Goal: Contribute content: Contribute content

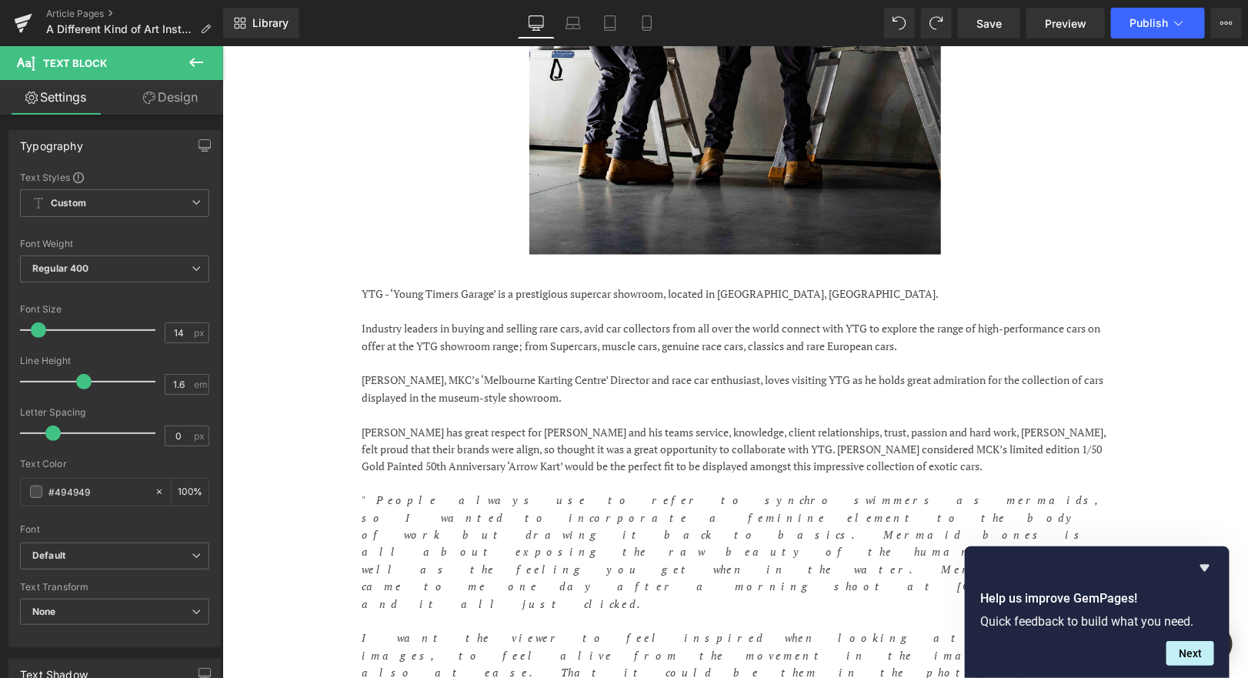
click at [1209, 564] on icon "Hide survey" at bounding box center [1205, 568] width 18 height 18
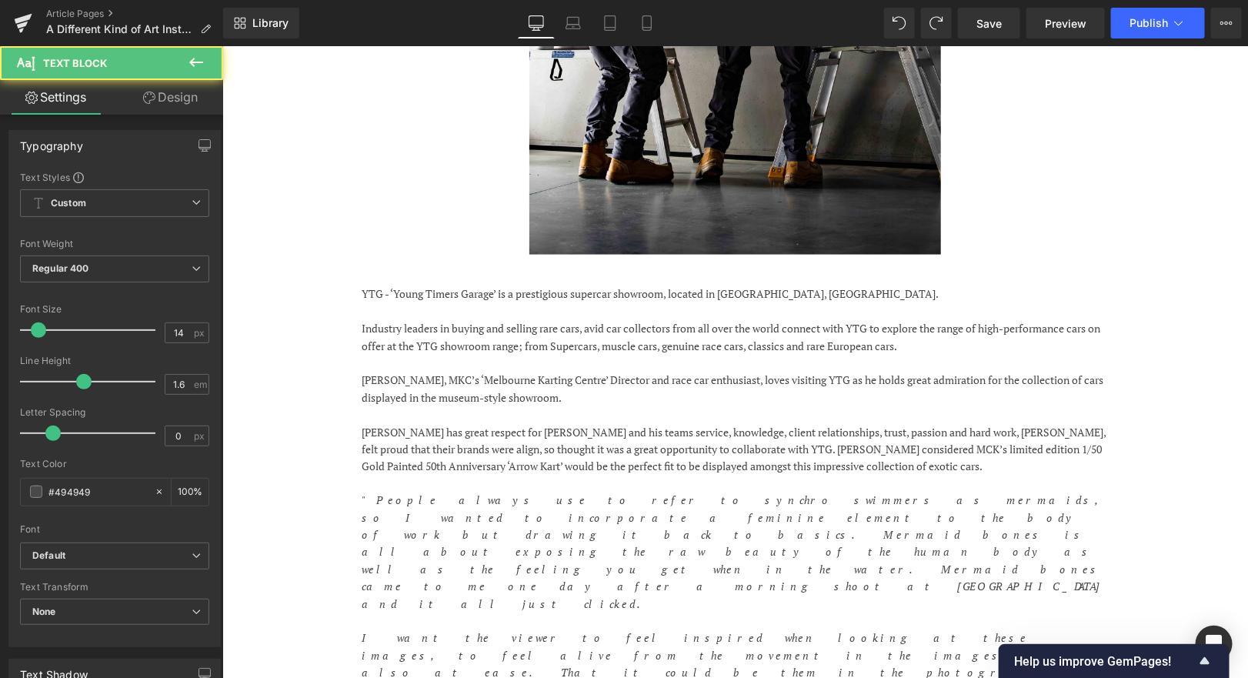
click at [773, 339] on p "Industry leaders in buying and selling rare cars, avid car collectors from all …" at bounding box center [735, 336] width 746 height 35
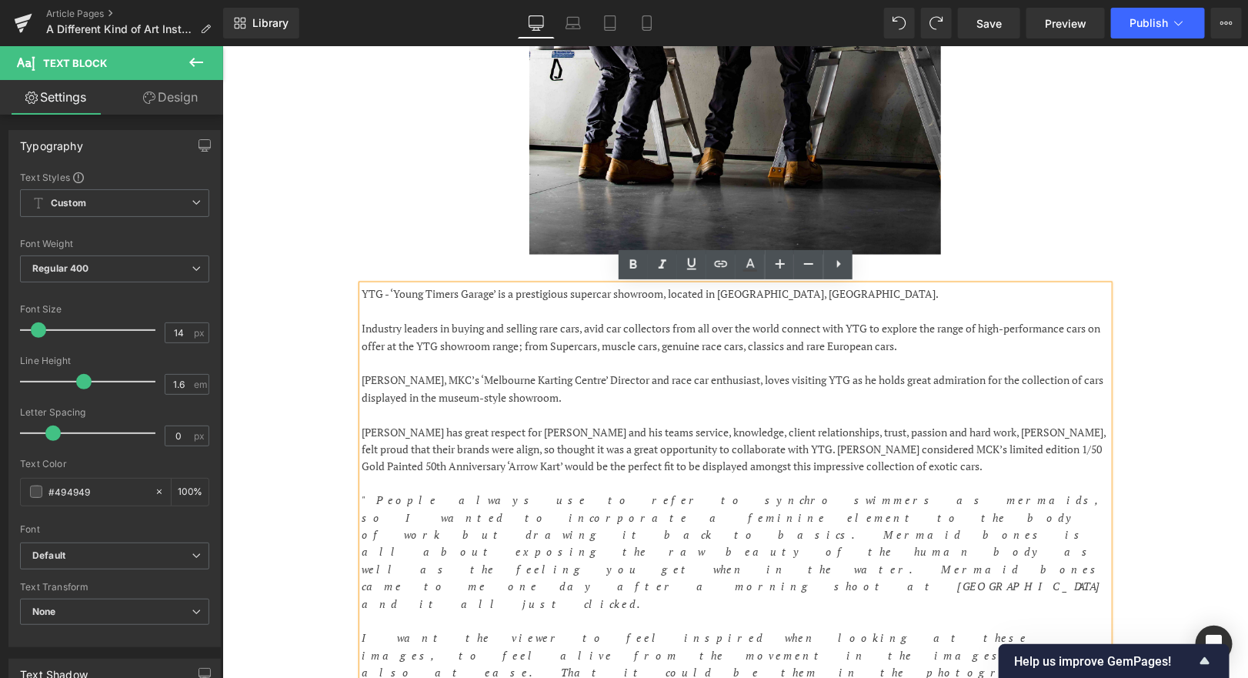
click at [372, 324] on p "Industry leaders in buying and selling rare cars, avid car collectors from all …" at bounding box center [735, 336] width 746 height 35
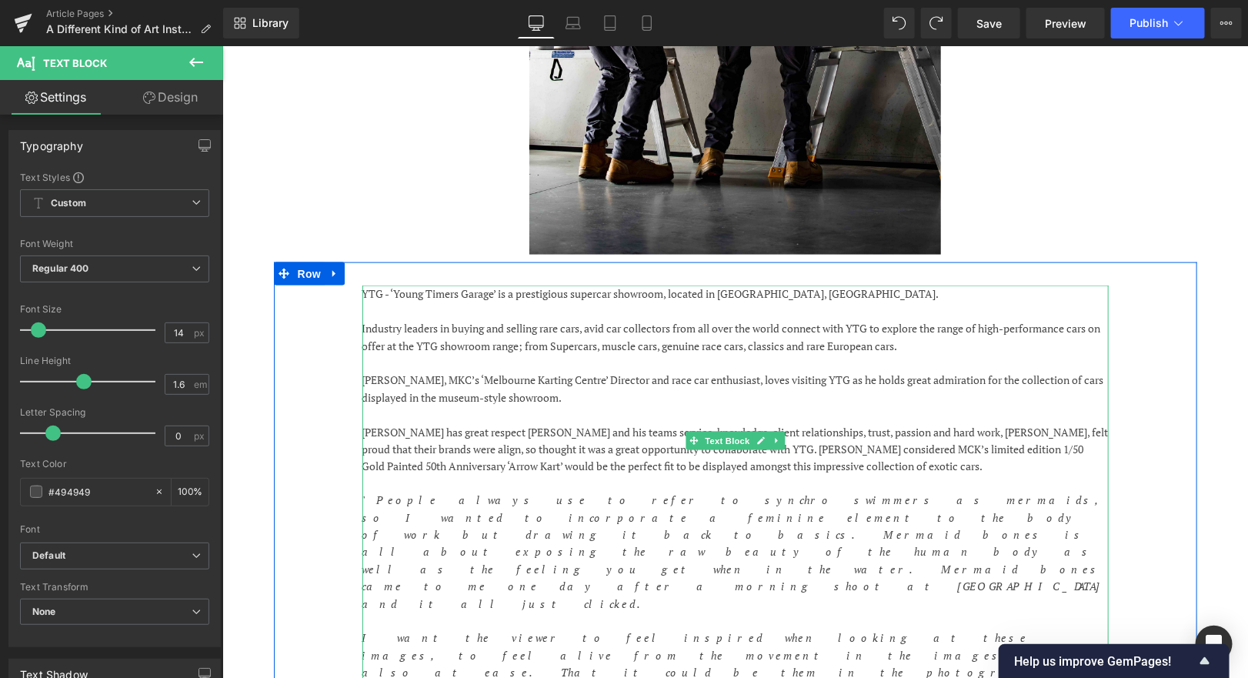
click at [376, 309] on p at bounding box center [735, 310] width 746 height 17
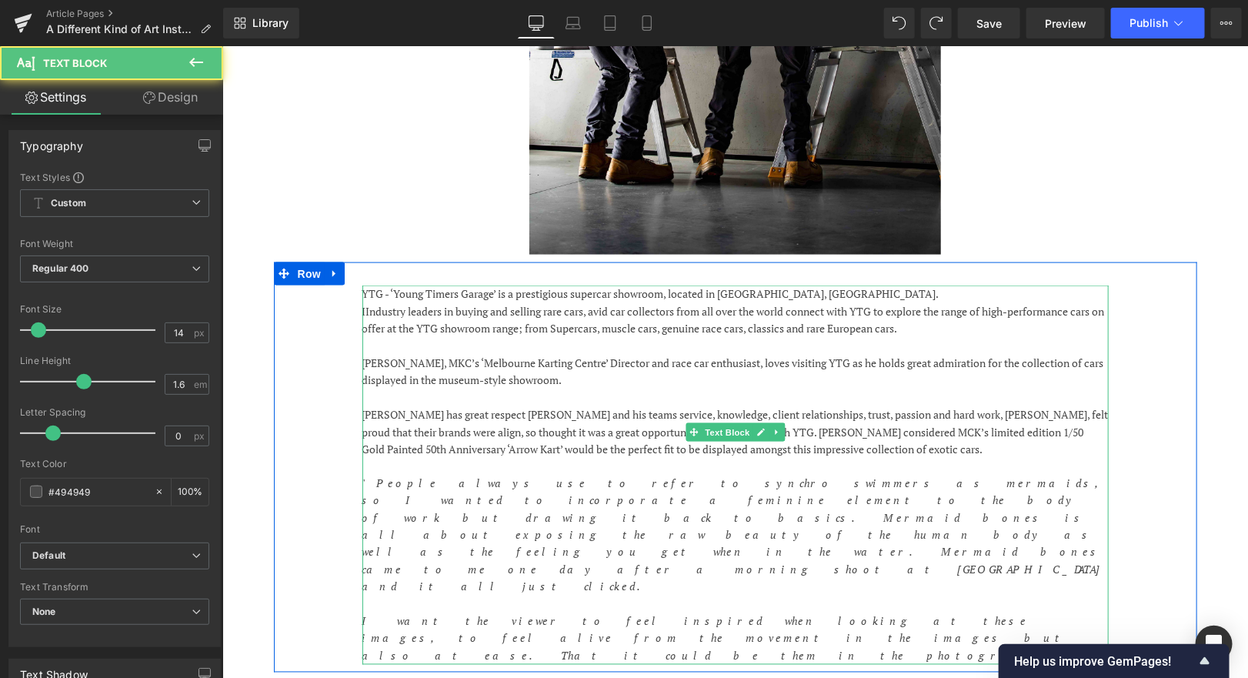
click at [366, 306] on p "IIndustry leaders in buying and selling rare cars, avid car collectors from all…" at bounding box center [735, 319] width 746 height 35
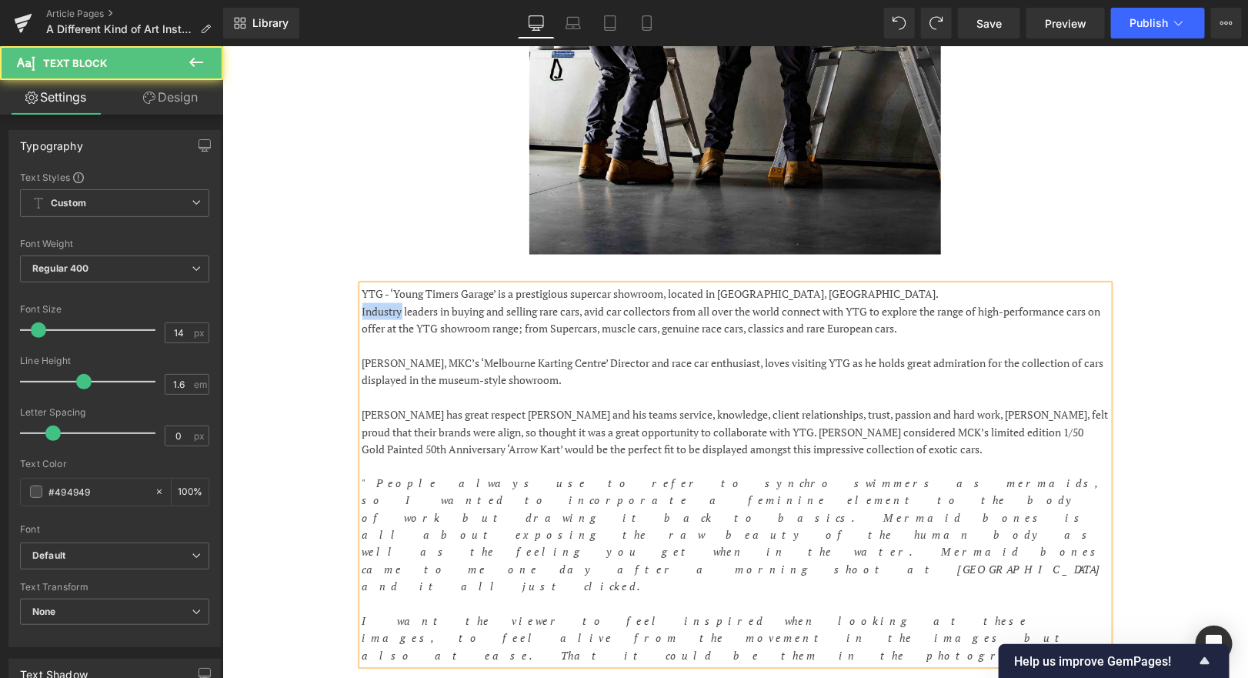
drag, startPoint x: 400, startPoint y: 312, endPoint x: 349, endPoint y: 312, distance: 50.8
click at [350, 312] on div "YTG - ‘Young Timers Garage’ is a prestigious supercar showroom, located in [GEO…" at bounding box center [735, 474] width 770 height 379
copy p "Industry"
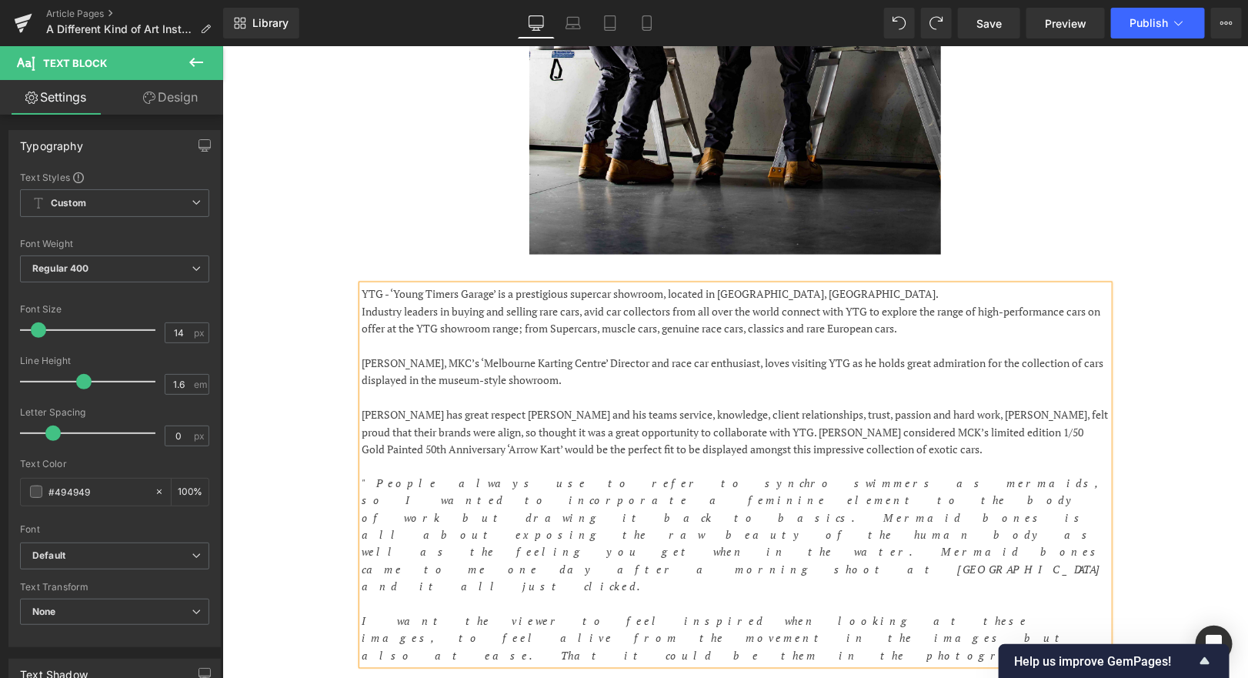
click at [937, 298] on p "YTG - ‘Young Timers Garage’ is a prestigious supercar showroom, located in [GEO…" at bounding box center [735, 293] width 746 height 17
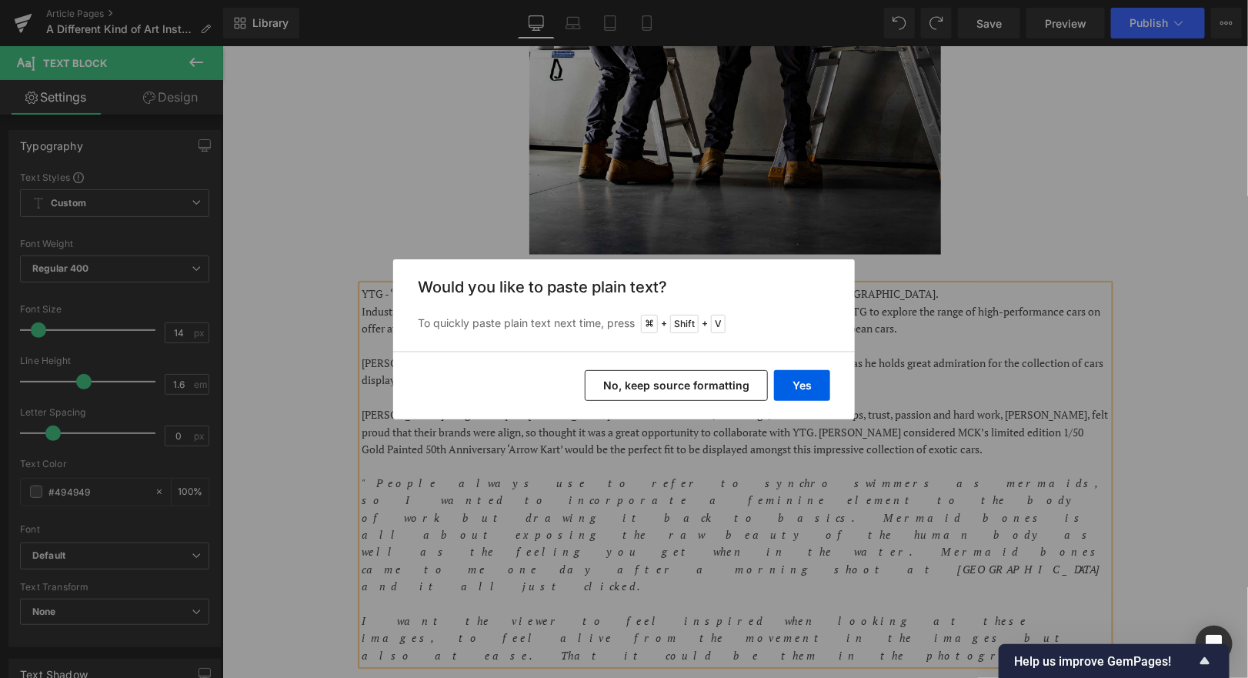
click at [733, 379] on button "No, keep source formatting" at bounding box center [676, 385] width 183 height 31
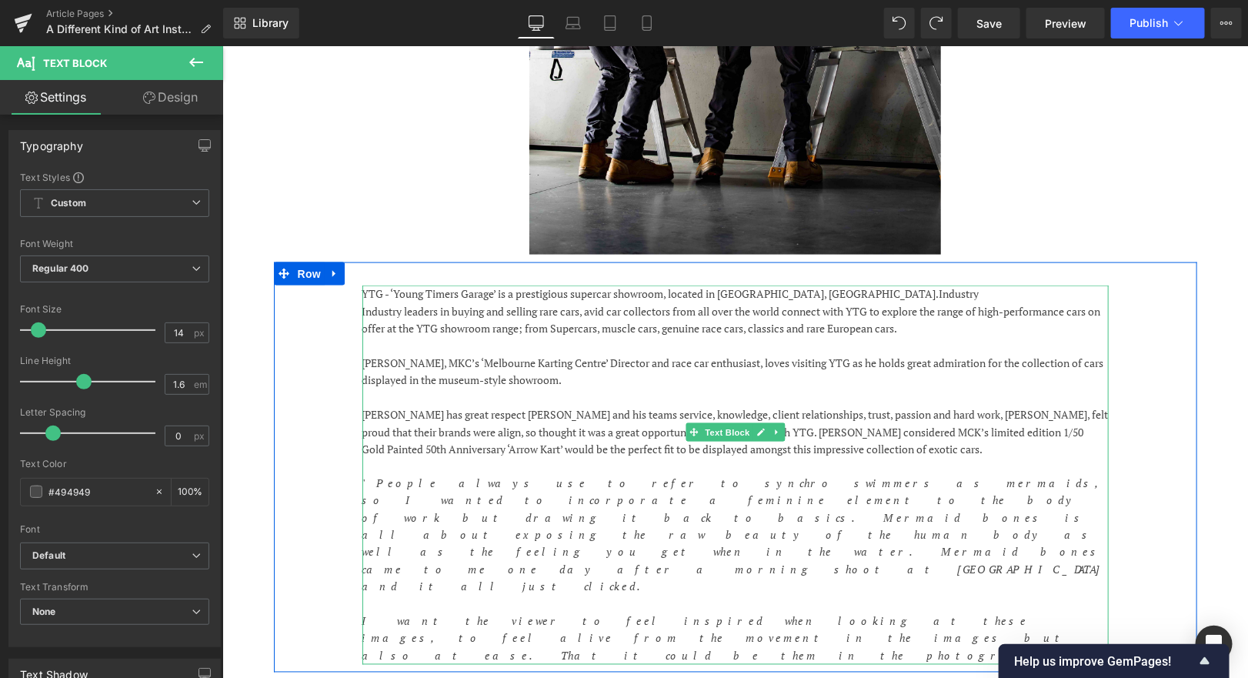
click at [914, 288] on div "YTG - ‘Young Timers Garage’ is a prestigious supercar showroom, located in [GEO…" at bounding box center [735, 474] width 746 height 379
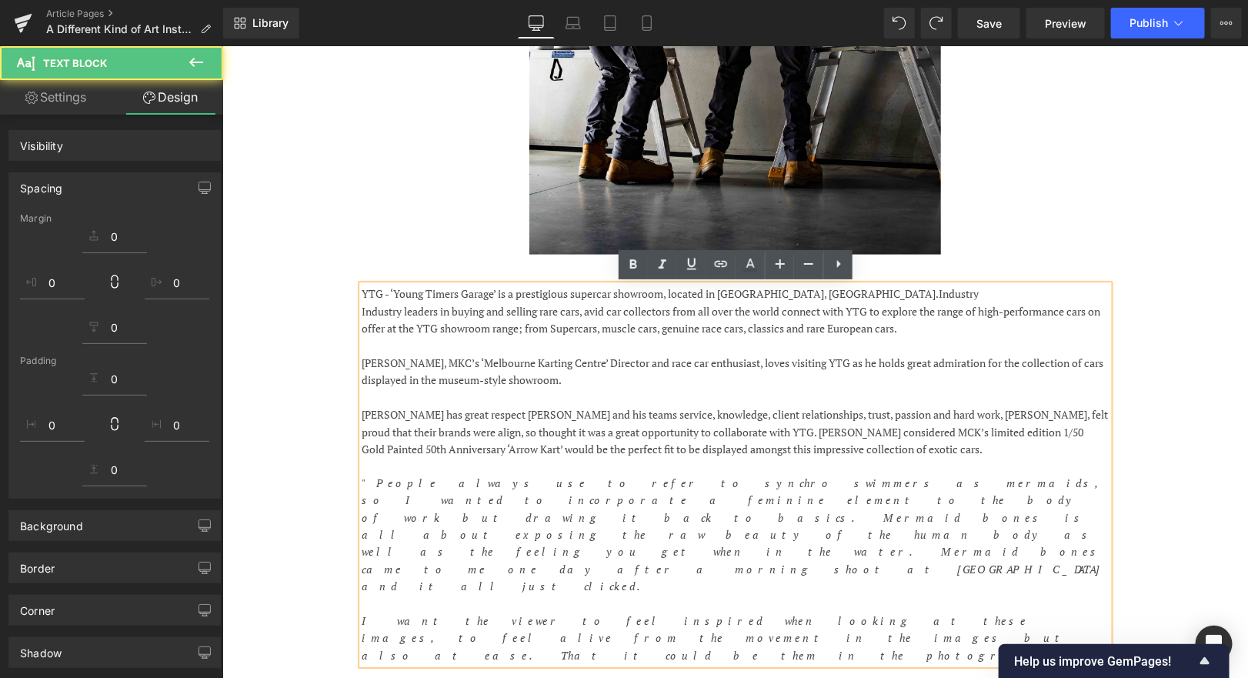
click at [914, 297] on p "YTG - ‘Young Timers Garage’ is a prestigious supercar showroom, located in [GEO…" at bounding box center [735, 293] width 746 height 17
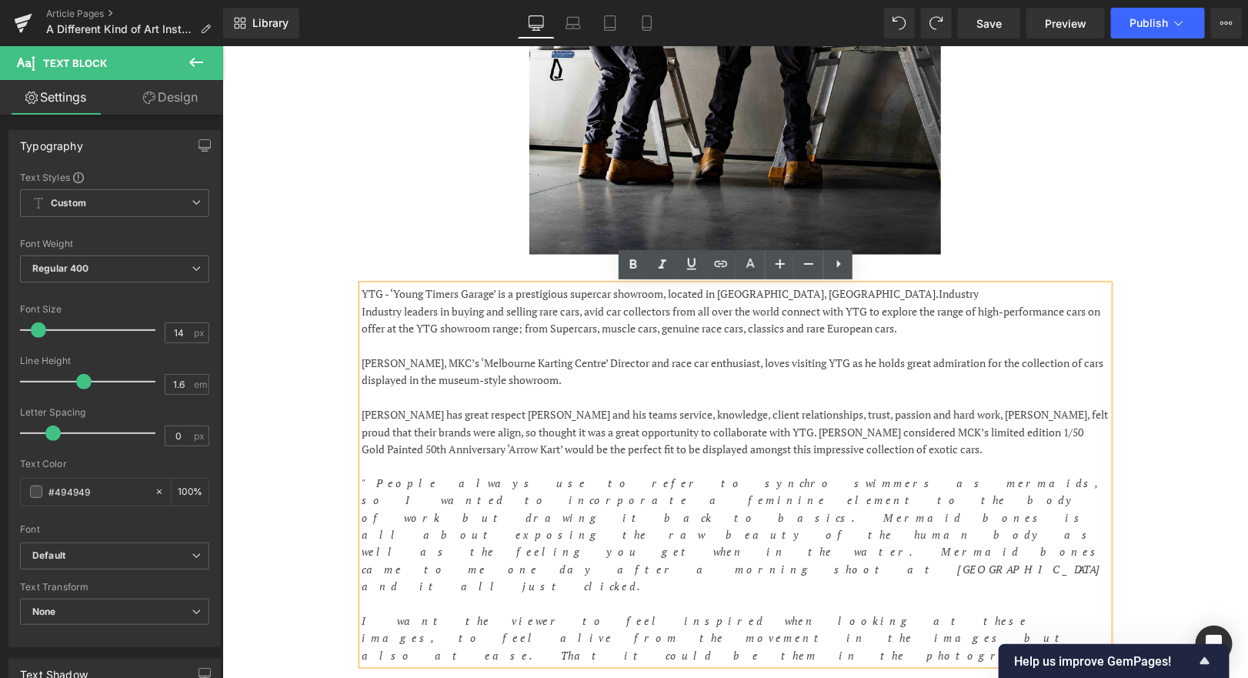
drag, startPoint x: 947, startPoint y: 325, endPoint x: 403, endPoint y: 309, distance: 544.3
click at [403, 309] on p "Industry leaders in buying and selling rare cars, avid car collectors from all …" at bounding box center [735, 319] width 746 height 35
copy p "leaders in buying and selling rare cars, avid car collectors from all over the …"
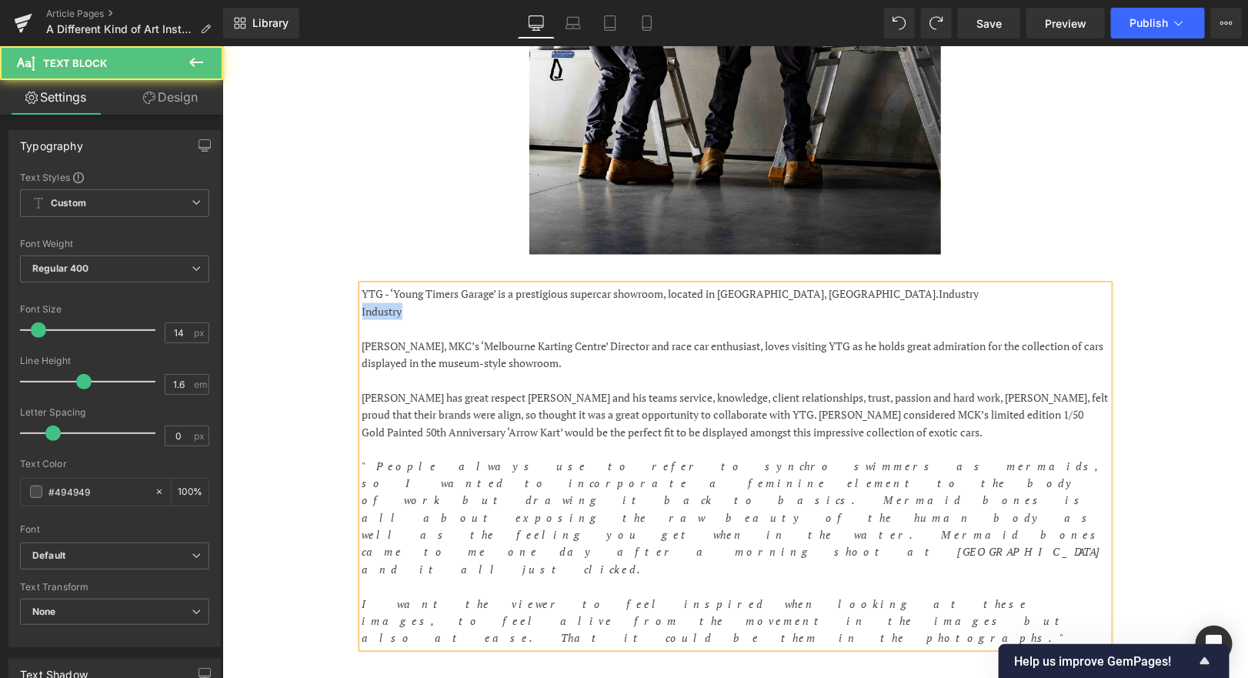
drag, startPoint x: 419, startPoint y: 311, endPoint x: 319, endPoint y: 309, distance: 99.3
click at [319, 310] on div "YTG - ‘Young Timers Garage’ is a prestigious supercar showroom, located in [GEO…" at bounding box center [734, 458] width 923 height 393
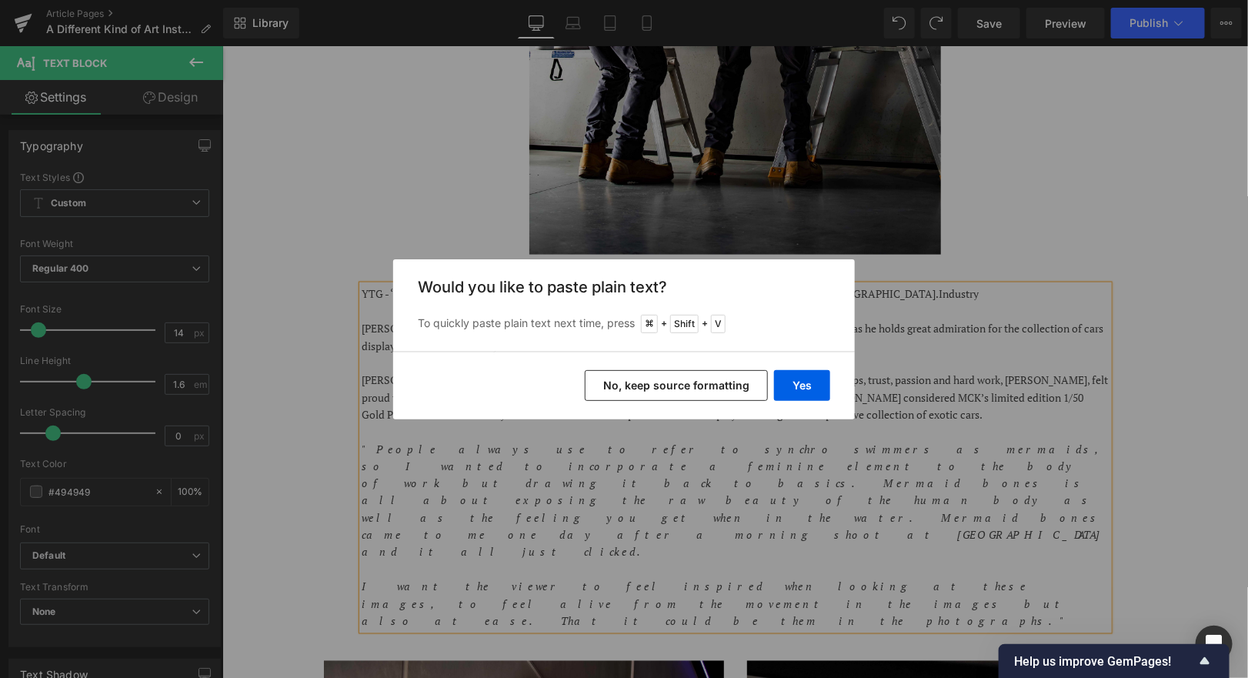
click at [638, 391] on button "No, keep source formatting" at bounding box center [676, 385] width 183 height 31
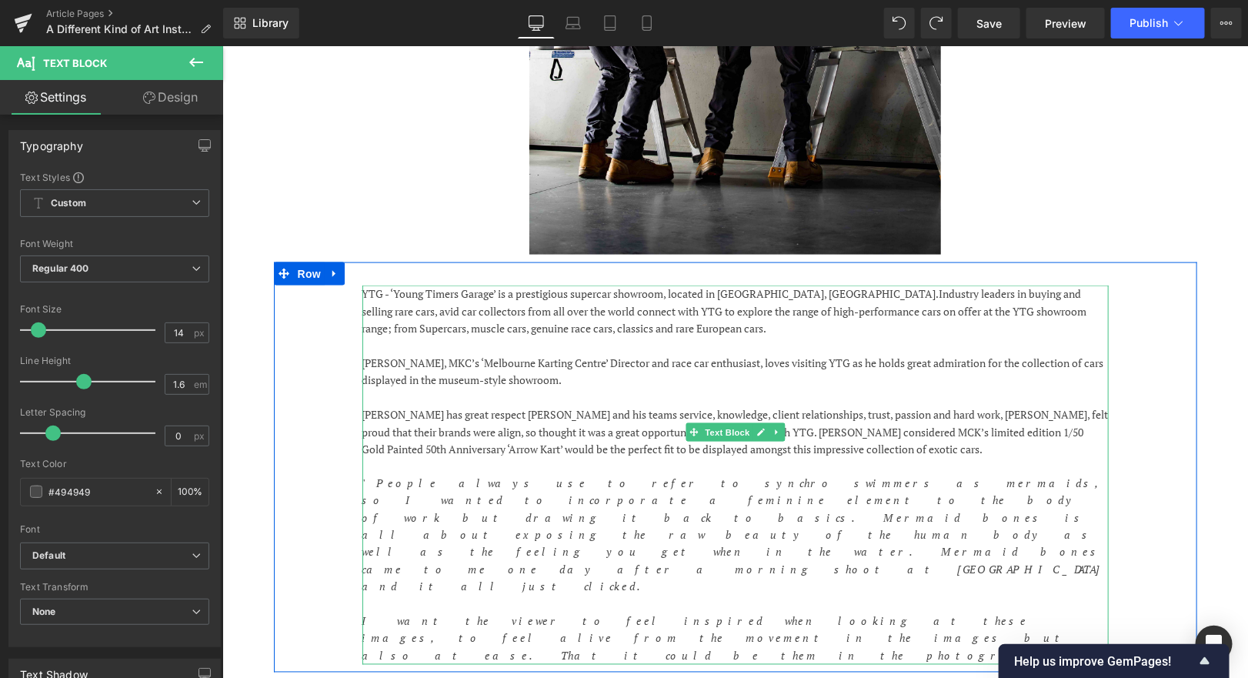
click at [896, 291] on span "leaders in buying and selling rare cars, avid car collectors from all over the …" at bounding box center [724, 310] width 725 height 49
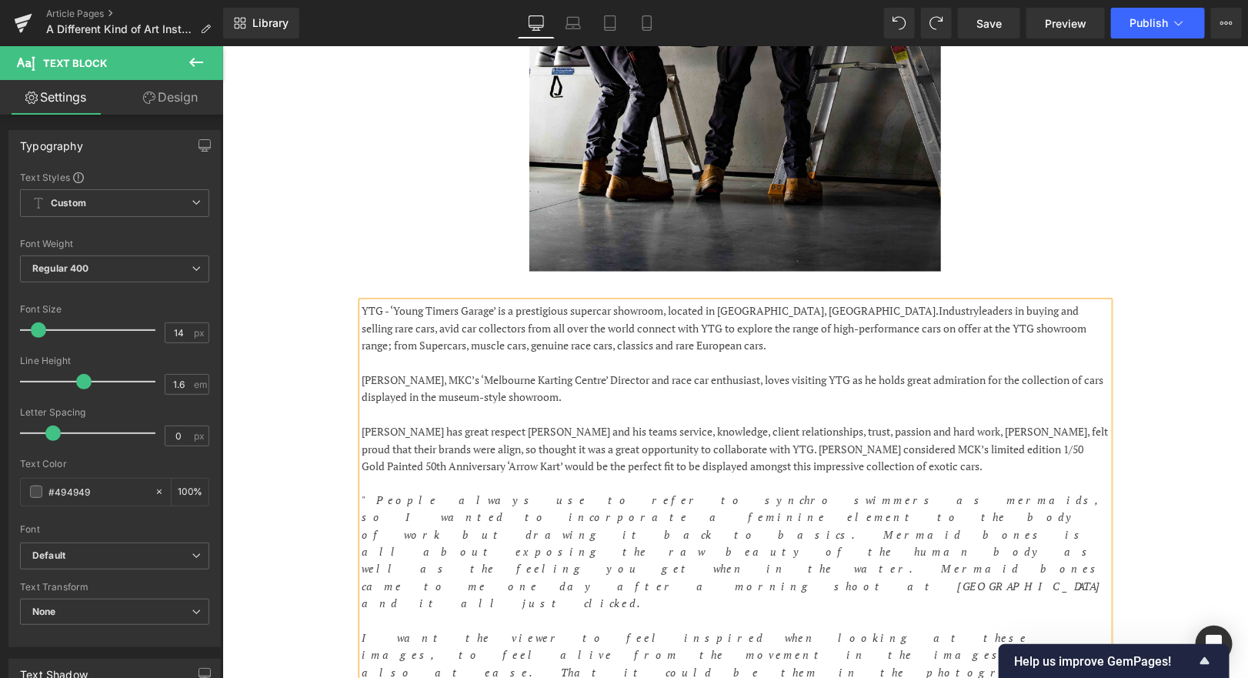
scroll to position [795, 0]
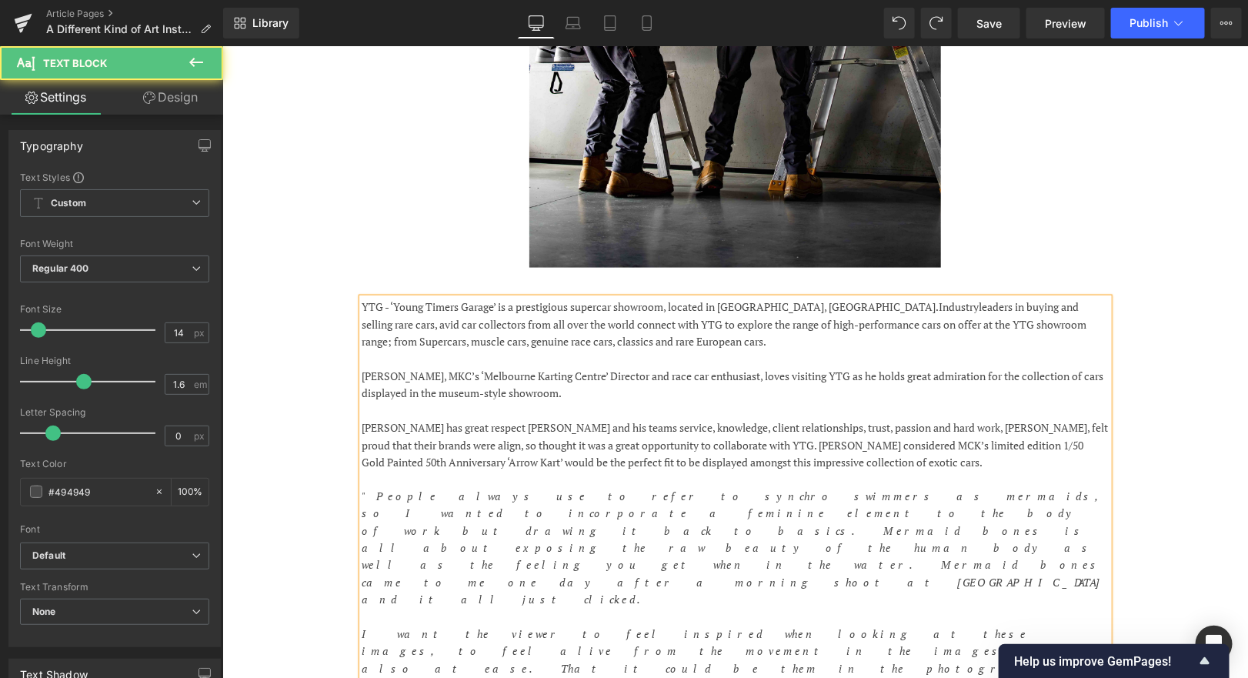
click at [421, 373] on p "[PERSON_NAME], MKC’s ‘Melbourne Karting Centre’ Director and race car enthusias…" at bounding box center [735, 384] width 746 height 35
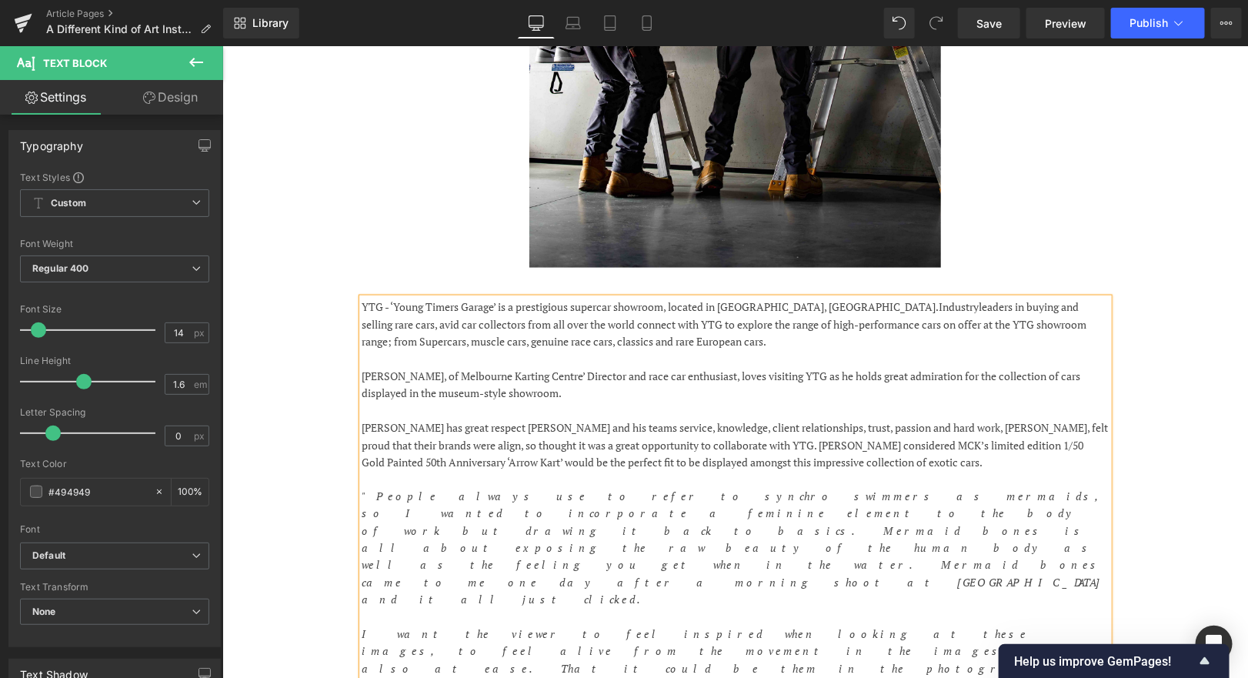
click at [533, 375] on p "[PERSON_NAME], of Melbourne Karting Centre’ Director and race car enthusiast, l…" at bounding box center [735, 384] width 746 height 35
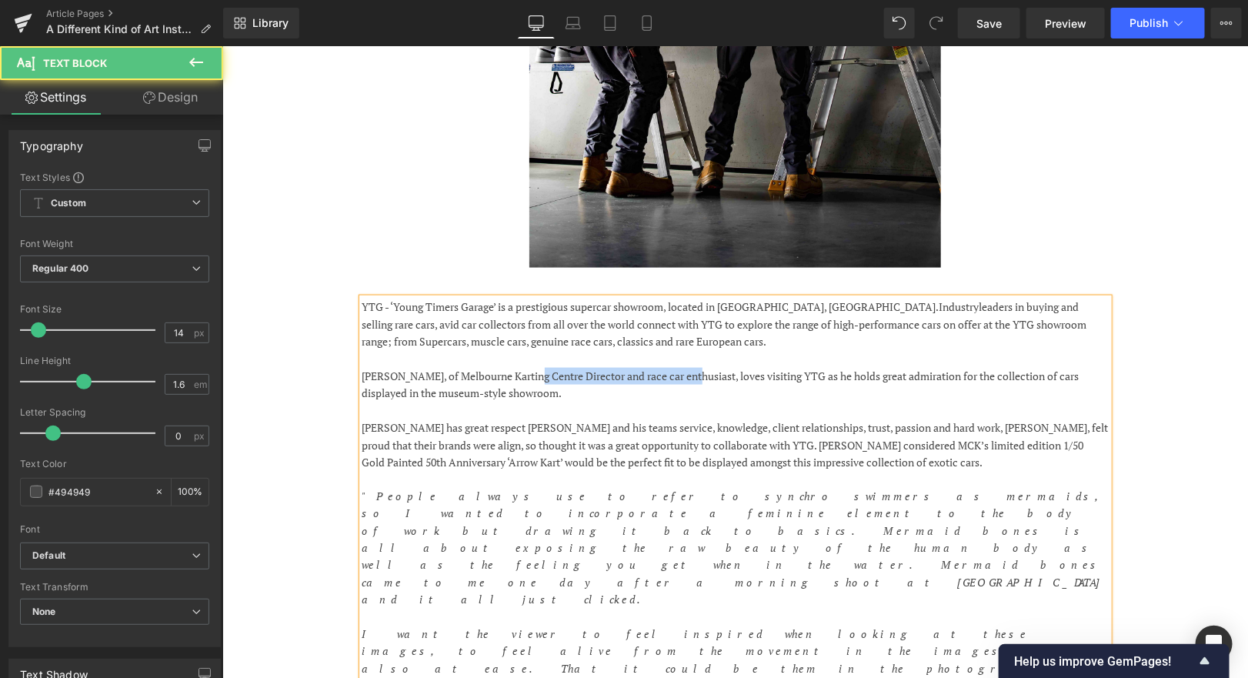
drag, startPoint x: 686, startPoint y: 375, endPoint x: 529, endPoint y: 376, distance: 157.0
click at [529, 376] on p "[PERSON_NAME], of Melbourne Karting Centre Director and race car enthusiast, lo…" at bounding box center [735, 384] width 746 height 35
click at [386, 374] on p "[PERSON_NAME], of Melbourne Karting Centre loves visiting [GEOGRAPHIC_DATA] as …" at bounding box center [735, 384] width 746 height 35
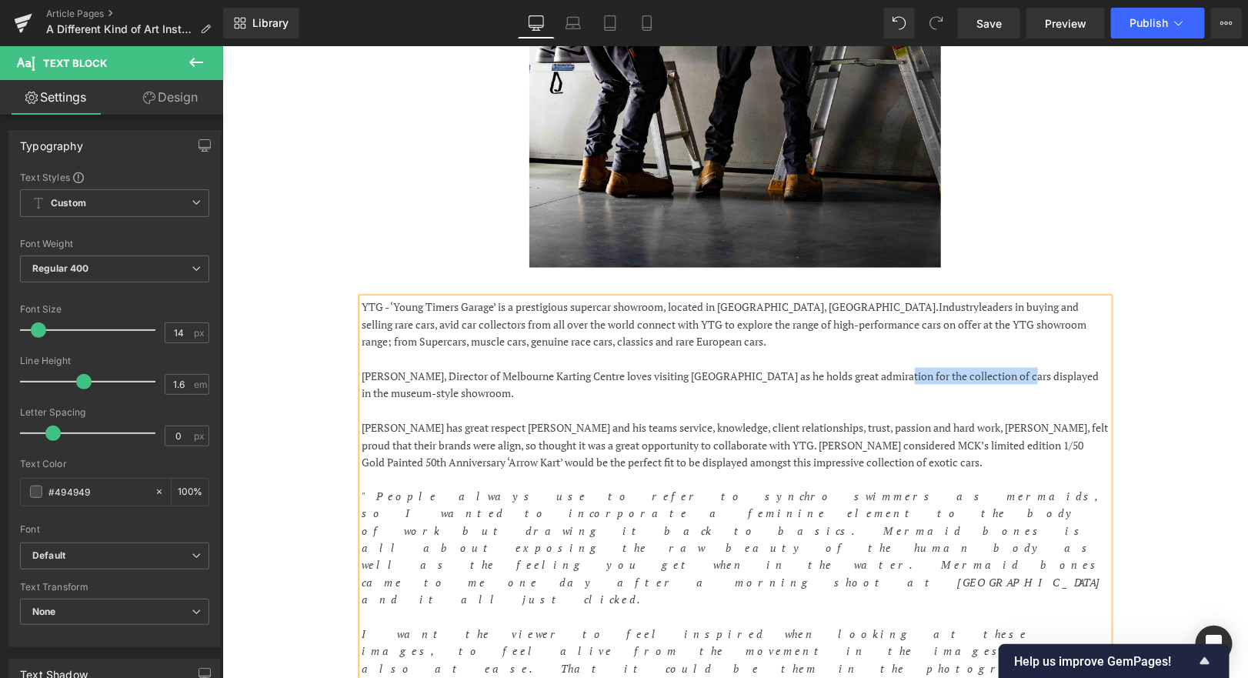
drag, startPoint x: 1012, startPoint y: 376, endPoint x: 886, endPoint y: 373, distance: 126.2
click at [886, 374] on p "[PERSON_NAME], Director of Melbourne Karting Centre loves visiting [GEOGRAPHIC_…" at bounding box center [735, 384] width 746 height 35
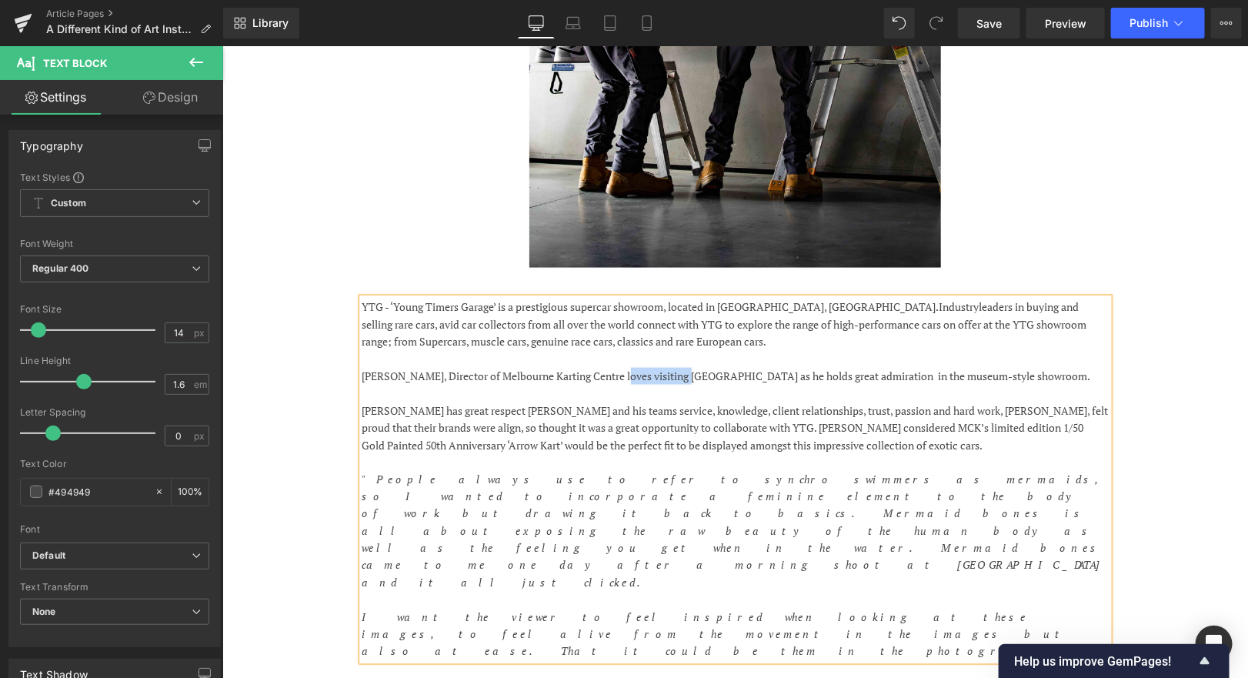
drag, startPoint x: 623, startPoint y: 372, endPoint x: 684, endPoint y: 372, distance: 61.6
click at [684, 372] on p "[PERSON_NAME], Director of Melbourne Karting Centre loves visiting [GEOGRAPHIC_…" at bounding box center [735, 375] width 746 height 17
click at [903, 370] on p "[PERSON_NAME], Director of [GEOGRAPHIC_DATA] has always been a fan of YTG as he…" at bounding box center [735, 375] width 746 height 17
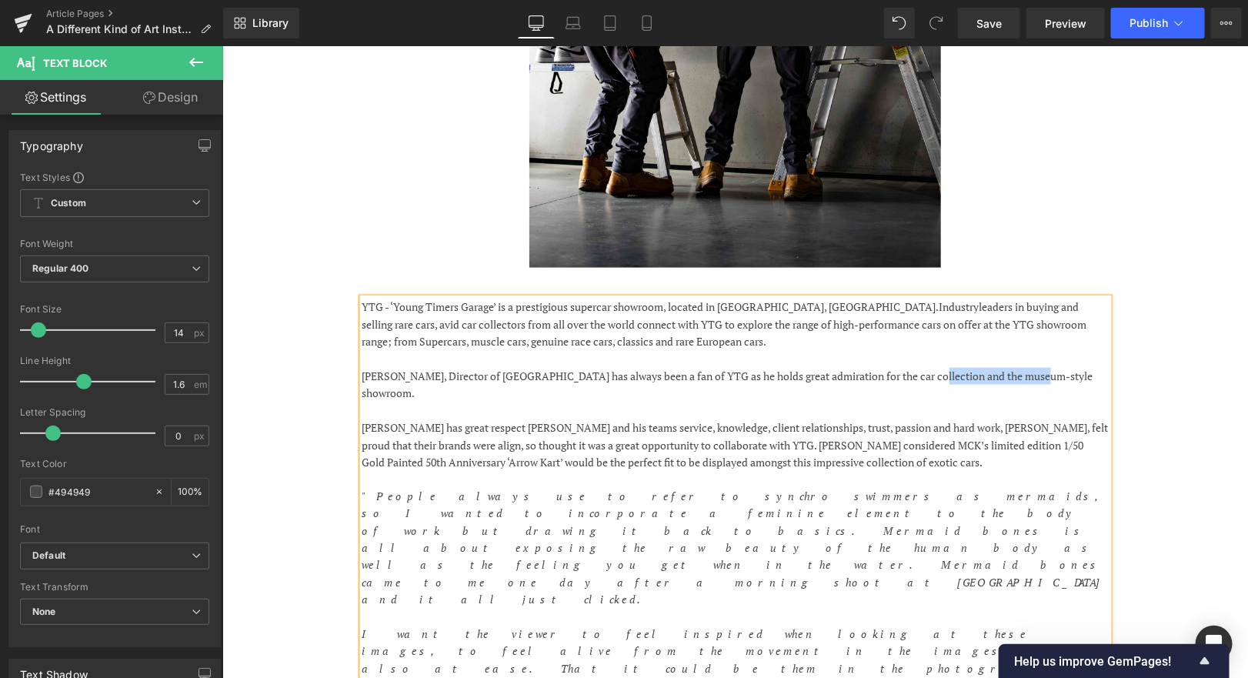
drag, startPoint x: 1023, startPoint y: 377, endPoint x: 931, endPoint y: 379, distance: 92.4
click at [931, 379] on p "[PERSON_NAME], Director of [GEOGRAPHIC_DATA] has always been a fan of YTG as he…" at bounding box center [735, 384] width 746 height 35
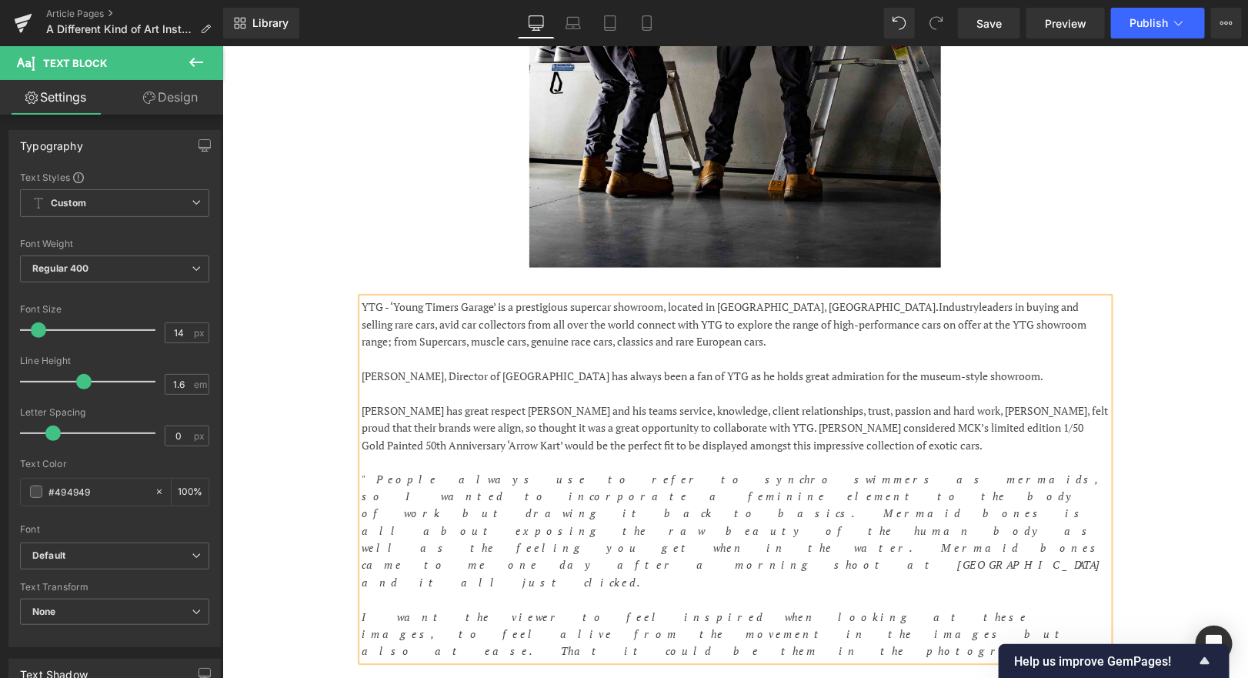
click at [1067, 374] on p "[PERSON_NAME], Director of [GEOGRAPHIC_DATA] has always been a fan of YTG as he…" at bounding box center [735, 375] width 746 height 17
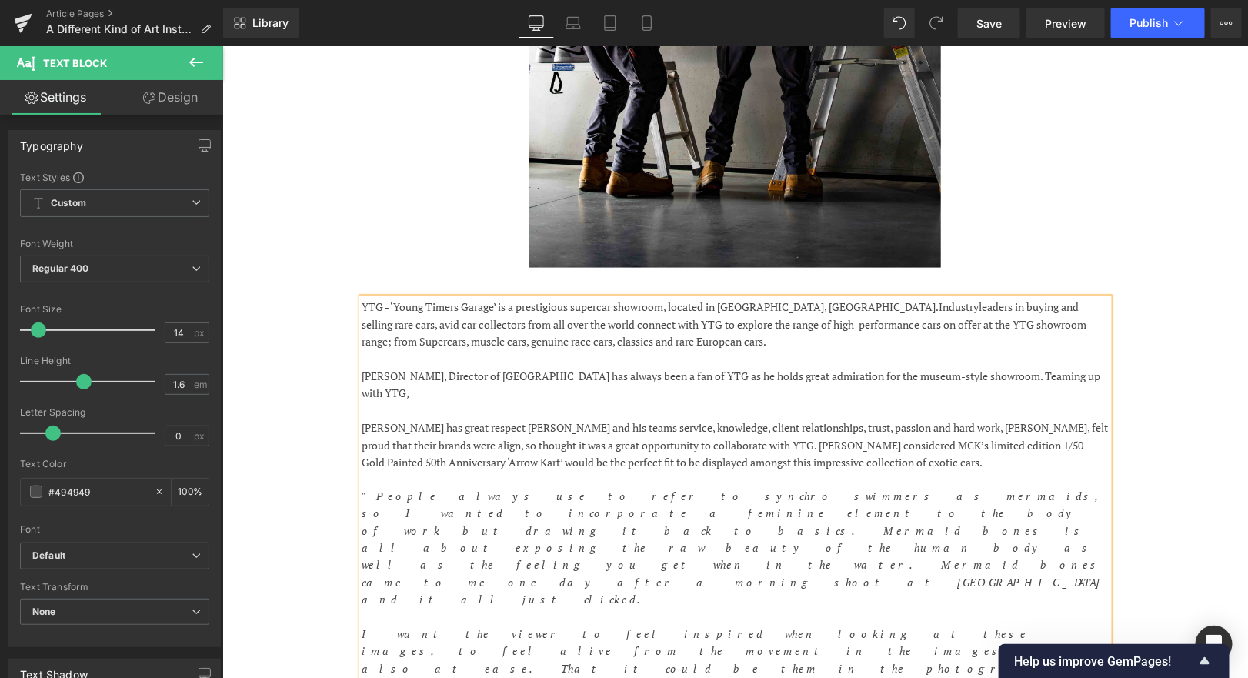
drag, startPoint x: 1018, startPoint y: 387, endPoint x: 1058, endPoint y: 370, distance: 43.5
click at [1062, 374] on p "[PERSON_NAME], Director of [GEOGRAPHIC_DATA] has always been a fan of YTG as he…" at bounding box center [735, 384] width 746 height 35
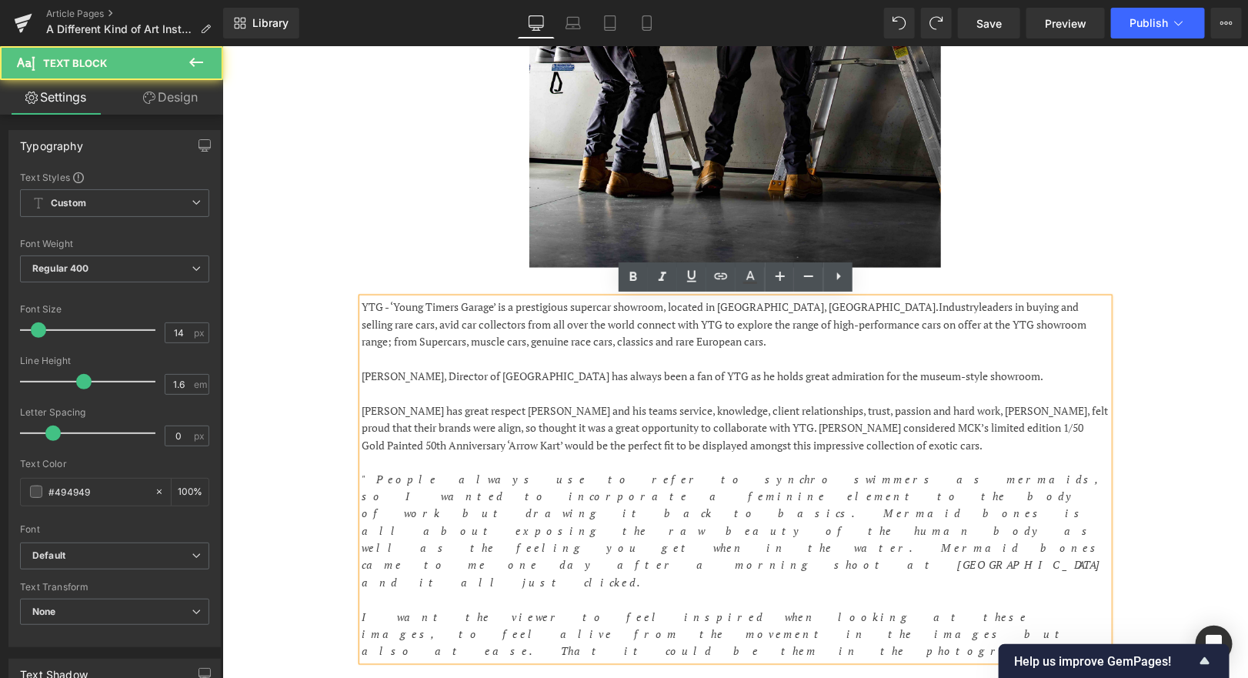
click at [1077, 376] on p "[PERSON_NAME], Director of [GEOGRAPHIC_DATA] has always been a fan of YTG as he…" at bounding box center [735, 375] width 746 height 17
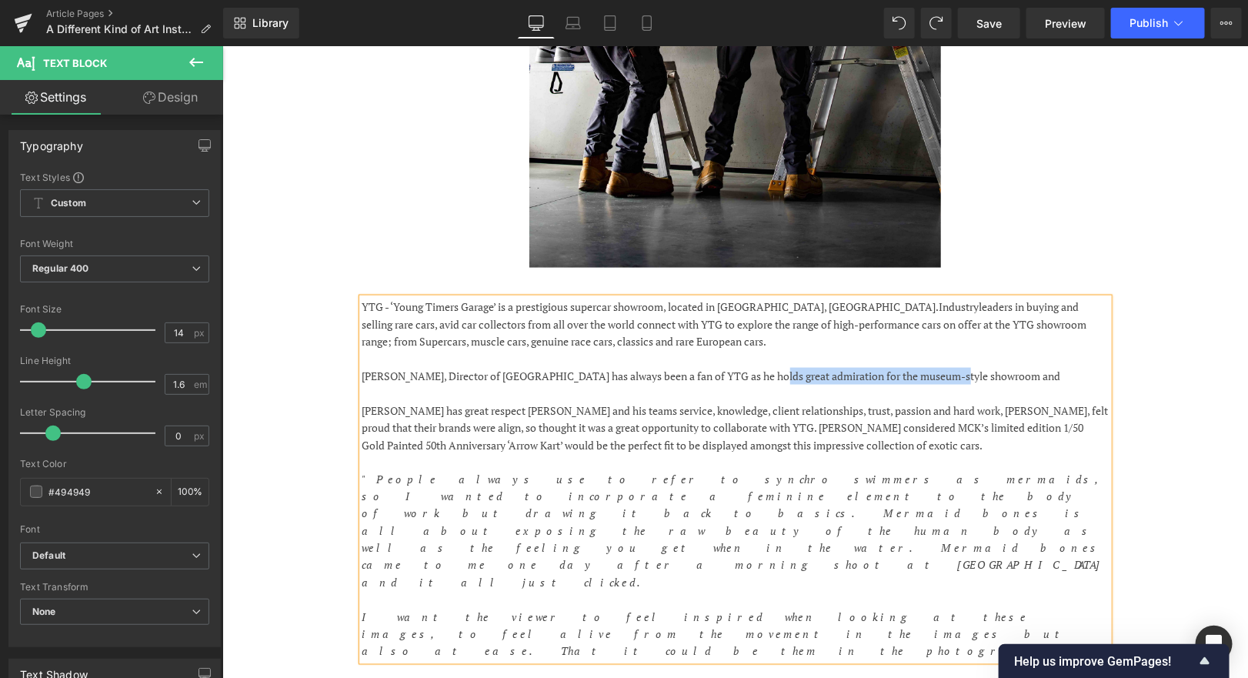
drag, startPoint x: 763, startPoint y: 376, endPoint x: 940, endPoint y: 372, distance: 177.8
click at [940, 372] on p "[PERSON_NAME], Director of [GEOGRAPHIC_DATA] has always been a fan of YTG as he…" at bounding box center [735, 375] width 746 height 17
click at [930, 371] on p "[PERSON_NAME], Director of [GEOGRAPHIC_DATA] has always been a fan of the museu…" at bounding box center [735, 375] width 746 height 17
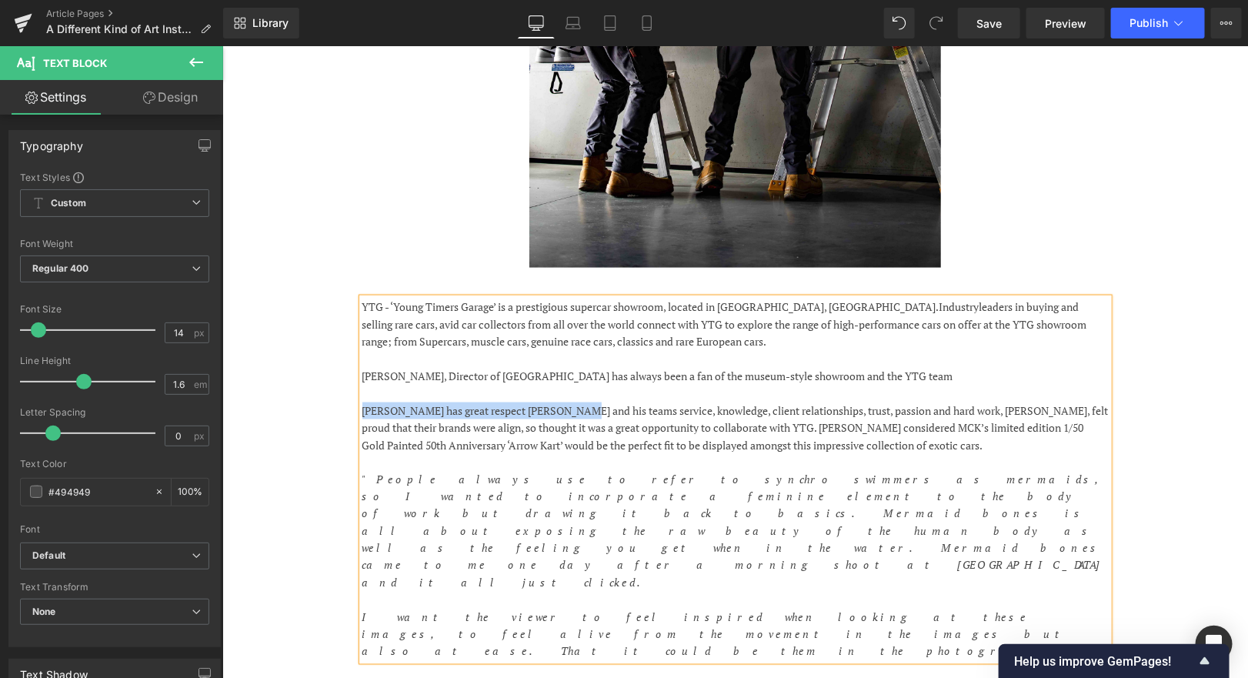
drag, startPoint x: 570, startPoint y: 408, endPoint x: 327, endPoint y: 409, distance: 243.2
click at [327, 409] on div "YTG - ‘Young Timers Garage’ is a prestigious supercar showroom, located in [GEO…" at bounding box center [734, 471] width 923 height 393
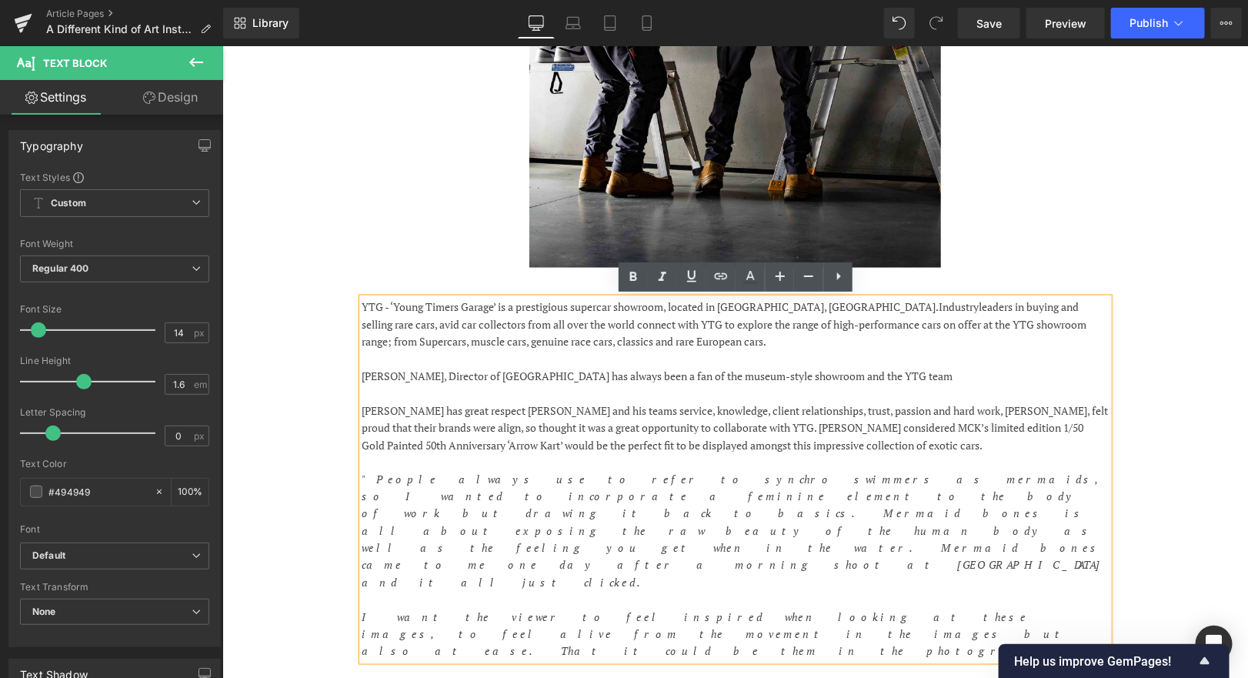
click at [990, 376] on p "[PERSON_NAME], Director of [GEOGRAPHIC_DATA] has always been a fan of the museu…" at bounding box center [735, 375] width 746 height 17
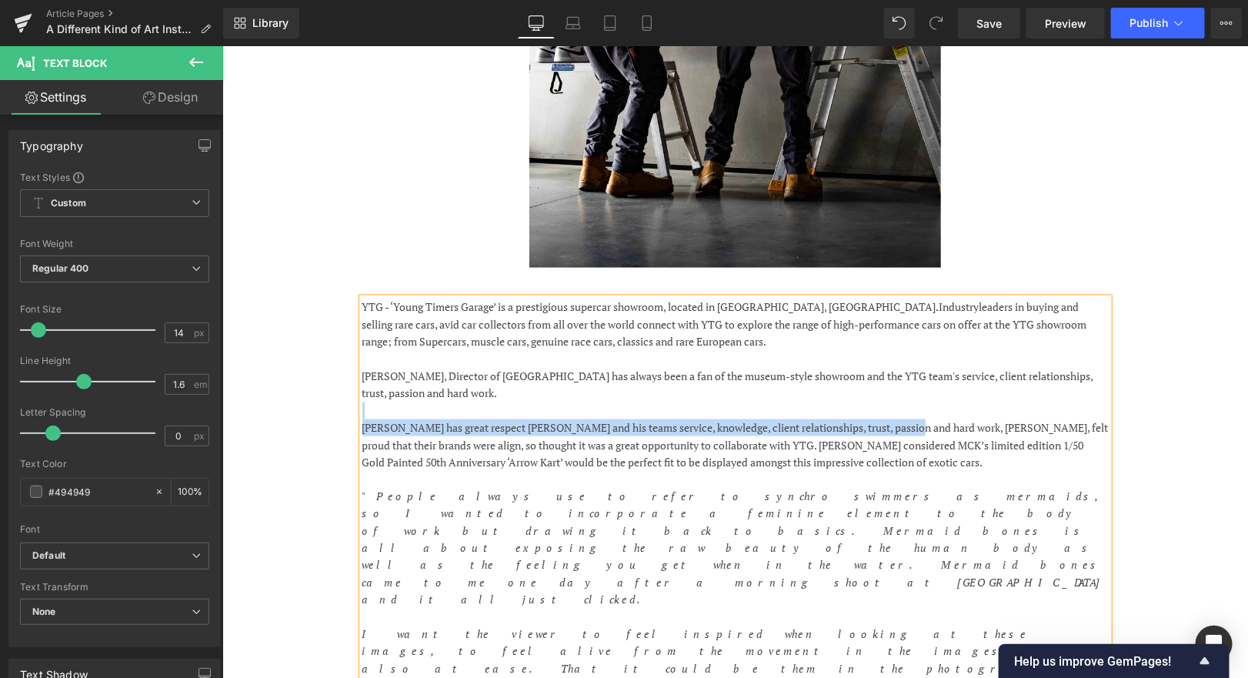
drag, startPoint x: 905, startPoint y: 426, endPoint x: 392, endPoint y: 412, distance: 512.7
click at [392, 414] on div "YTG - ‘Young Timers Garage’ is a prestigious supercar showroom, located in [GEO…" at bounding box center [735, 487] width 746 height 379
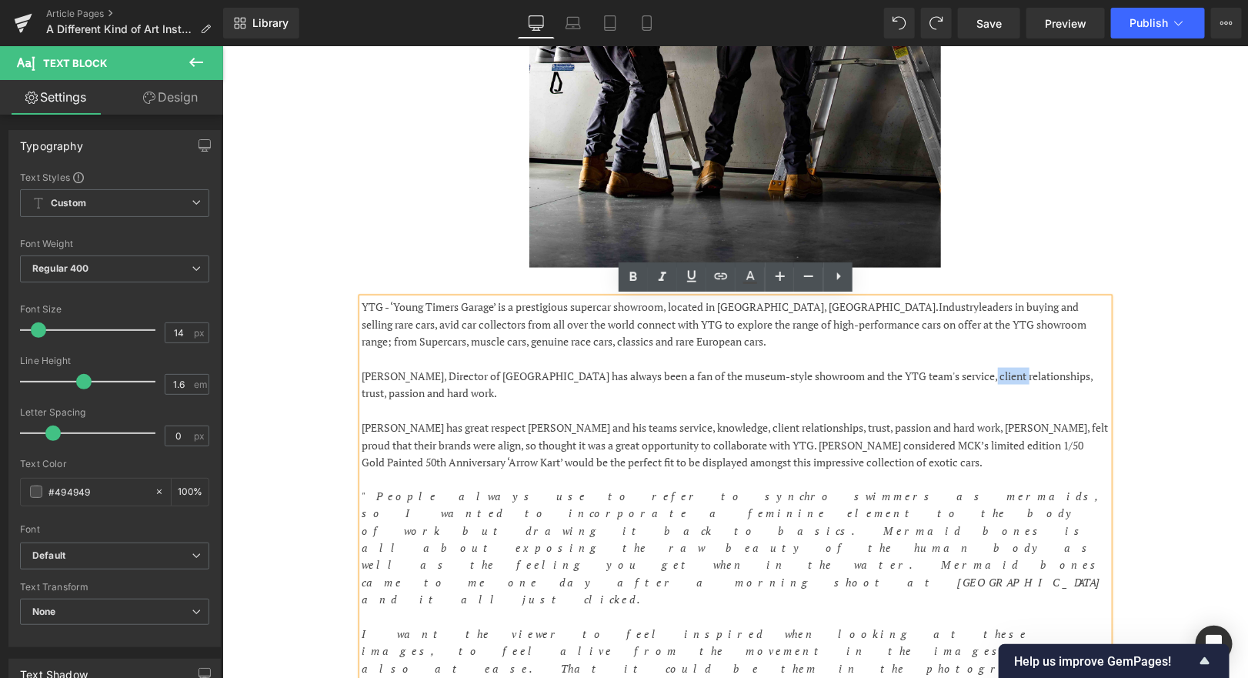
drag, startPoint x: 1013, startPoint y: 376, endPoint x: 978, endPoint y: 375, distance: 35.4
click at [978, 375] on p "[PERSON_NAME], Director of [GEOGRAPHIC_DATA] has always been a fan of the museu…" at bounding box center [735, 384] width 746 height 35
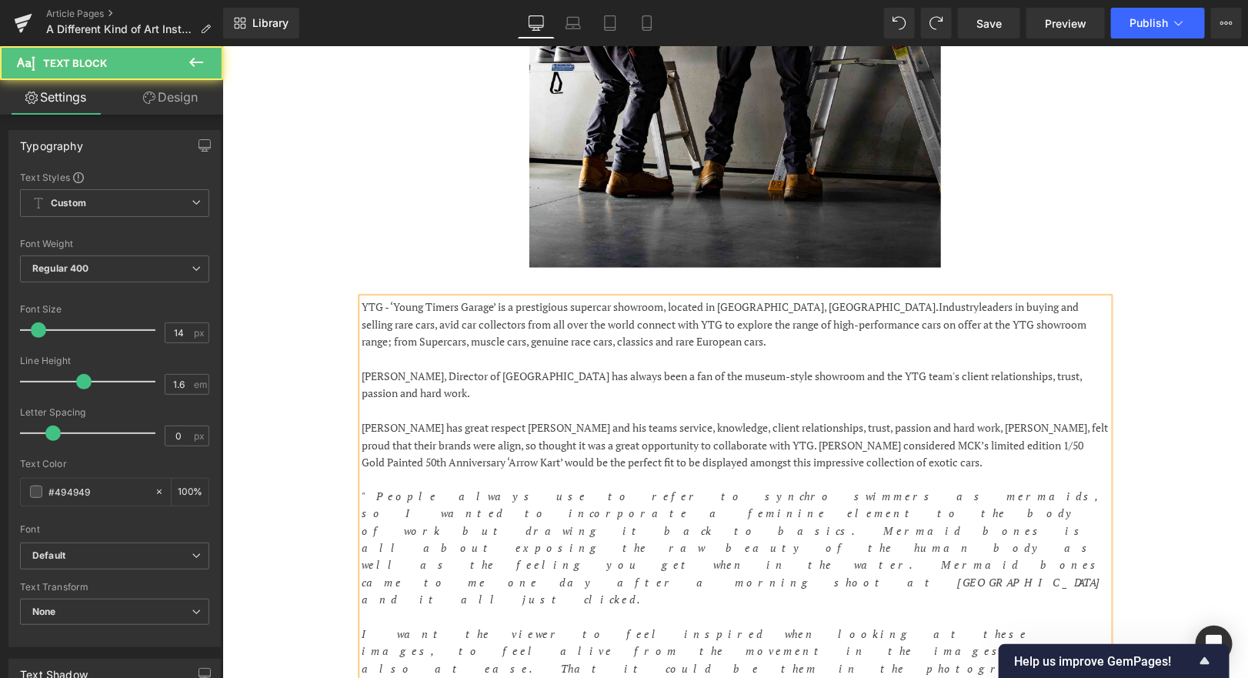
click at [1072, 376] on p "[PERSON_NAME], Director of [GEOGRAPHIC_DATA] has always been a fan of the museu…" at bounding box center [735, 384] width 746 height 35
click at [603, 389] on p "[PERSON_NAME], Director of [GEOGRAPHIC_DATA] has always been a fan of the museu…" at bounding box center [735, 384] width 746 height 35
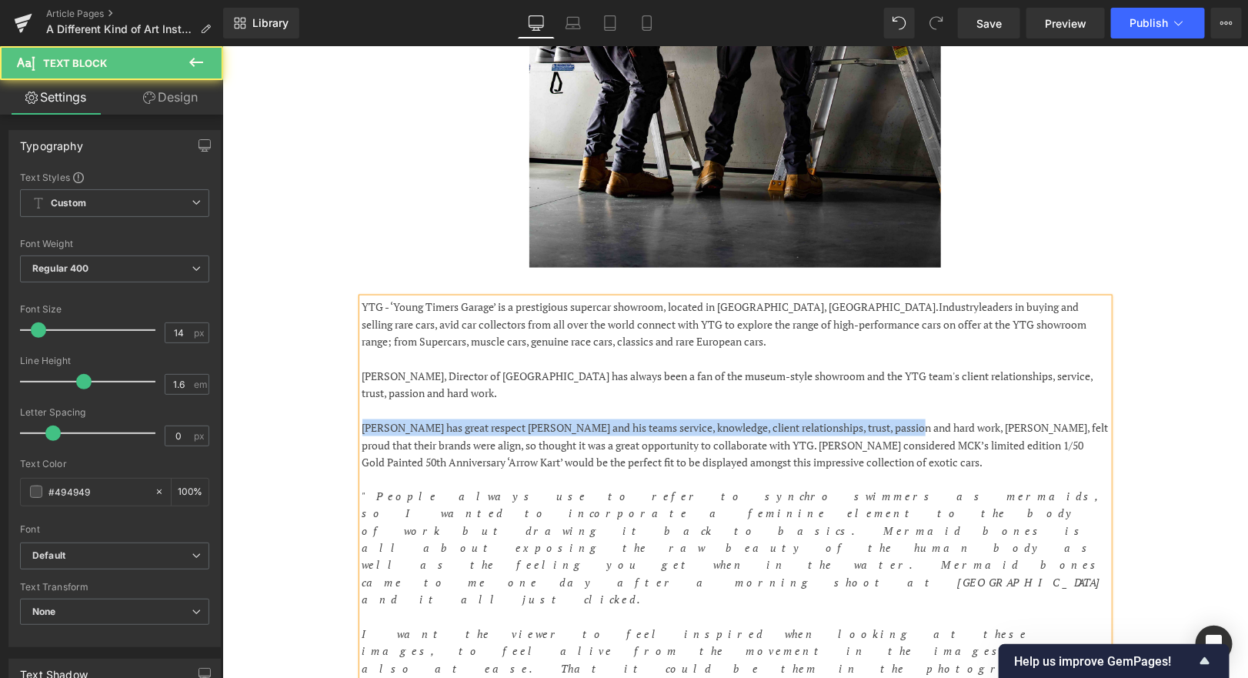
drag, startPoint x: 904, startPoint y: 426, endPoint x: 237, endPoint y: 426, distance: 667.2
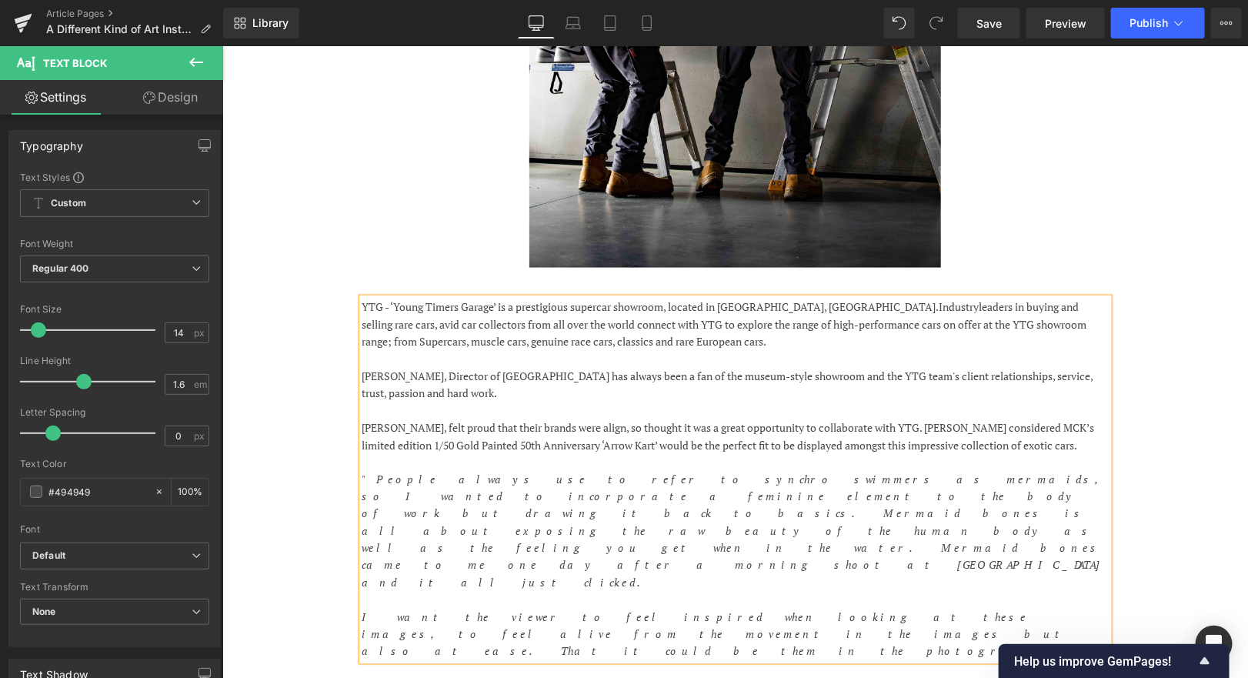
click at [553, 392] on p "[PERSON_NAME], Director of [GEOGRAPHIC_DATA] has always been a fan of the museu…" at bounding box center [735, 384] width 746 height 35
click at [620, 374] on p "[PERSON_NAME], Director of [GEOGRAPHIC_DATA] has always been a fan of the museu…" at bounding box center [735, 384] width 746 height 35
click at [730, 386] on p "[PERSON_NAME], Director of Melbourne Karting Centre (MKC) has always been a fan…" at bounding box center [735, 384] width 746 height 35
click at [612, 386] on p "[PERSON_NAME], Director of Melbourne Karting Centre (MKC) has always been a fan…" at bounding box center [735, 384] width 746 height 35
click at [763, 389] on p "[PERSON_NAME], Director of Melbourne Karting Centre (MKC) has always been a fan…" at bounding box center [735, 384] width 746 height 35
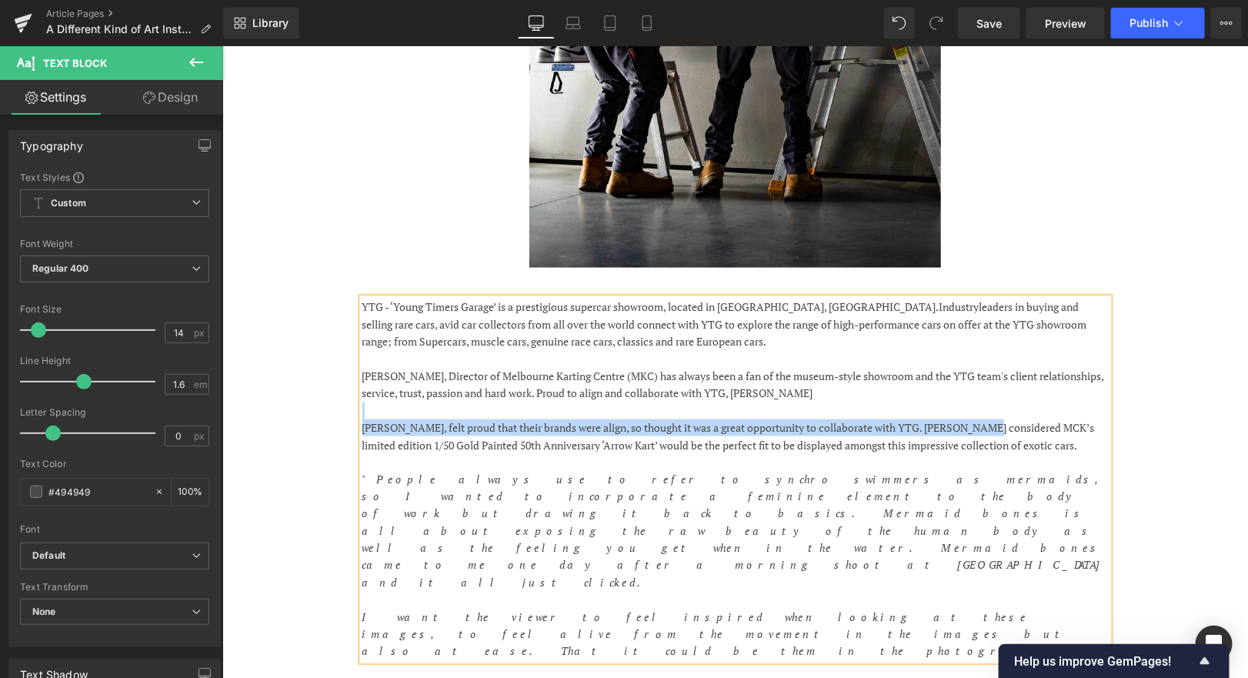
drag, startPoint x: 985, startPoint y: 426, endPoint x: 940, endPoint y: 411, distance: 47.2
click at [940, 411] on div "YTG - ‘Young Timers Garage’ is a prestigious supercar showroom, located in [GEO…" at bounding box center [735, 479] width 746 height 362
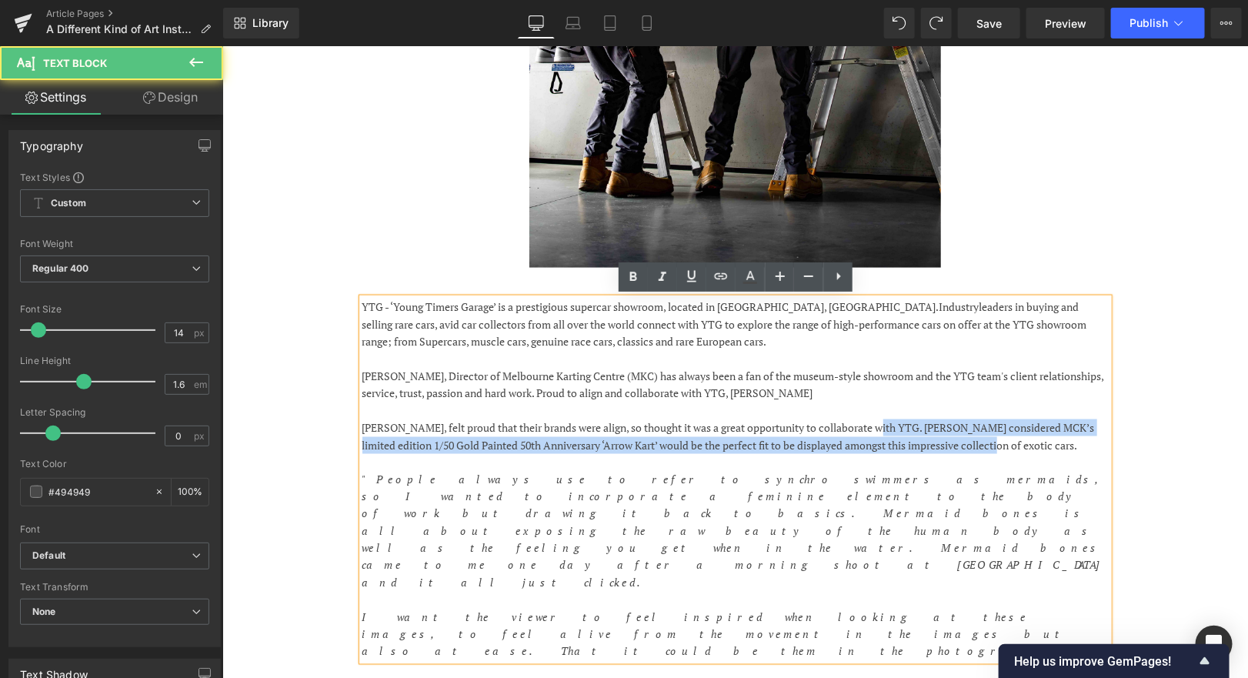
drag, startPoint x: 877, startPoint y: 424, endPoint x: 980, endPoint y: 439, distance: 104.2
click at [980, 440] on p "[PERSON_NAME], felt proud that their brands were align, so thought it was a gre…" at bounding box center [735, 436] width 746 height 35
copy p "[PERSON_NAME] considered MCK’s limited edition 1/50 Gold Painted 50th Anniversa…"
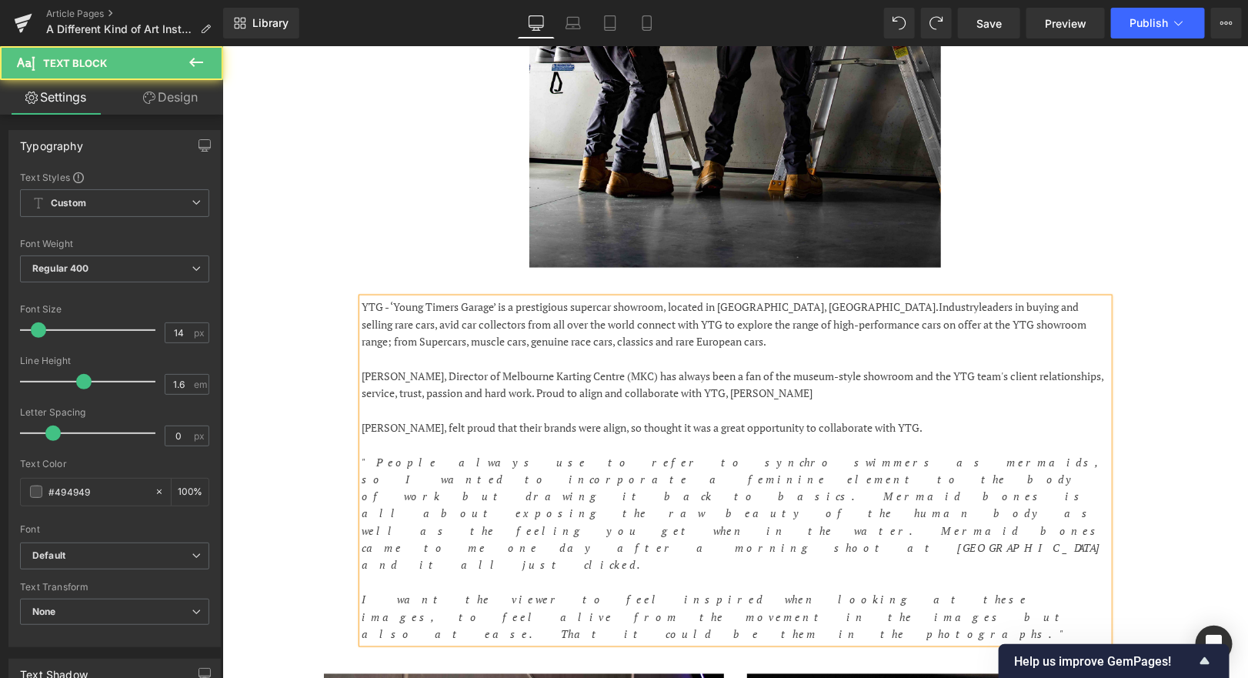
click at [806, 394] on p "[PERSON_NAME], Director of Melbourne Karting Centre (MKC) has always been a fan…" at bounding box center [735, 384] width 746 height 35
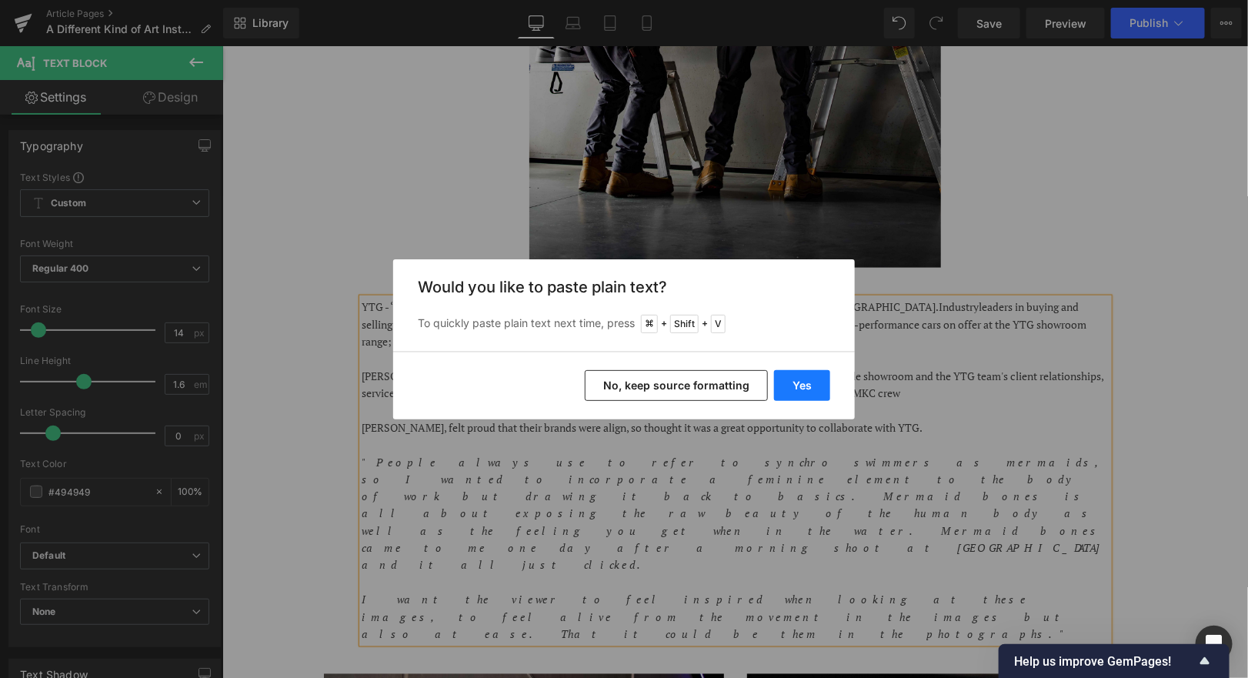
click at [790, 385] on button "Yes" at bounding box center [802, 385] width 56 height 31
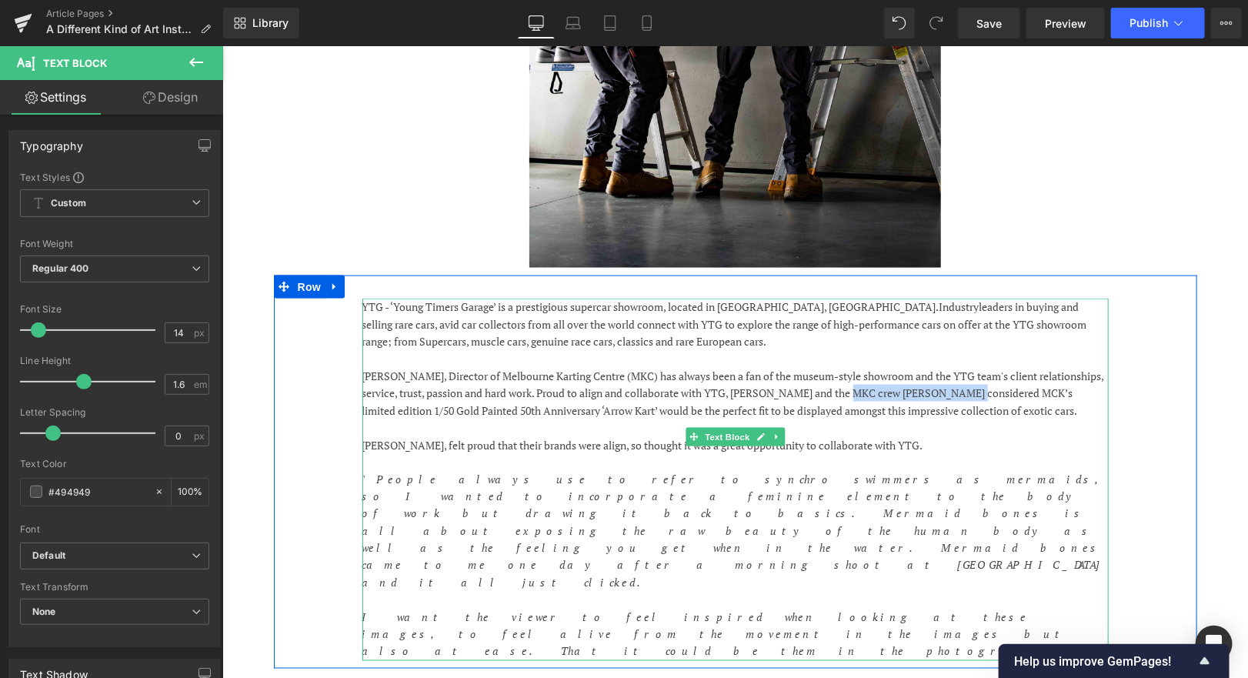
drag, startPoint x: 849, startPoint y: 392, endPoint x: 964, endPoint y: 396, distance: 115.5
click at [964, 396] on p "[PERSON_NAME], Director of Melbourne Karting Centre (MKC) has always been a fan…" at bounding box center [735, 393] width 746 height 52
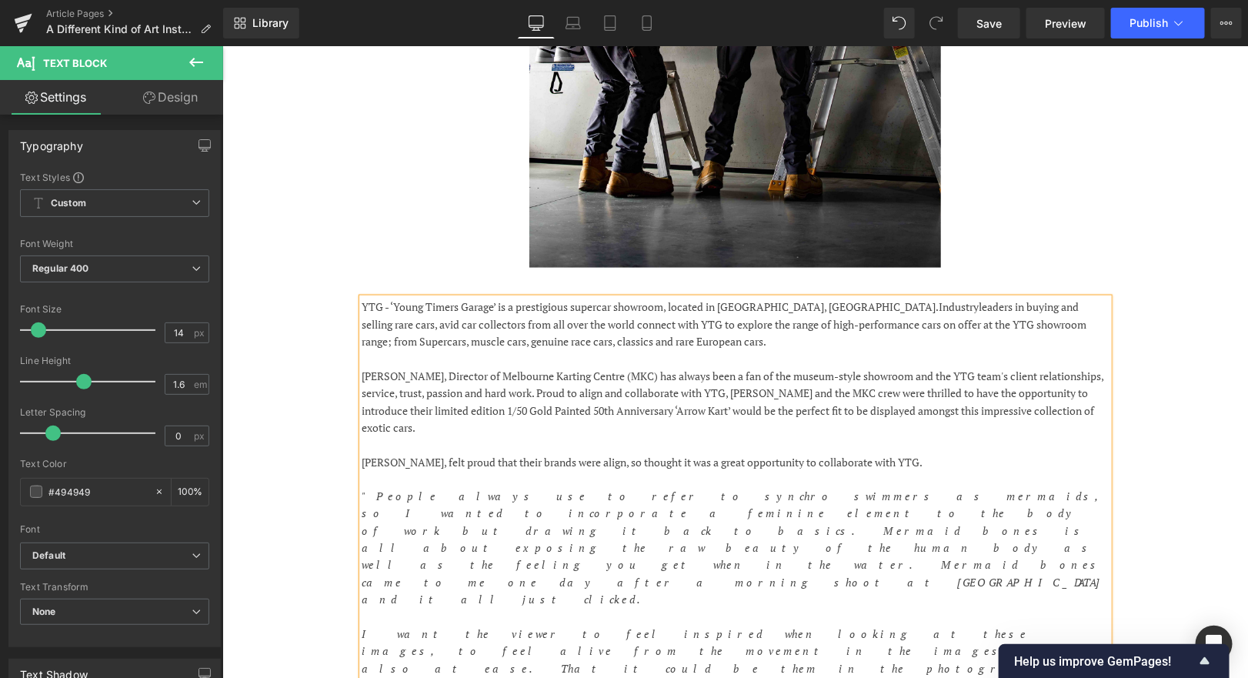
click at [695, 409] on p "[PERSON_NAME], Director of Melbourne Karting Centre (MKC) has always been a fan…" at bounding box center [735, 401] width 746 height 69
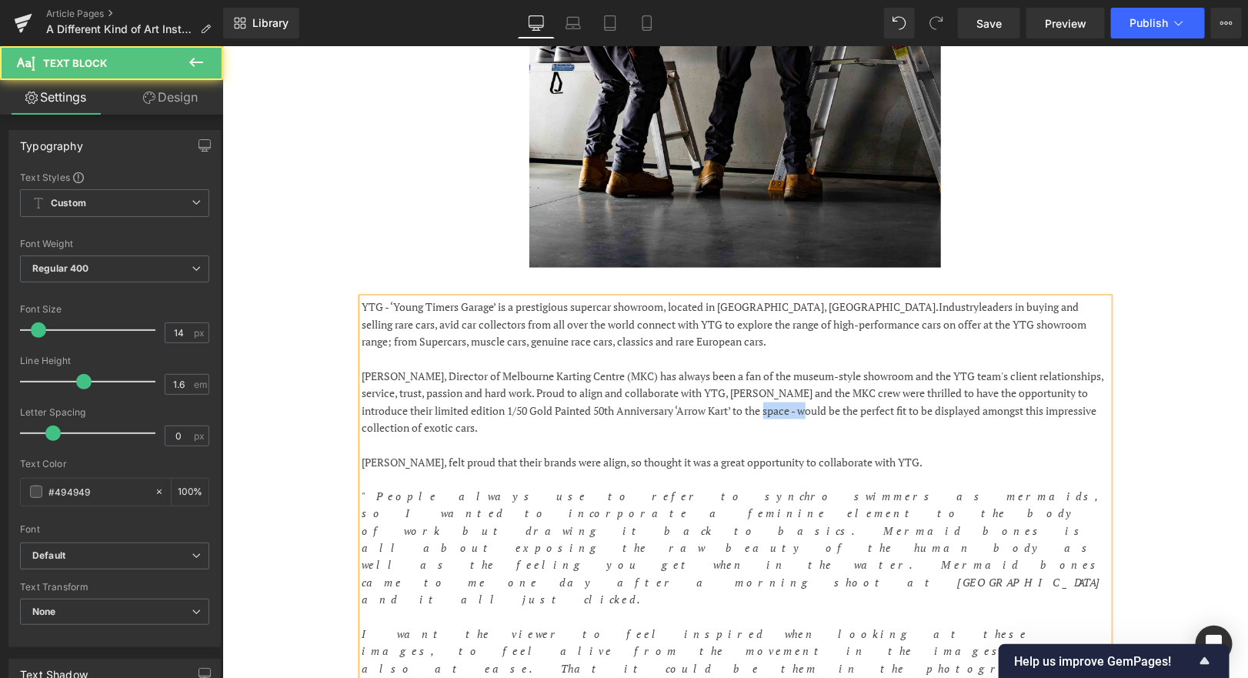
drag, startPoint x: 762, startPoint y: 412, endPoint x: 804, endPoint y: 412, distance: 42.3
click at [804, 412] on p "[PERSON_NAME], Director of Melbourne Karting Centre (MKC) has always been a fan…" at bounding box center [735, 401] width 746 height 69
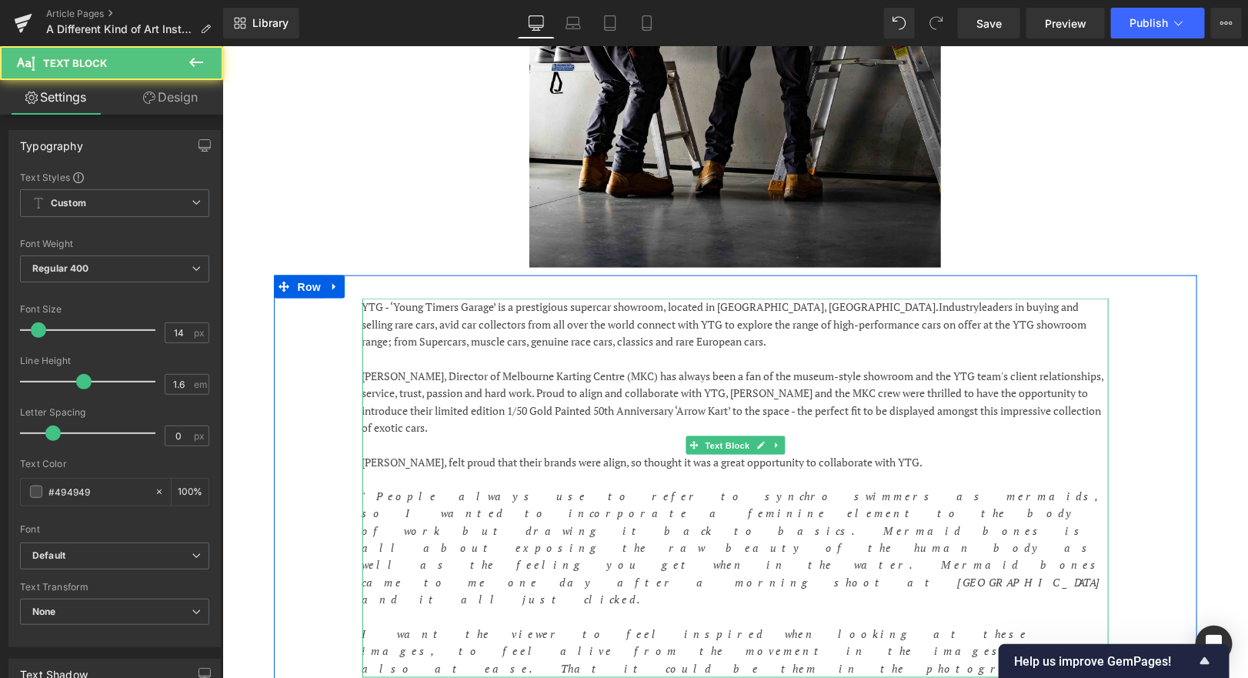
click at [509, 429] on p "[PERSON_NAME], Director of Melbourne Karting Centre (MKC) has always been a fan…" at bounding box center [735, 401] width 746 height 69
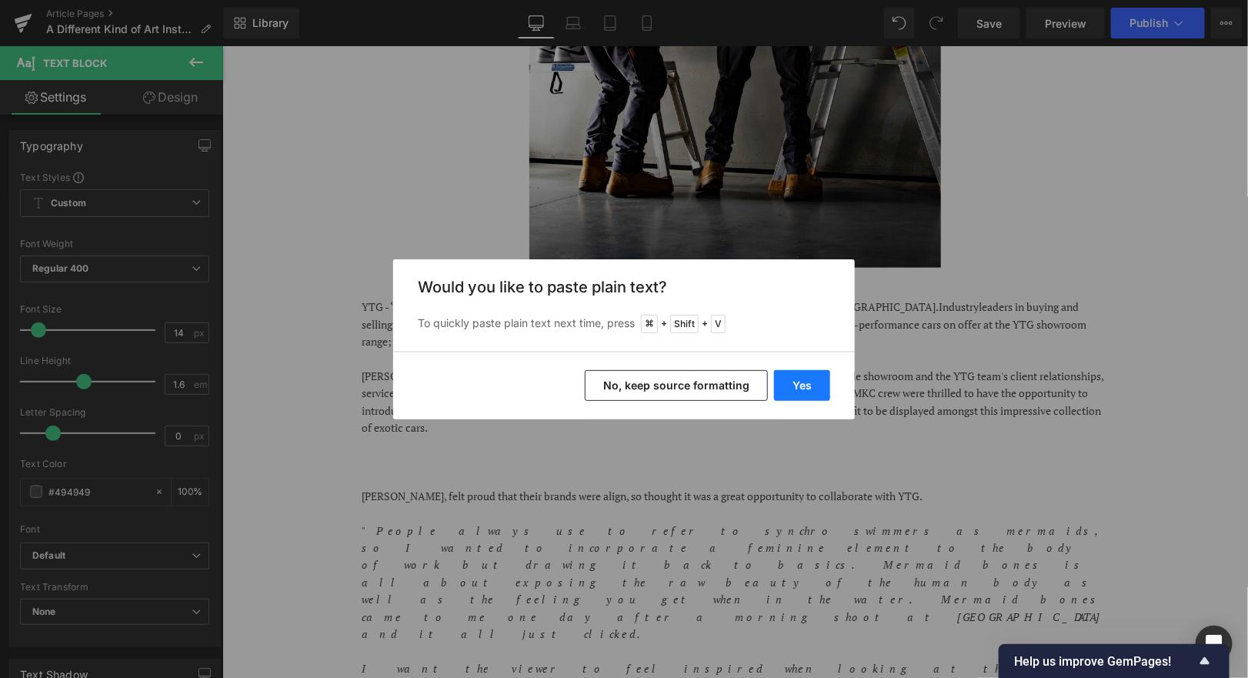
click at [789, 382] on button "Yes" at bounding box center [802, 385] width 56 height 31
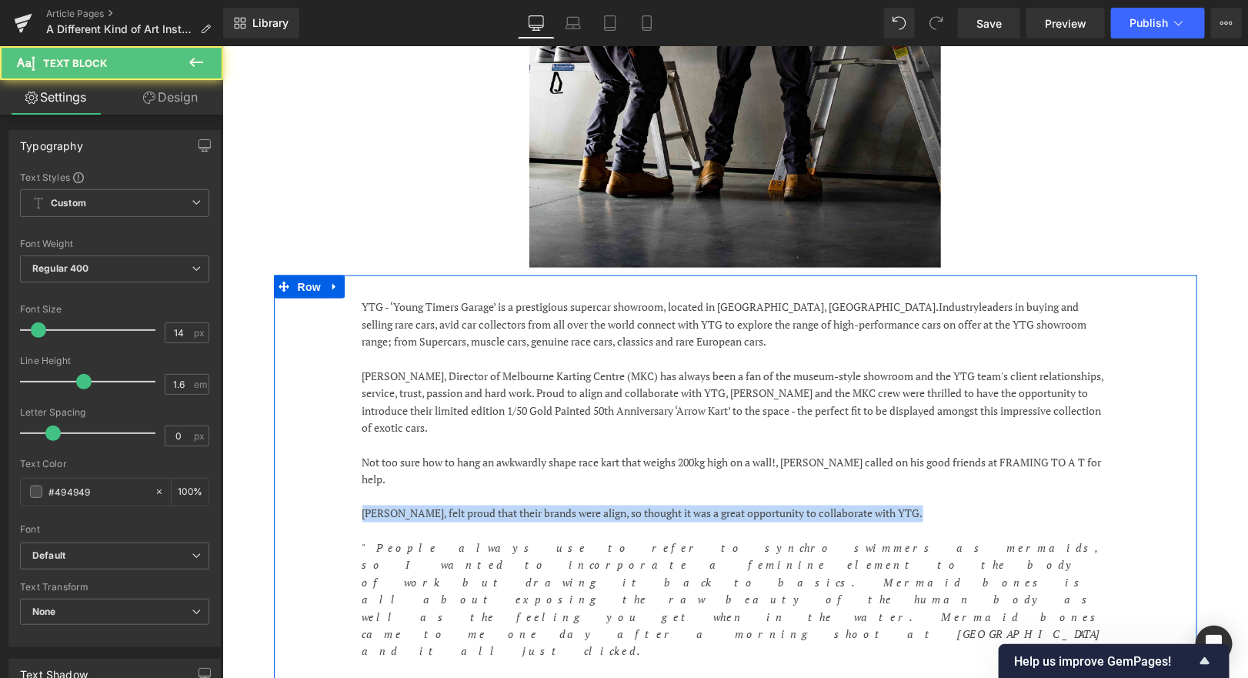
drag, startPoint x: 378, startPoint y: 509, endPoint x: 360, endPoint y: 496, distance: 21.6
click at [360, 496] on div "YTG - ‘Young Timers Garage’ is a prestigious supercar showroom, located in [GEO…" at bounding box center [735, 513] width 770 height 431
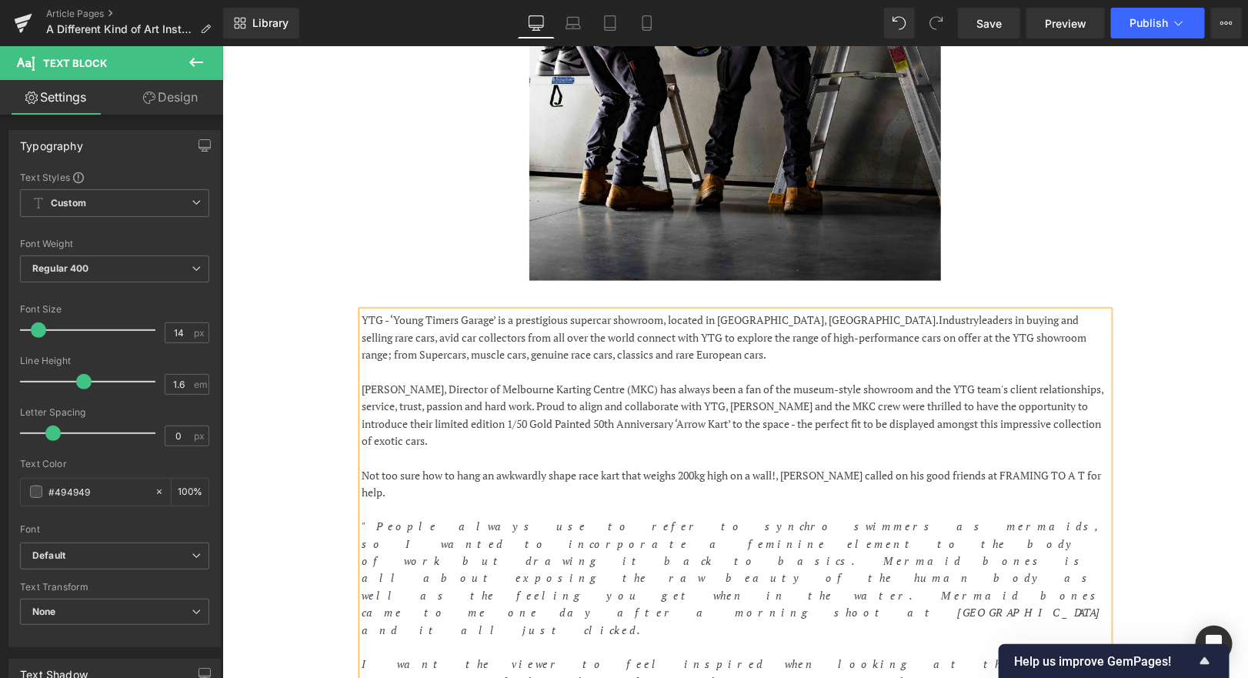
scroll to position [776, 0]
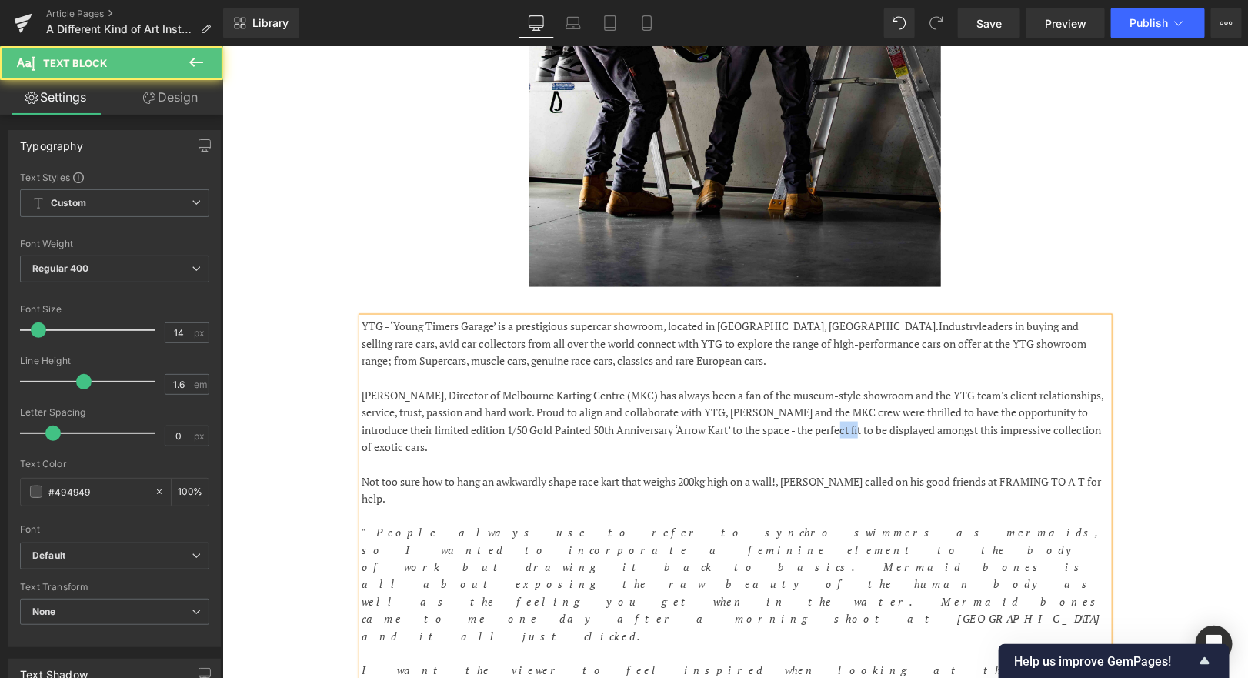
drag, startPoint x: 852, startPoint y: 429, endPoint x: 830, endPoint y: 429, distance: 21.5
click at [830, 429] on p "[PERSON_NAME], Director of Melbourne Karting Centre (MKC) has always been a fan…" at bounding box center [735, 420] width 746 height 69
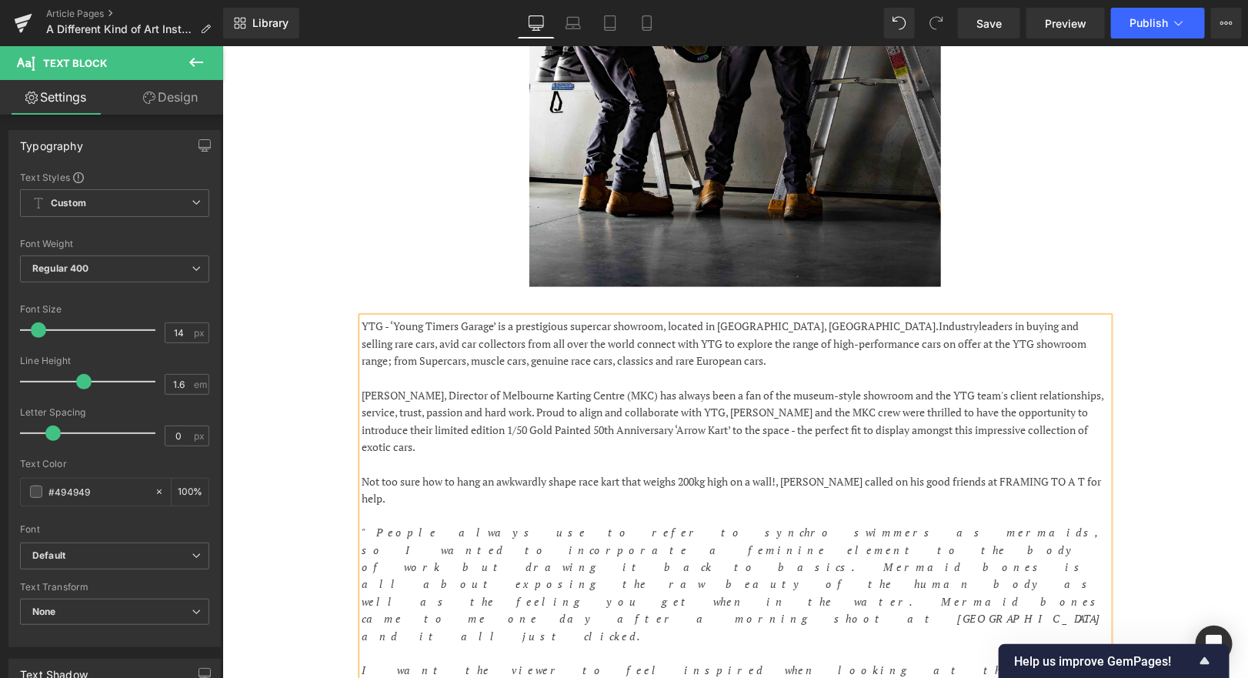
click at [937, 424] on p "[PERSON_NAME], Director of Melbourne Karting Centre (MKC) has always been a fan…" at bounding box center [735, 420] width 746 height 69
click at [509, 446] on p "[PERSON_NAME], Director of Melbourne Karting Centre (MKC) has always been a fan…" at bounding box center [735, 420] width 746 height 69
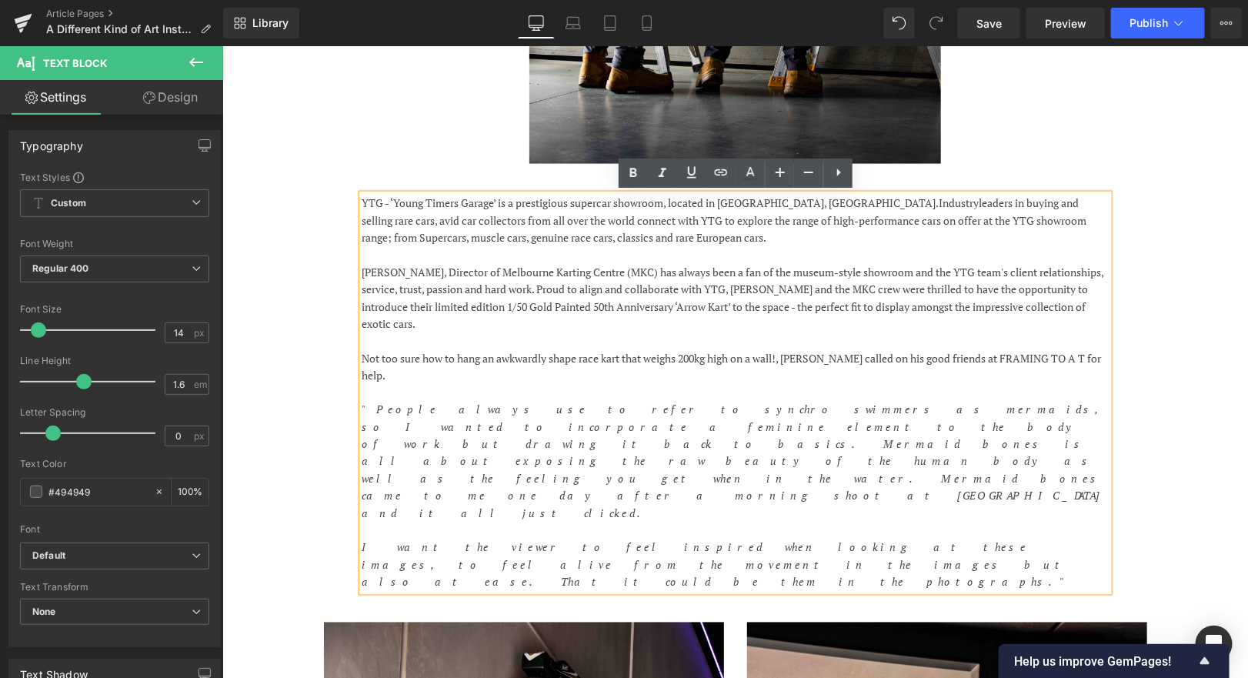
scroll to position [893, 0]
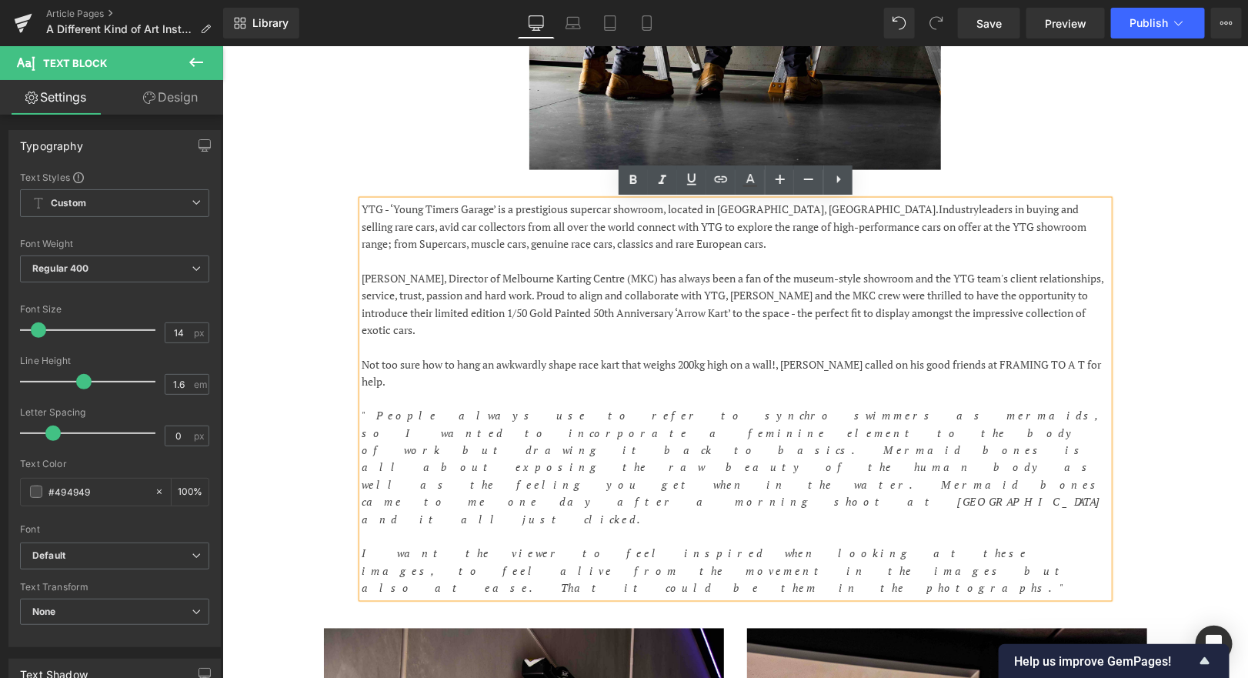
click at [790, 365] on p "Not too sure how to hang an awkwardly shape race kart that weighs 200kg high on…" at bounding box center [735, 373] width 746 height 35
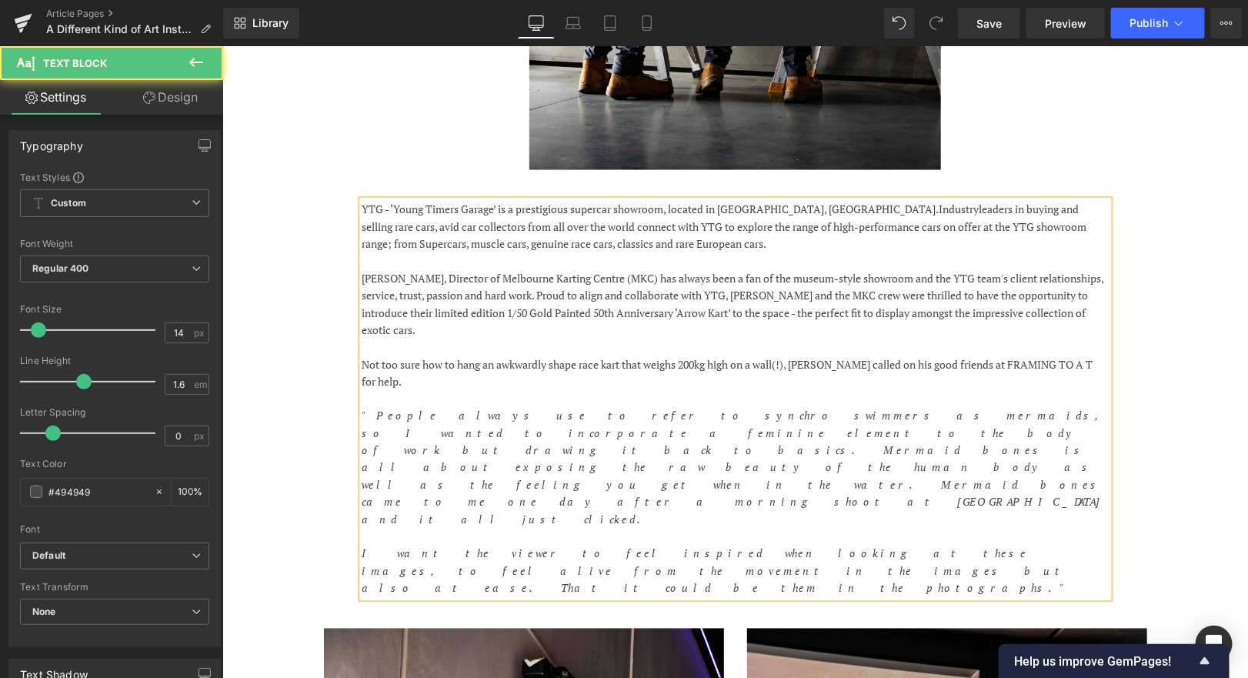
click at [1094, 369] on p "Not too sure how to hang an awkwardly shape race kart that weighs 200kg high on…" at bounding box center [735, 373] width 746 height 35
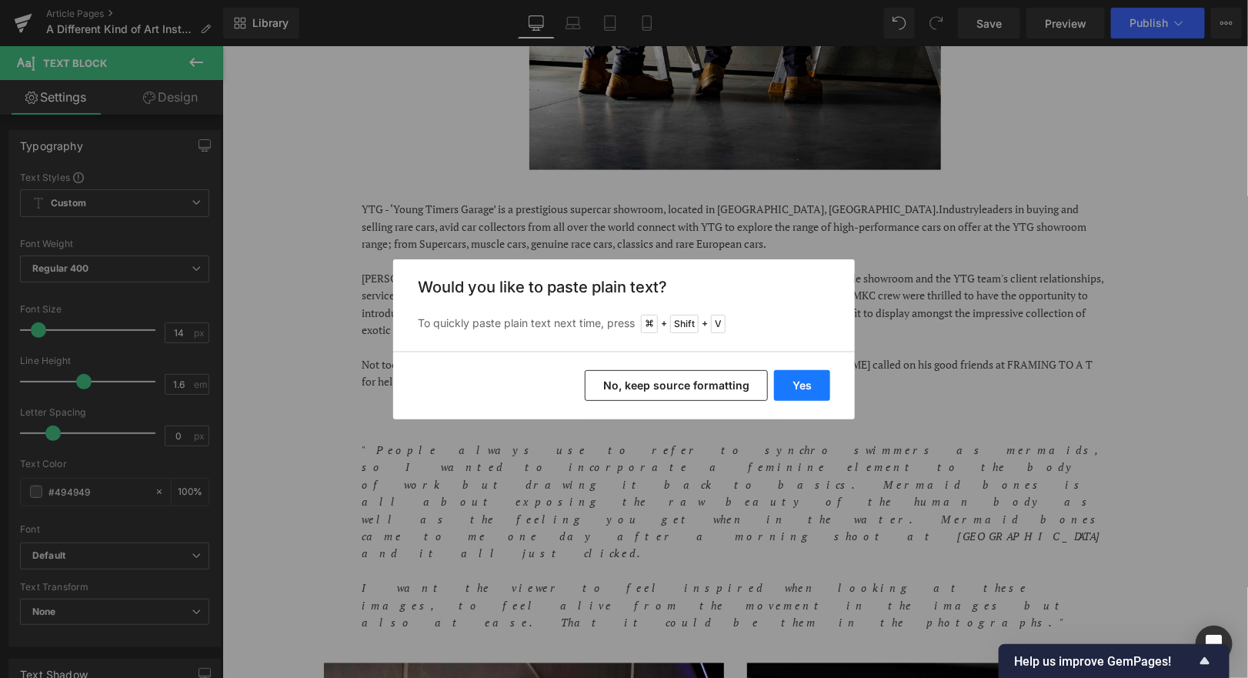
click at [815, 394] on button "Yes" at bounding box center [802, 385] width 56 height 31
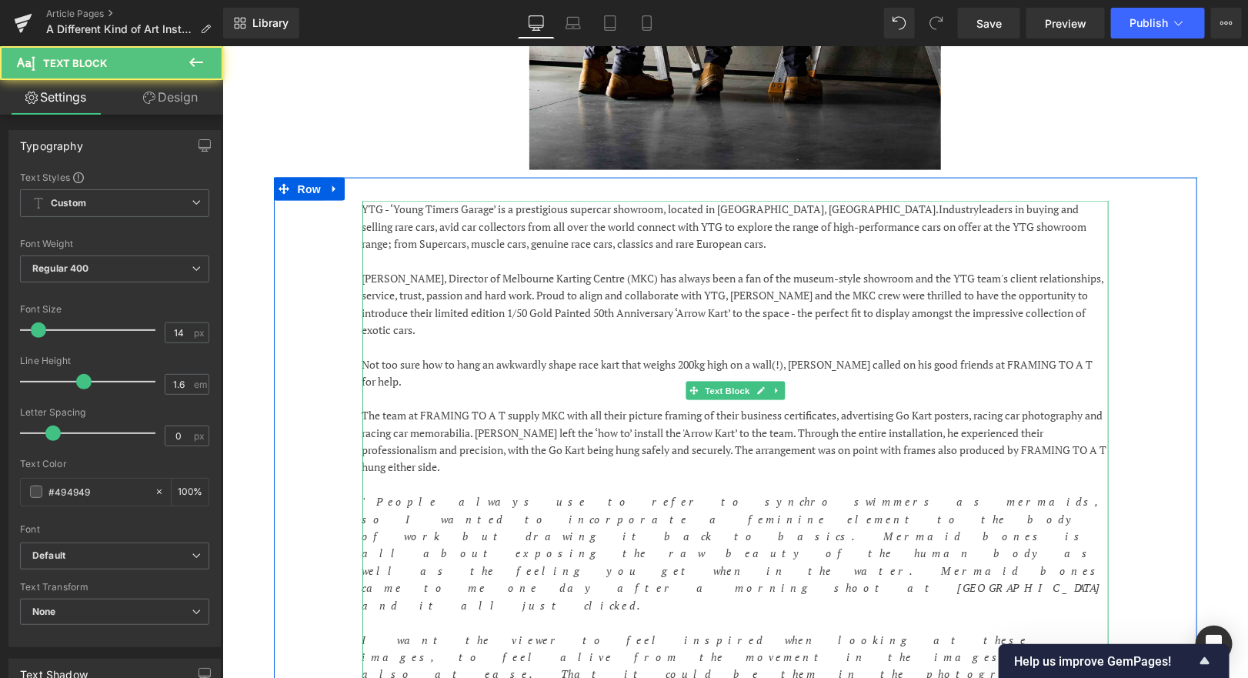
click at [553, 442] on p "The team at FRAMING TO A T supply MKC with all their picture framing of their b…" at bounding box center [735, 441] width 746 height 69
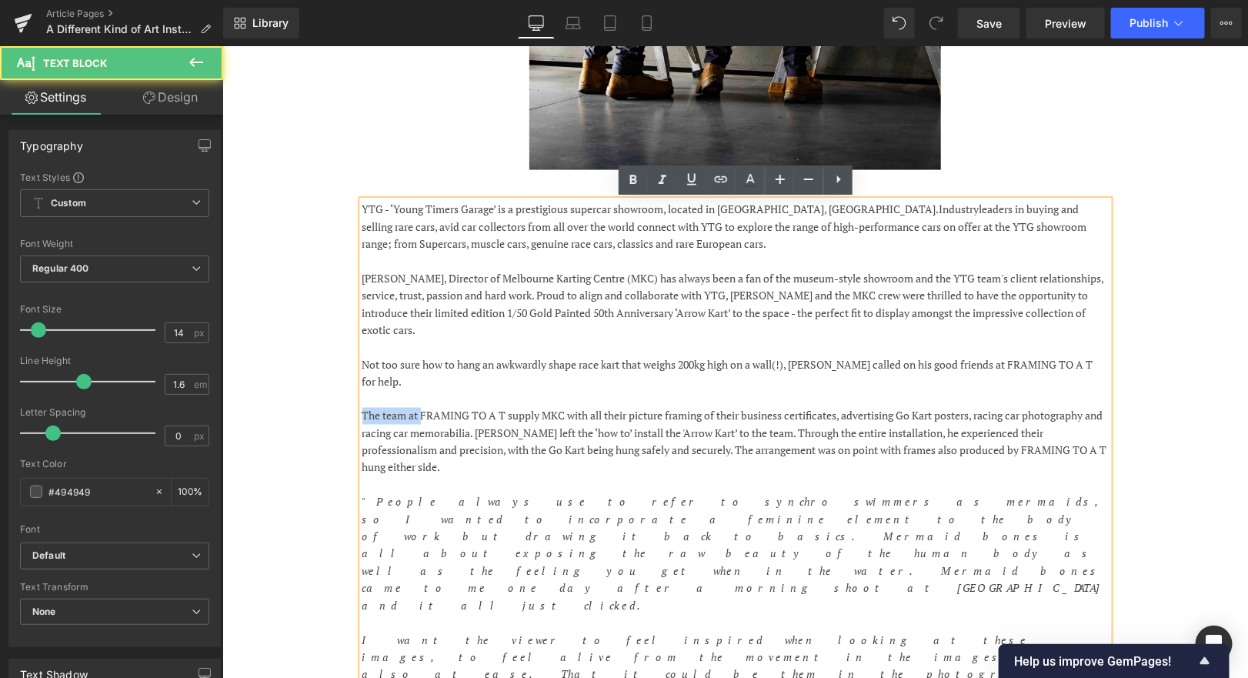
drag, startPoint x: 421, startPoint y: 402, endPoint x: 356, endPoint y: 402, distance: 65.4
click at [356, 402] on div "YTG - ‘Young Timers Garage’ is a prestigious supercar showroom, located in [GEO…" at bounding box center [735, 441] width 770 height 483
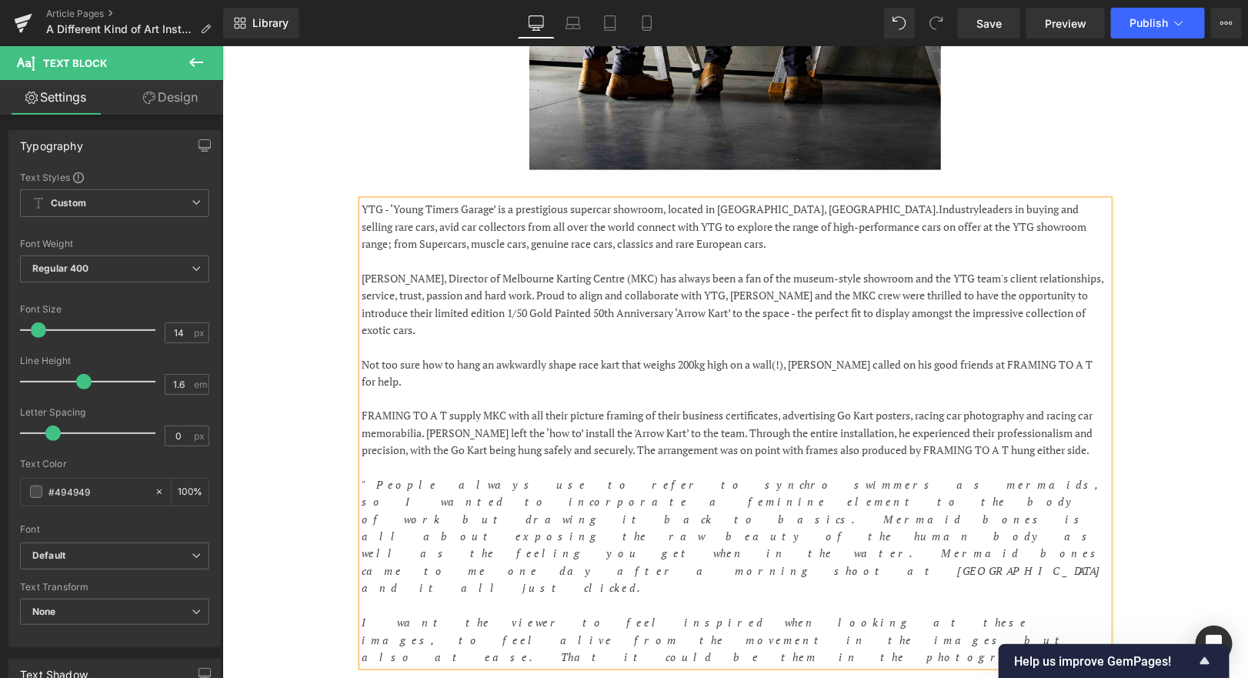
click at [690, 407] on p "FRAMING TO A T supply MKC with all their picture framing of their business cert…" at bounding box center [735, 433] width 746 height 52
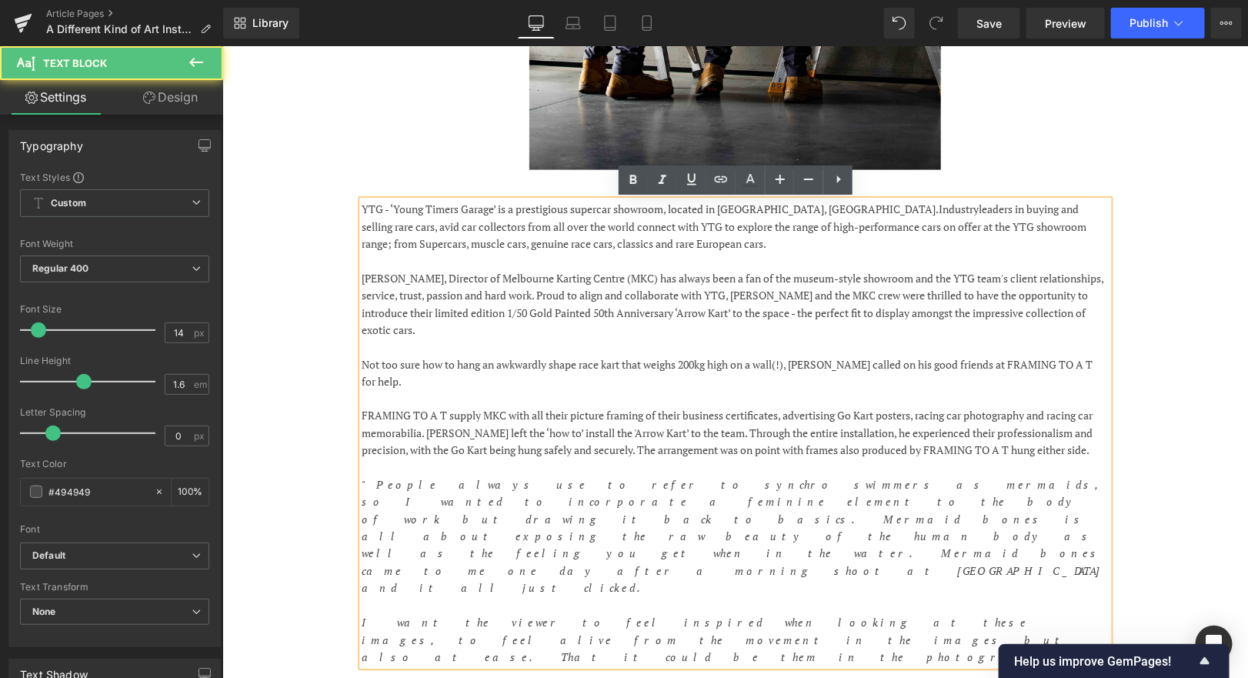
click at [365, 407] on p "FRAMING TO A T supply MKC with all their picture framing of their business cert…" at bounding box center [735, 433] width 746 height 52
click at [683, 407] on p "FRAMING TO A T supply MKC with all their picture framing of their business cert…" at bounding box center [735, 433] width 746 height 52
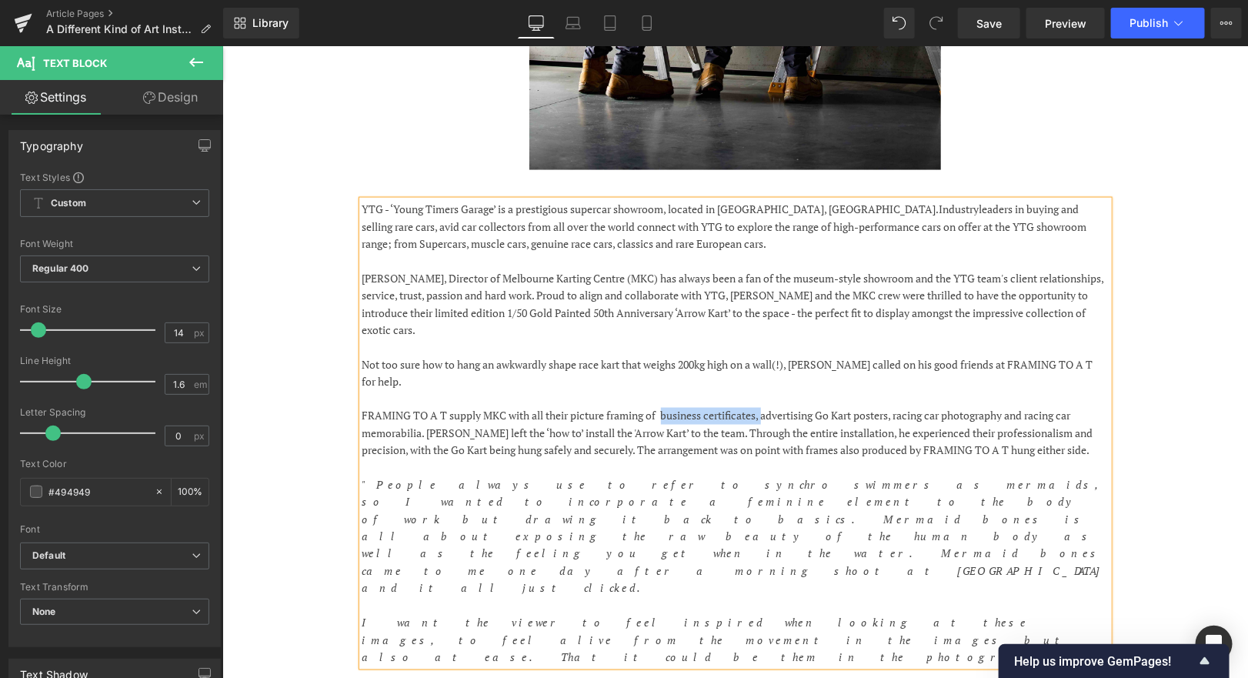
drag, startPoint x: 766, startPoint y: 401, endPoint x: 665, endPoint y: 400, distance: 100.8
click at [665, 407] on p "FRAMING TO A T supply MKC with all their picture framing of business certificat…" at bounding box center [735, 433] width 746 height 52
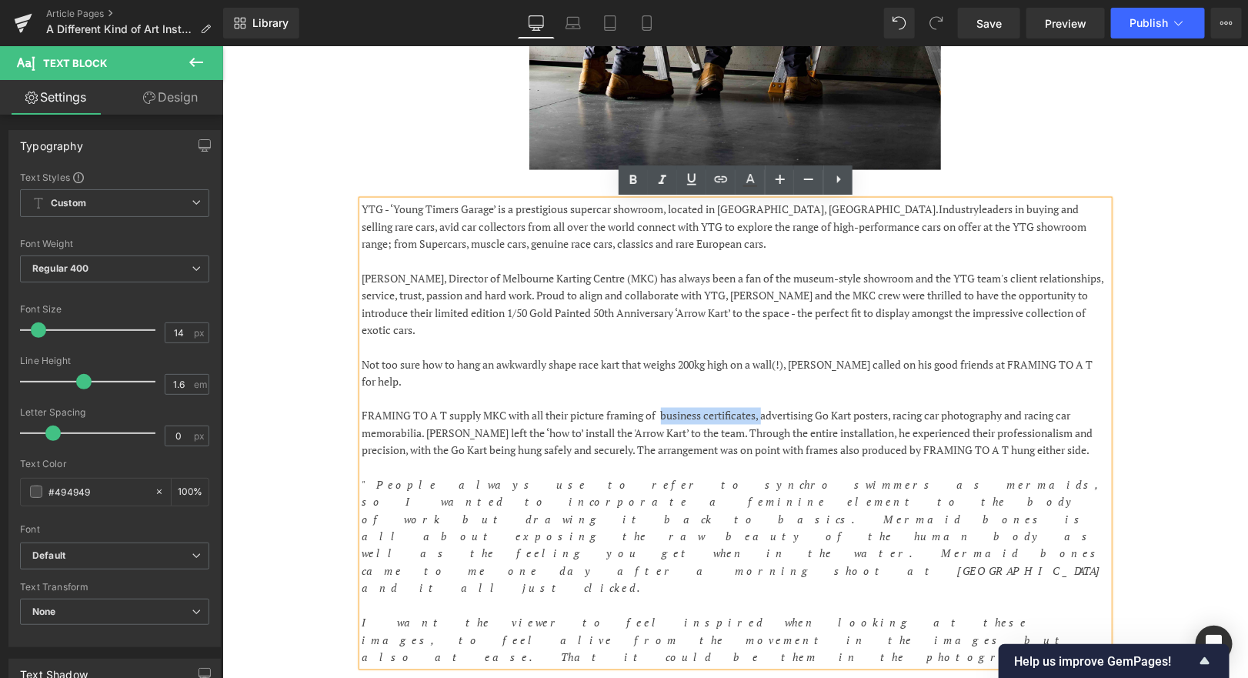
copy p "business certificates,"
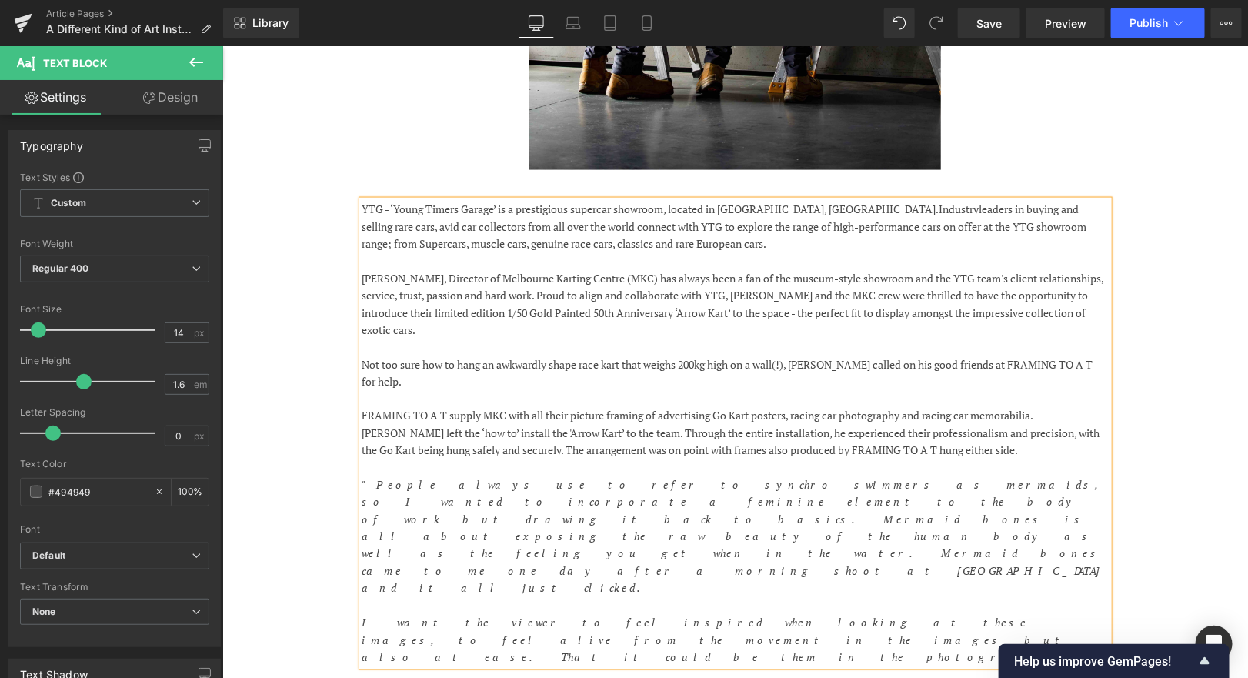
click at [796, 407] on p "FRAMING TO A T supply MKC with all their picture framing of advertising Go Kart…" at bounding box center [735, 433] width 746 height 52
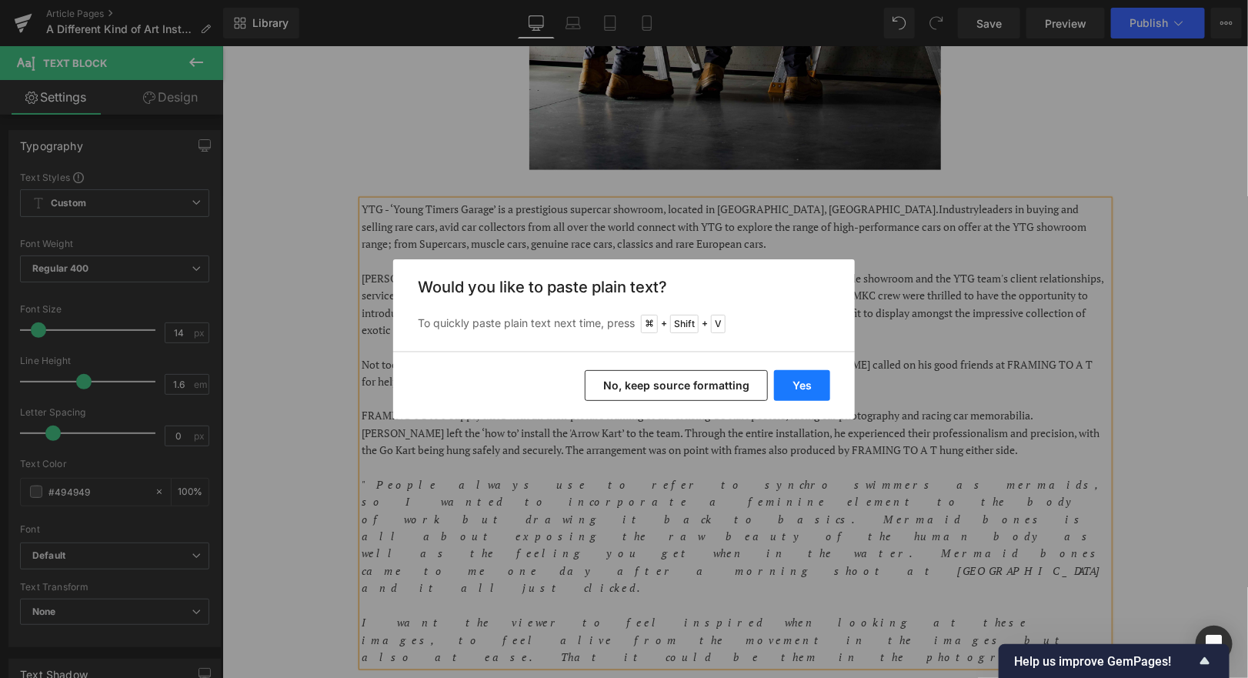
drag, startPoint x: 796, startPoint y: 388, endPoint x: 573, endPoint y: 342, distance: 227.0
click at [796, 388] on button "Yes" at bounding box center [802, 385] width 56 height 31
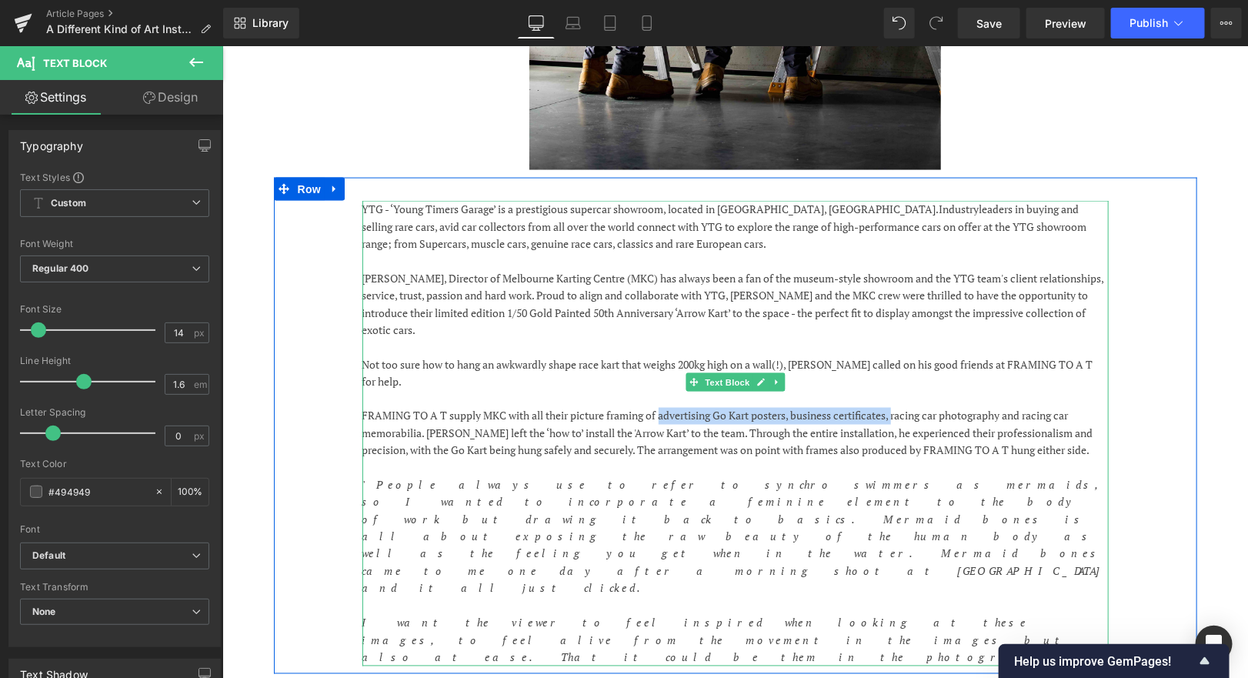
drag, startPoint x: 893, startPoint y: 397, endPoint x: 663, endPoint y: 399, distance: 229.3
click at [663, 407] on p "FRAMING TO A T supply MKC with all their picture framing of advertising Go Kart…" at bounding box center [735, 433] width 746 height 52
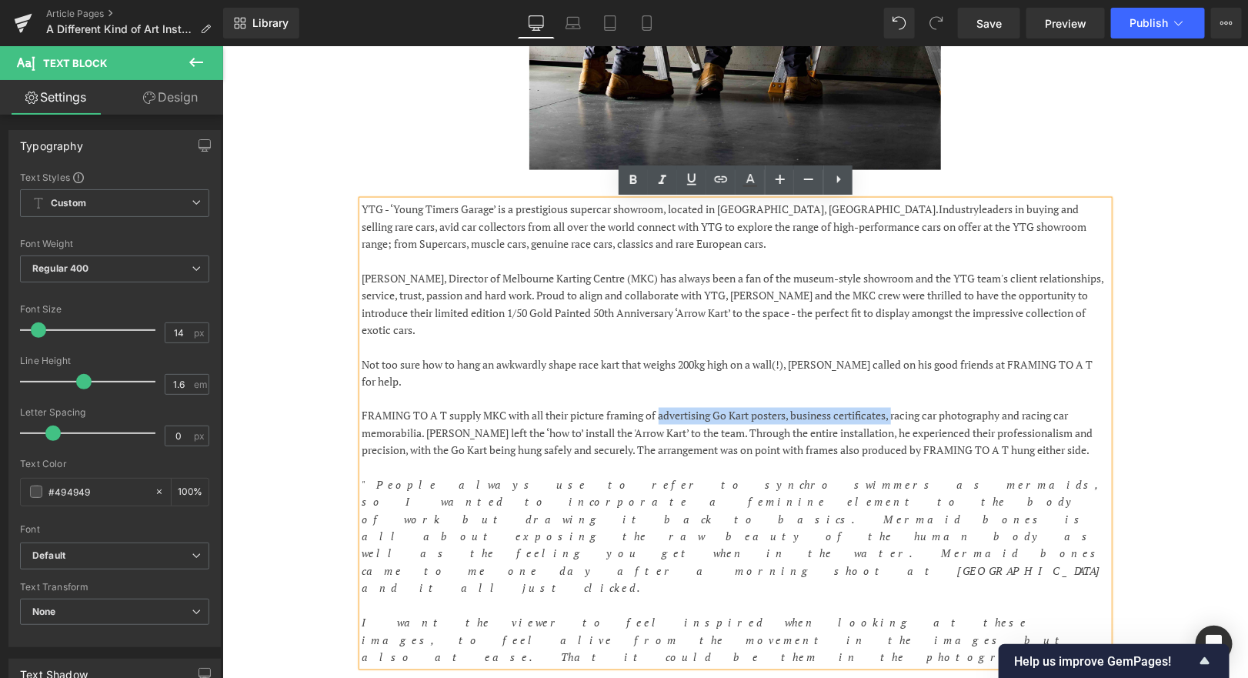
copy p "advertising Go Kart posters, business certificates,"
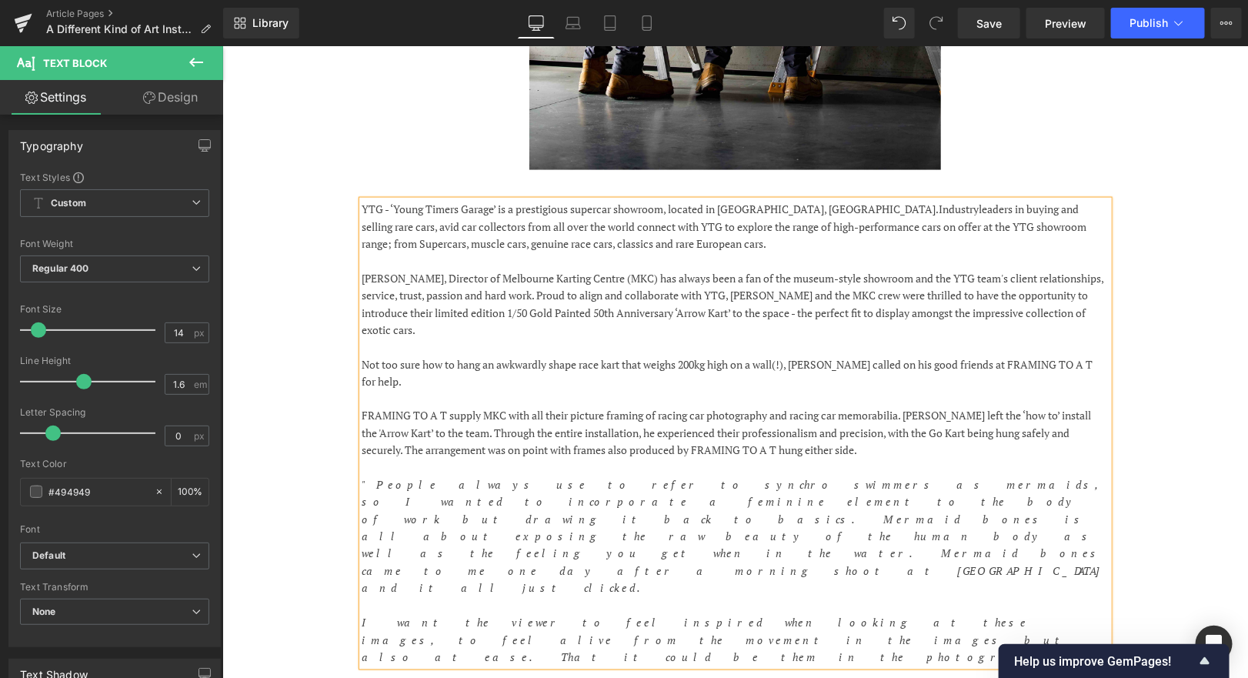
click at [793, 407] on p "FRAMING TO A T supply MKC with all their picture framing of racing car photogra…" at bounding box center [735, 433] width 746 height 52
click at [904, 407] on p "FRAMING TO A T supply MKC with all their picture framing of racing car photogra…" at bounding box center [735, 433] width 746 height 52
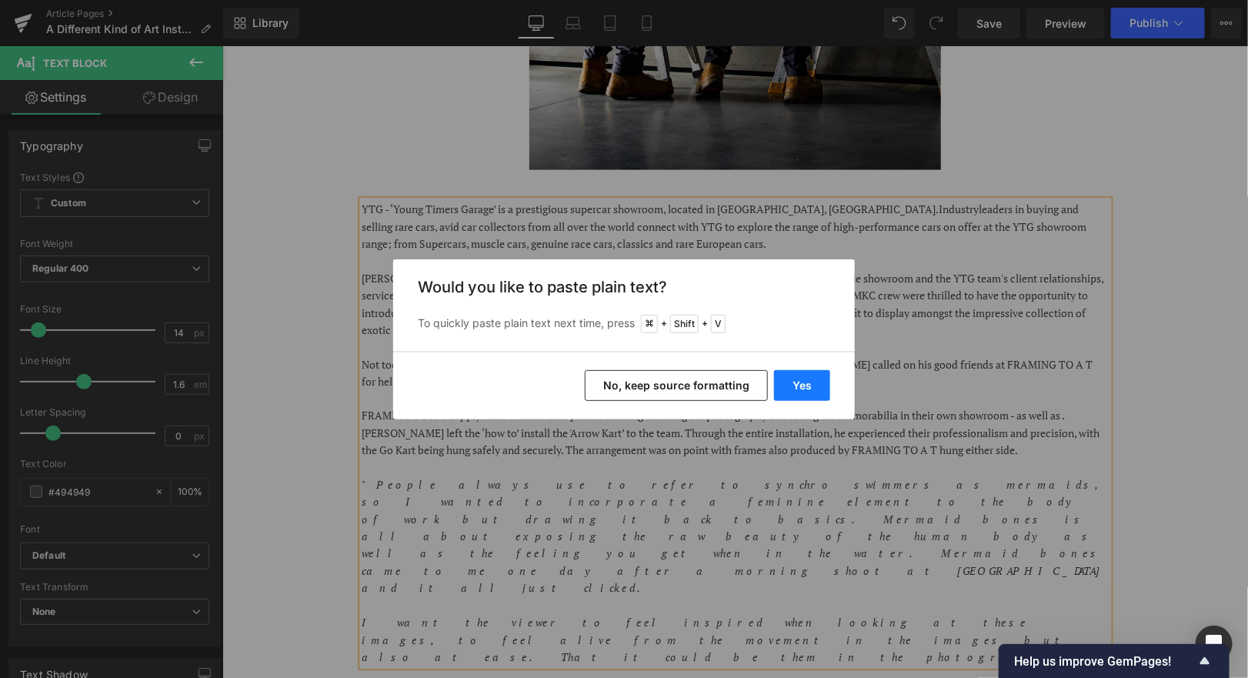
click at [813, 383] on button "Yes" at bounding box center [802, 385] width 56 height 31
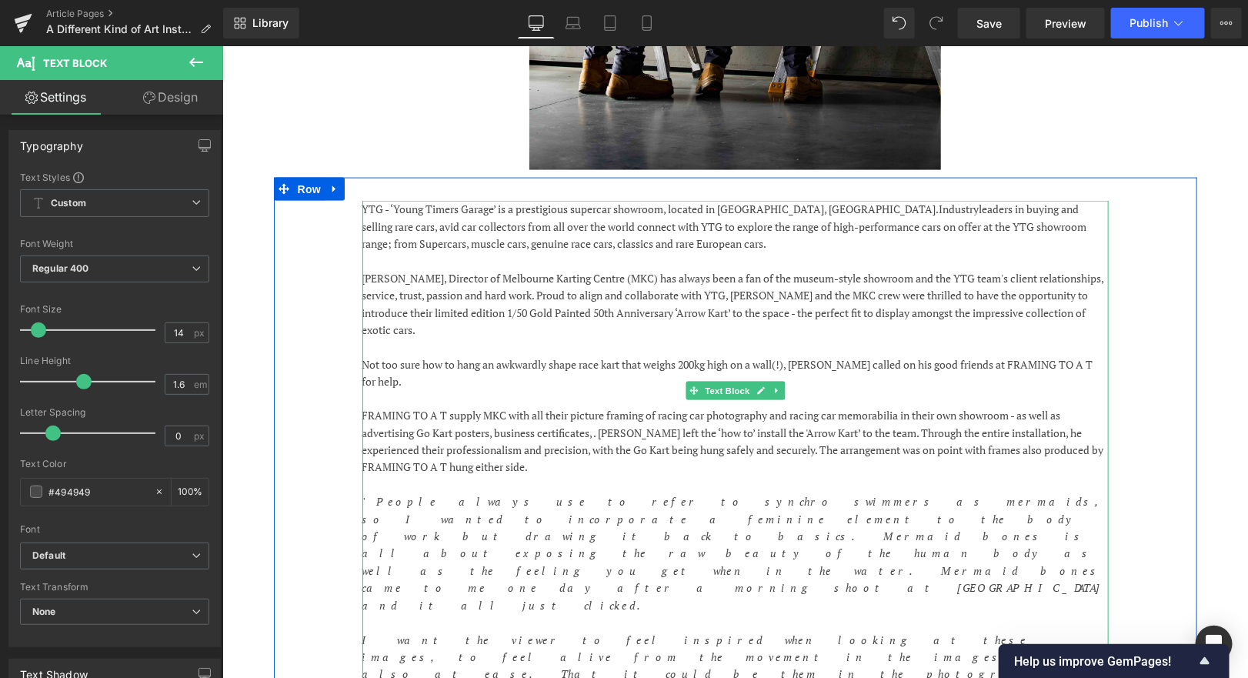
click at [399, 429] on p "FRAMING TO A T supply MKC with all their picture framing of racing car photogra…" at bounding box center [735, 441] width 746 height 69
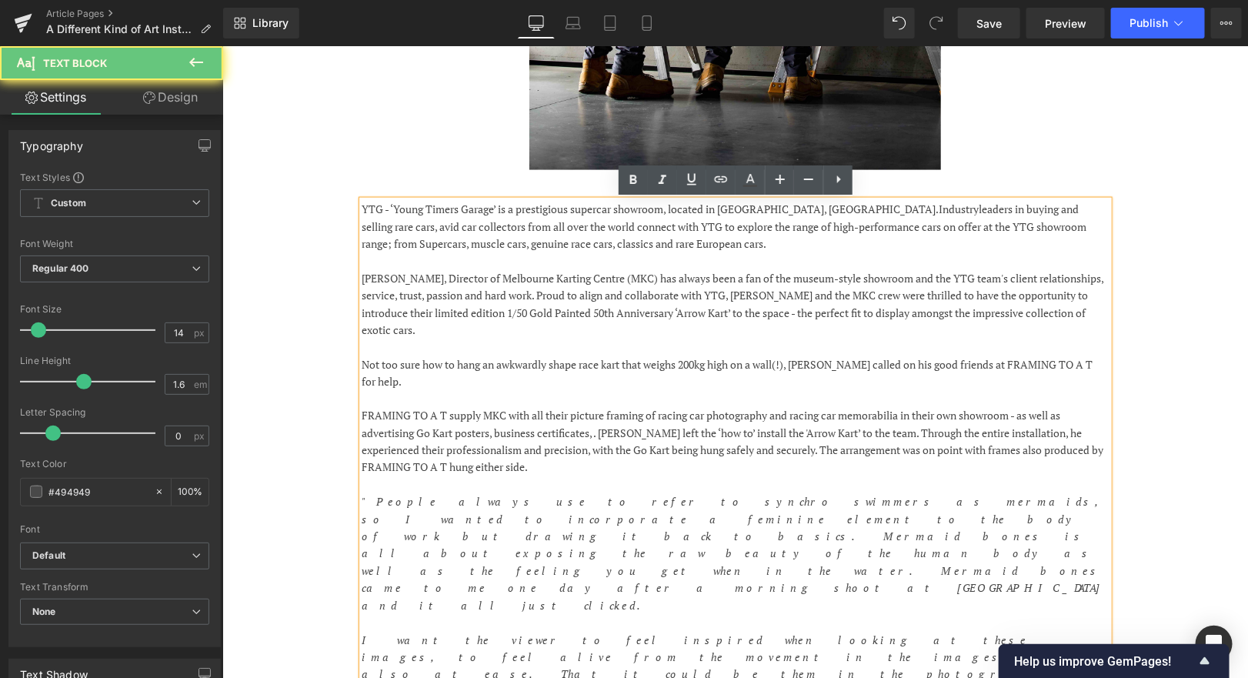
click at [362, 416] on p "FRAMING TO A T supply MKC with all their picture framing of racing car photogra…" at bounding box center [735, 441] width 746 height 69
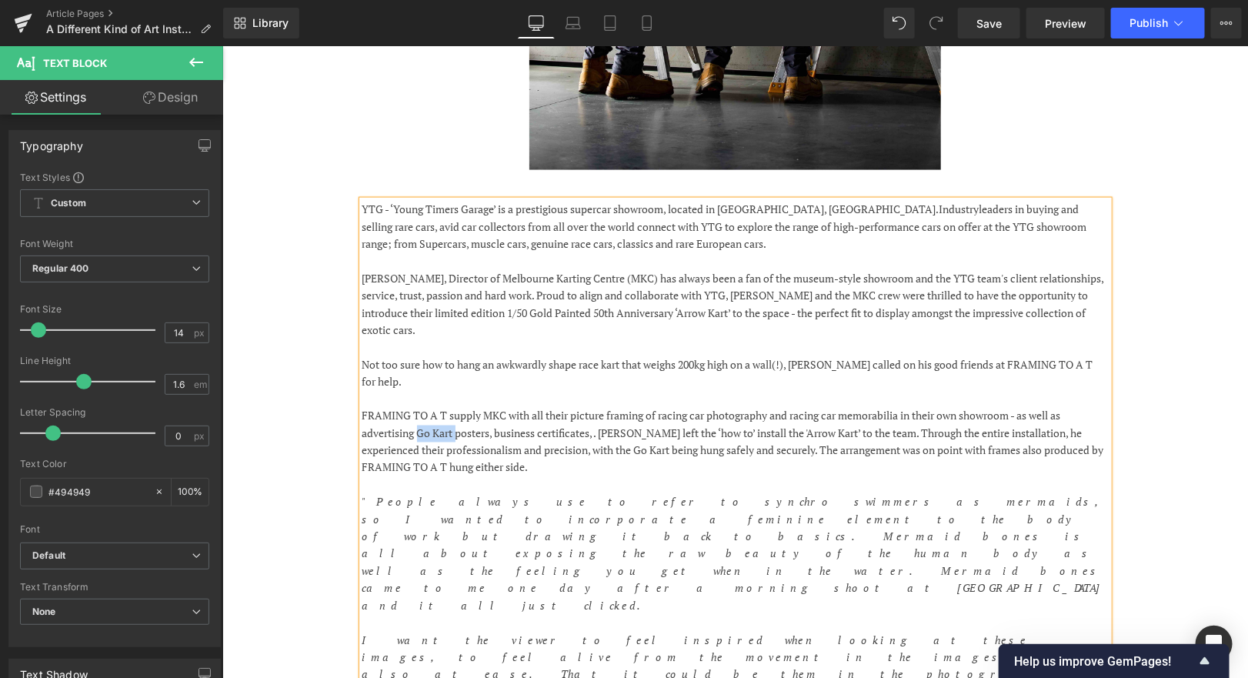
drag, startPoint x: 418, startPoint y: 417, endPoint x: 459, endPoint y: 415, distance: 41.6
click at [459, 415] on p "FRAMING TO A T supply MKC with all their picture framing of racing car photogra…" at bounding box center [735, 441] width 746 height 69
click at [508, 413] on p "FRAMING TO A T supply MKC with all their picture framing of racing car photogra…" at bounding box center [735, 441] width 746 height 69
click at [632, 421] on p "FRAMING TO A T supply MKC with all their picture framing of racing car photogra…" at bounding box center [735, 441] width 746 height 69
click at [729, 413] on p "FRAMING TO A T supply MKC with all their picture framing of racing car photogra…" at bounding box center [735, 441] width 746 height 69
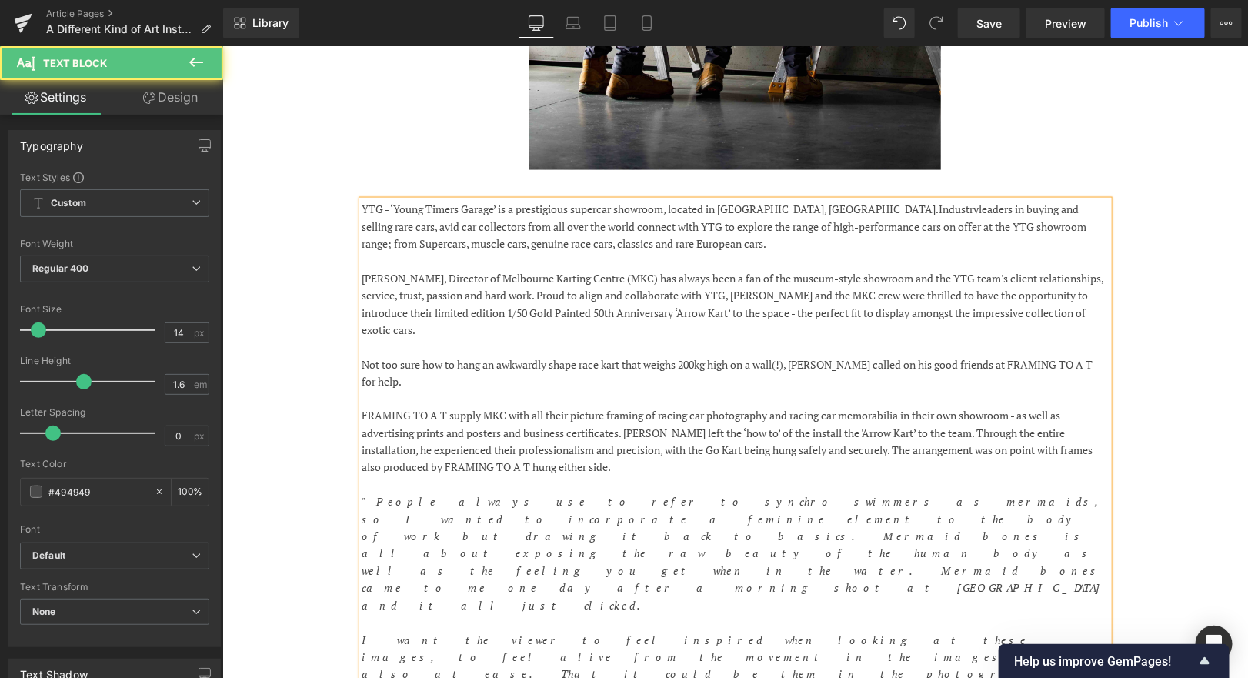
click at [792, 418] on p "FRAMING TO A T supply MKC with all their picture framing of racing car photogra…" at bounding box center [735, 441] width 746 height 69
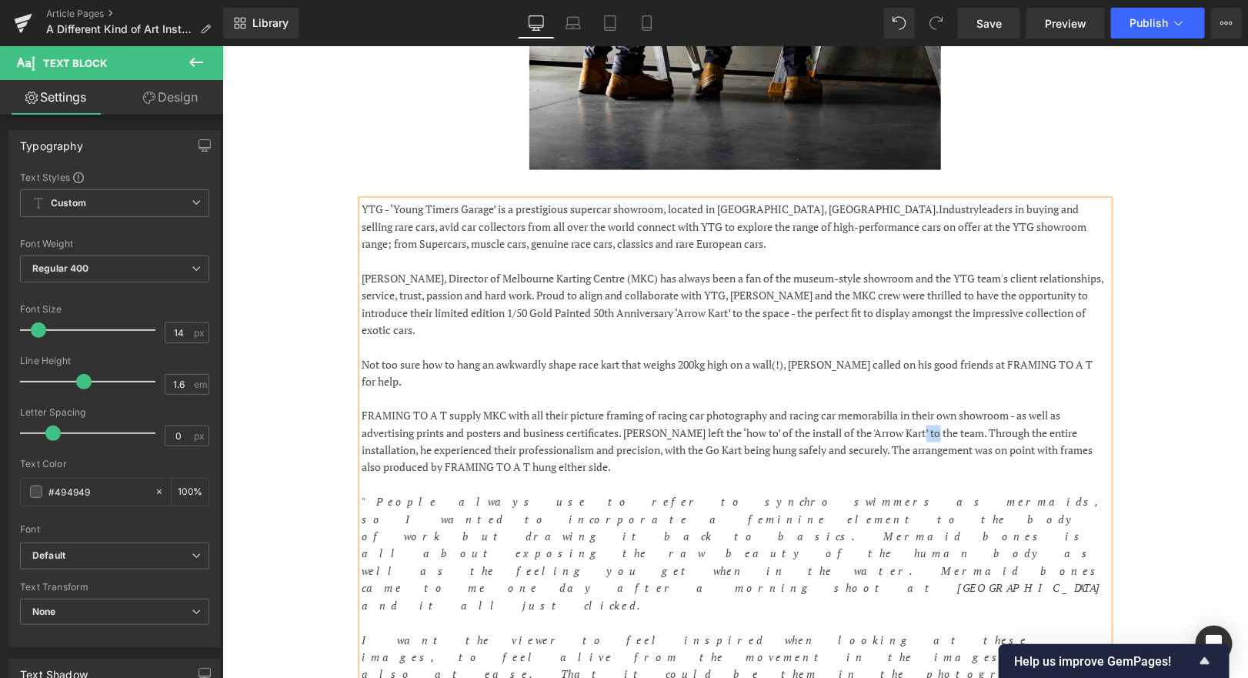
drag, startPoint x: 939, startPoint y: 414, endPoint x: 915, endPoint y: 415, distance: 23.9
click at [915, 415] on p "FRAMING TO A T supply MKC with all their picture framing of racing car photogra…" at bounding box center [735, 441] width 746 height 69
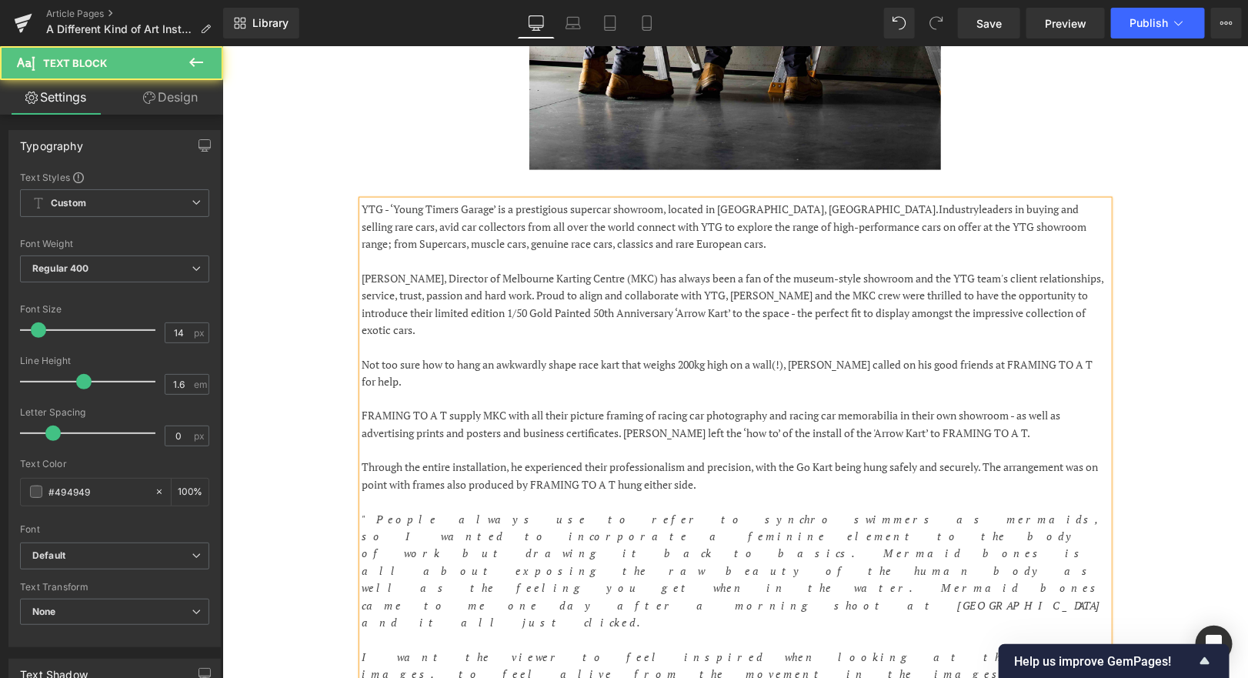
click at [633, 414] on p "FRAMING TO A T supply MKC with all their picture framing of racing car photogra…" at bounding box center [735, 424] width 746 height 35
click at [693, 407] on p "FRAMING TO A T supply MKC with all their picture framing of racing car photogra…" at bounding box center [735, 424] width 746 height 35
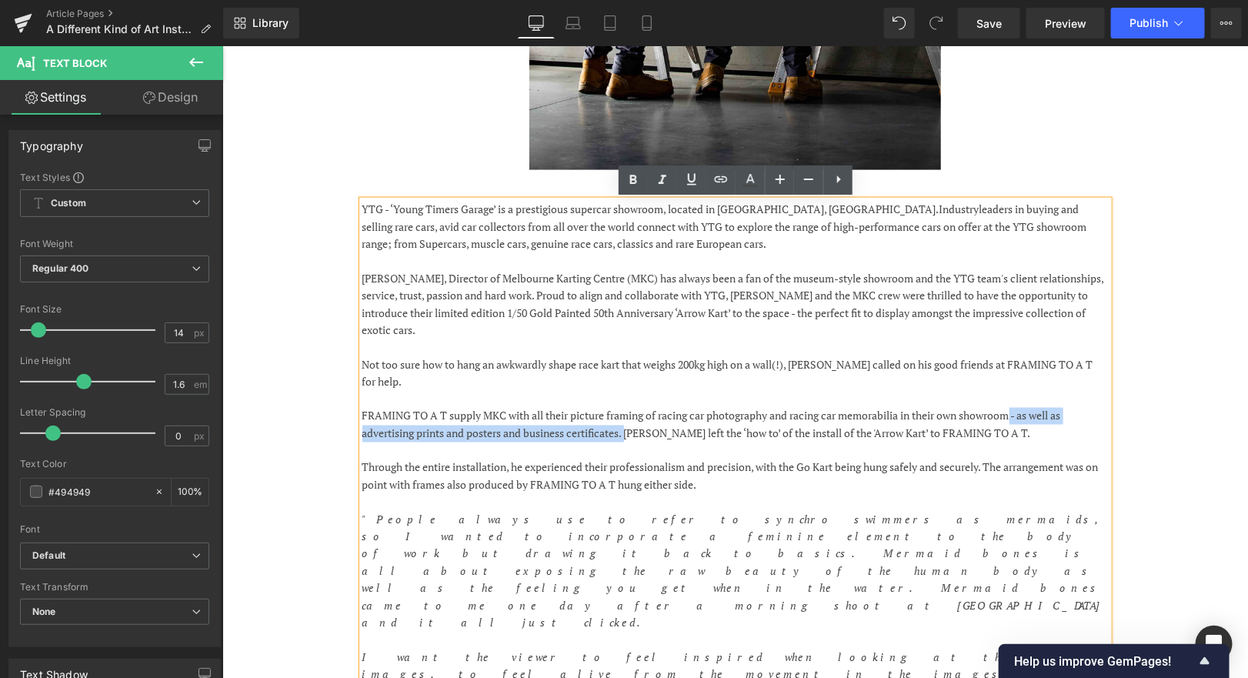
drag, startPoint x: 629, startPoint y: 416, endPoint x: 1018, endPoint y: 404, distance: 389.6
click at [1019, 407] on p "FRAMING TO A T supply MKC with all their picture framing of racing car photogra…" at bounding box center [735, 424] width 746 height 35
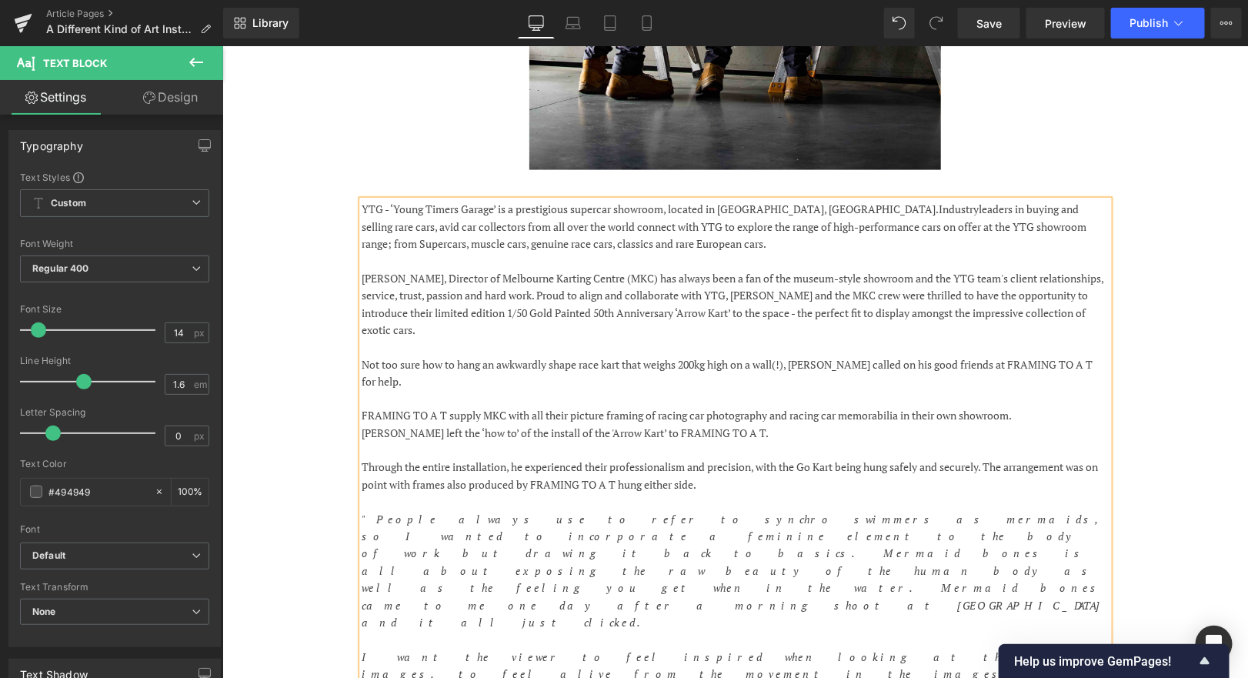
click at [618, 459] on p "Through the entire installation, he experienced their professionalism and preci…" at bounding box center [735, 476] width 746 height 35
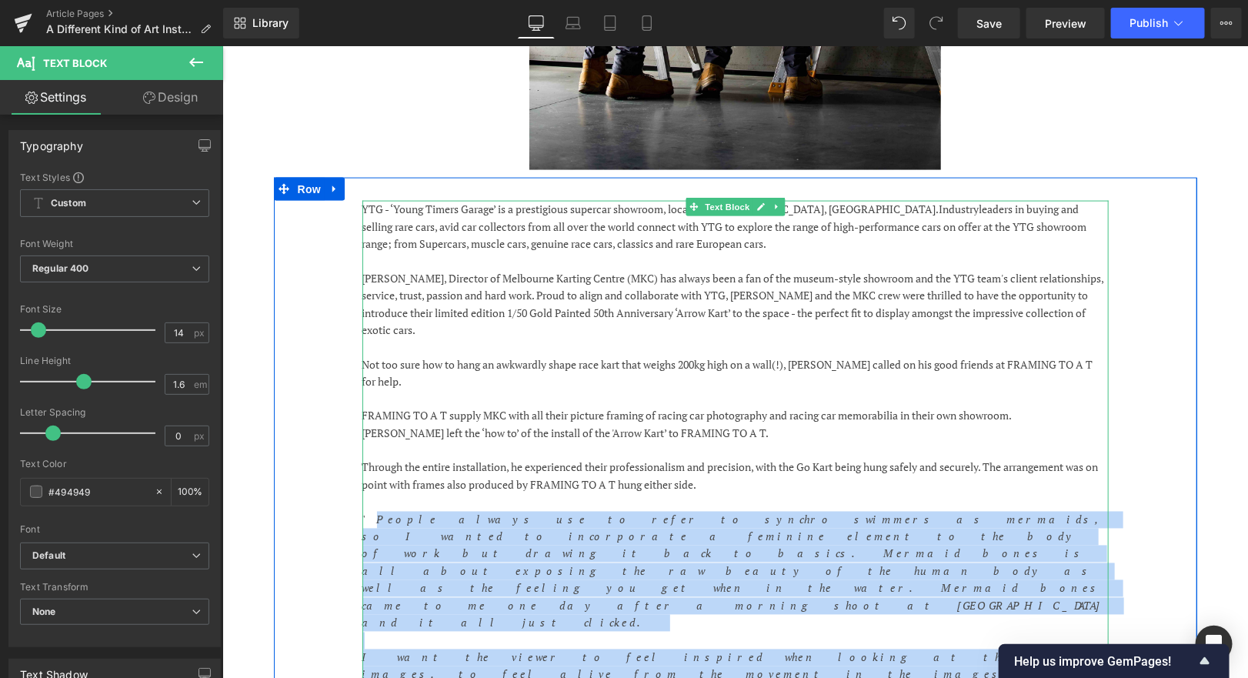
drag, startPoint x: 419, startPoint y: 585, endPoint x: 368, endPoint y: 502, distance: 97.8
click at [368, 502] on div "YTG - ‘Young Timers Garage’ is a prestigious supercar showroom, located in [GEO…" at bounding box center [735, 450] width 746 height 500
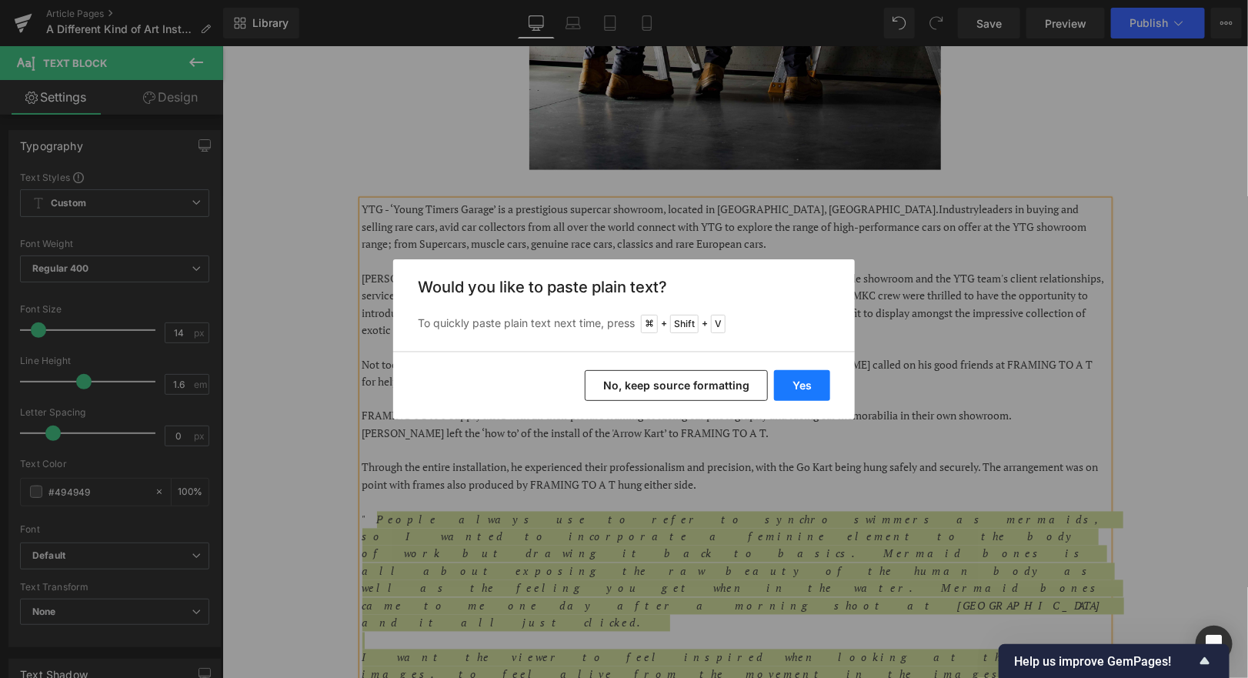
click at [782, 382] on button "Yes" at bounding box center [802, 385] width 56 height 31
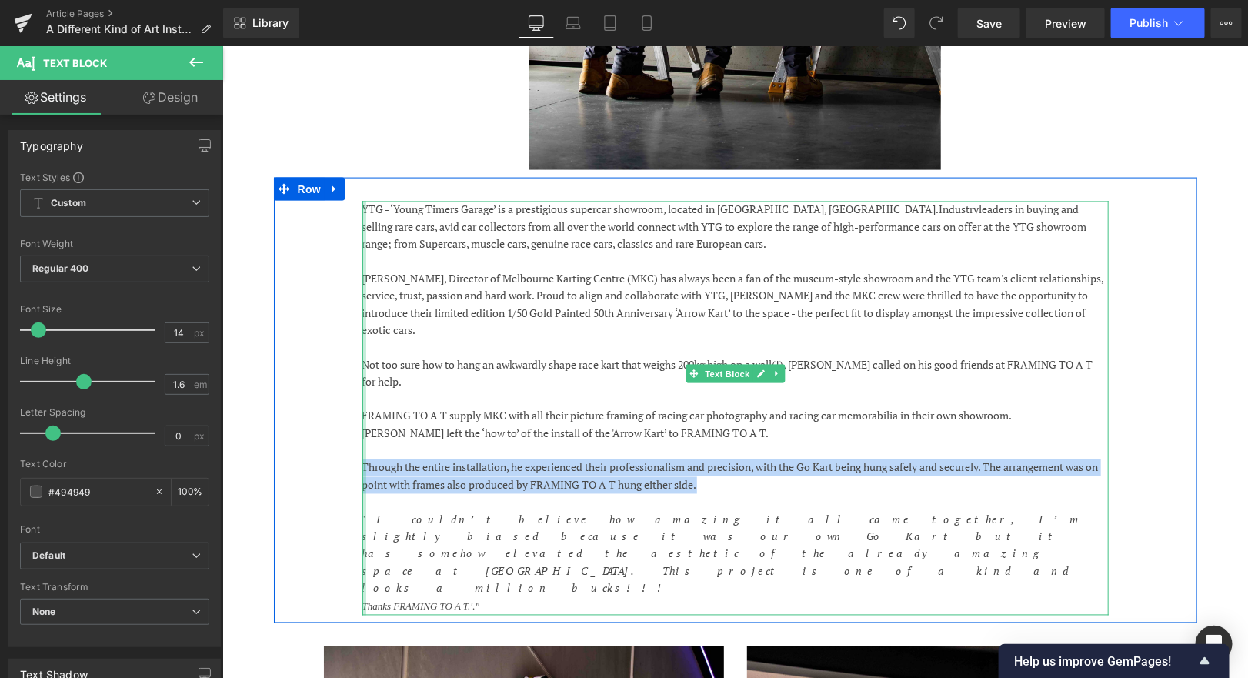
drag, startPoint x: 734, startPoint y: 467, endPoint x: 362, endPoint y: 451, distance: 372.0
click at [362, 451] on div "YTG - ‘Young Timers Garage’ is a prestigious supercar showroom, located in [GEO…" at bounding box center [735, 407] width 746 height 415
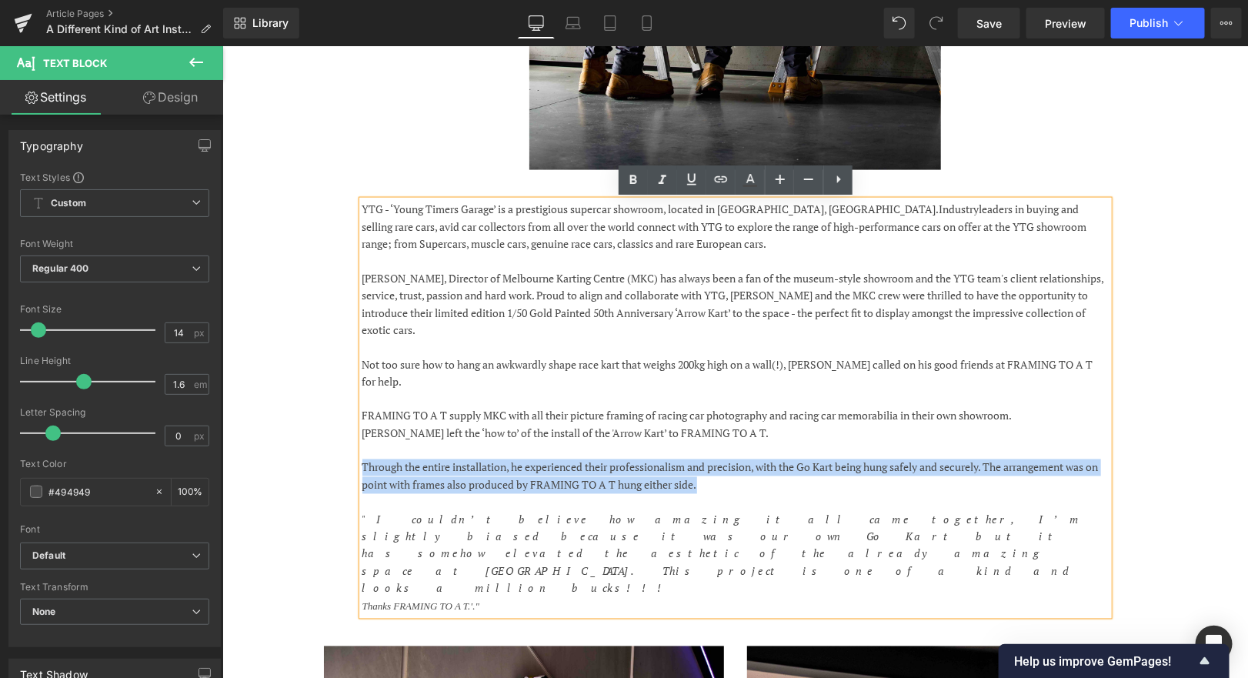
copy p "Through the entire installation, he experienced their professionalism and preci…"
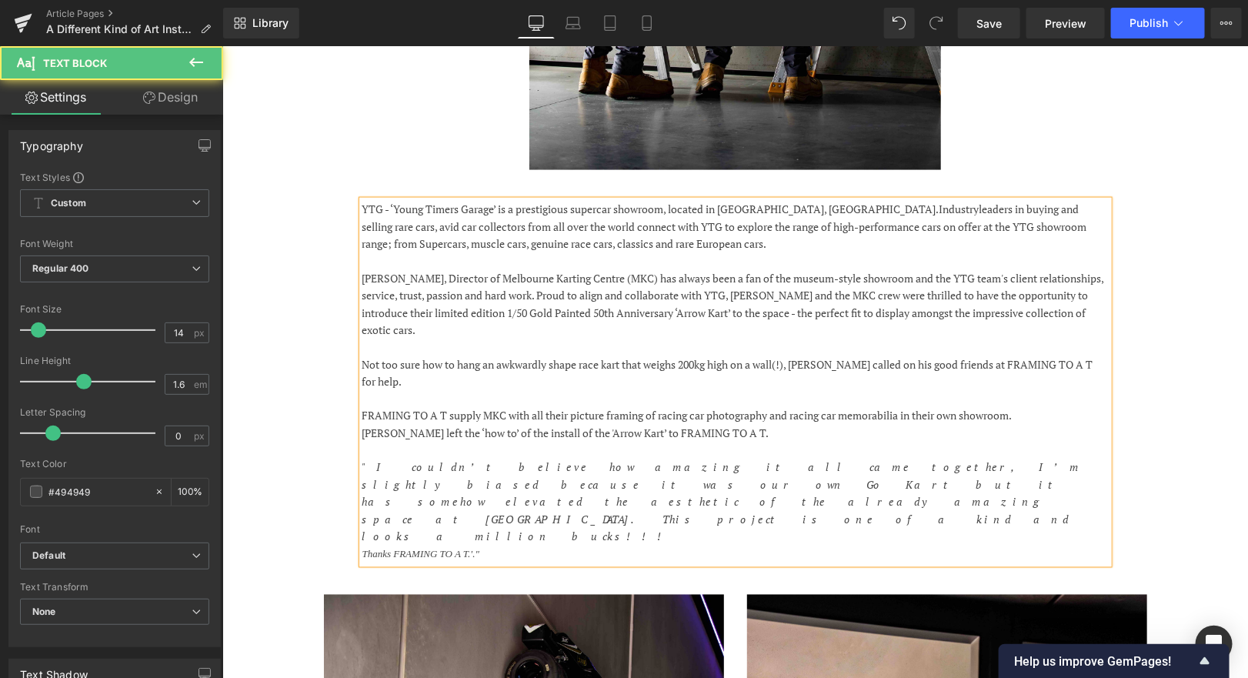
click at [367, 459] on icon ""I couldn’t believe how amazing it all came together, I’m slightly biased becau…" at bounding box center [722, 501] width 720 height 84
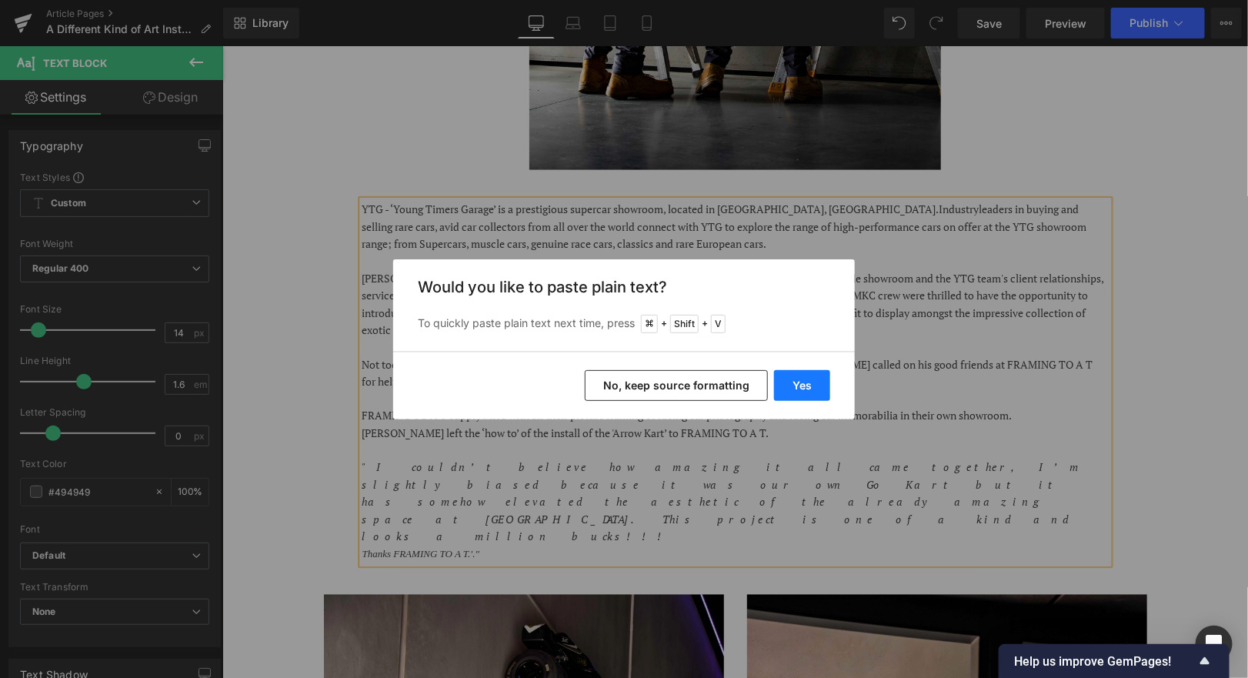
drag, startPoint x: 800, startPoint y: 383, endPoint x: 578, endPoint y: 337, distance: 227.1
click at [800, 383] on button "Yes" at bounding box center [802, 385] width 56 height 31
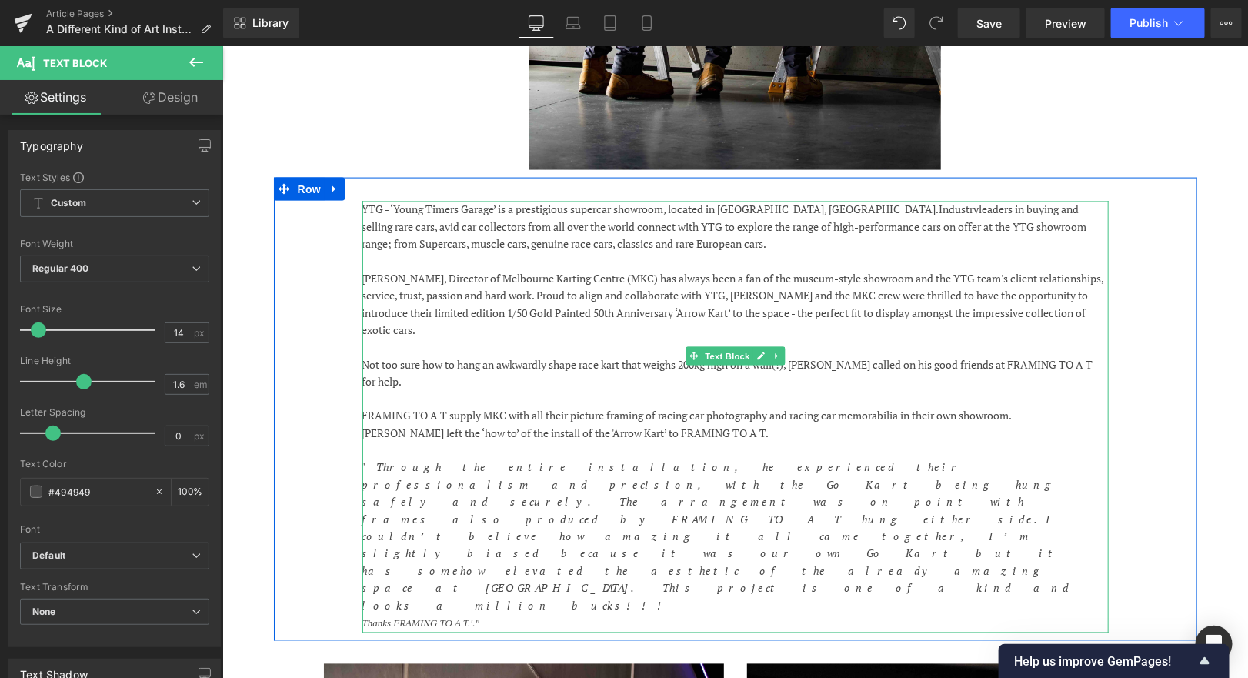
click at [967, 459] on icon ""Through the entire installation, he experienced their professionalism and prec…" at bounding box center [716, 535] width 709 height 152
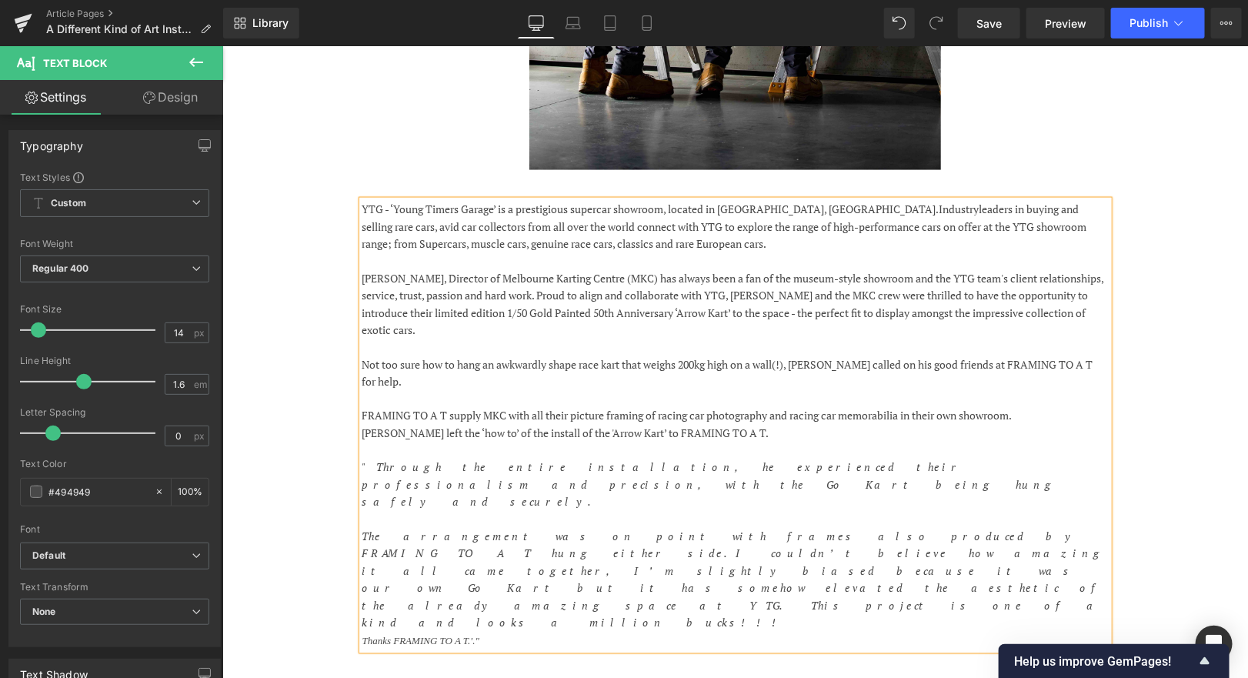
click at [526, 459] on icon ""Through the entire installation, he experienced their professionalism and prec…" at bounding box center [709, 483] width 695 height 49
click at [370, 459] on icon ""Through the entire installation, experienced their professionalism and precisi…" at bounding box center [709, 483] width 695 height 49
click at [559, 459] on icon ""As always, through the entire installation, experienced their professionalism …" at bounding box center [718, 483] width 713 height 49
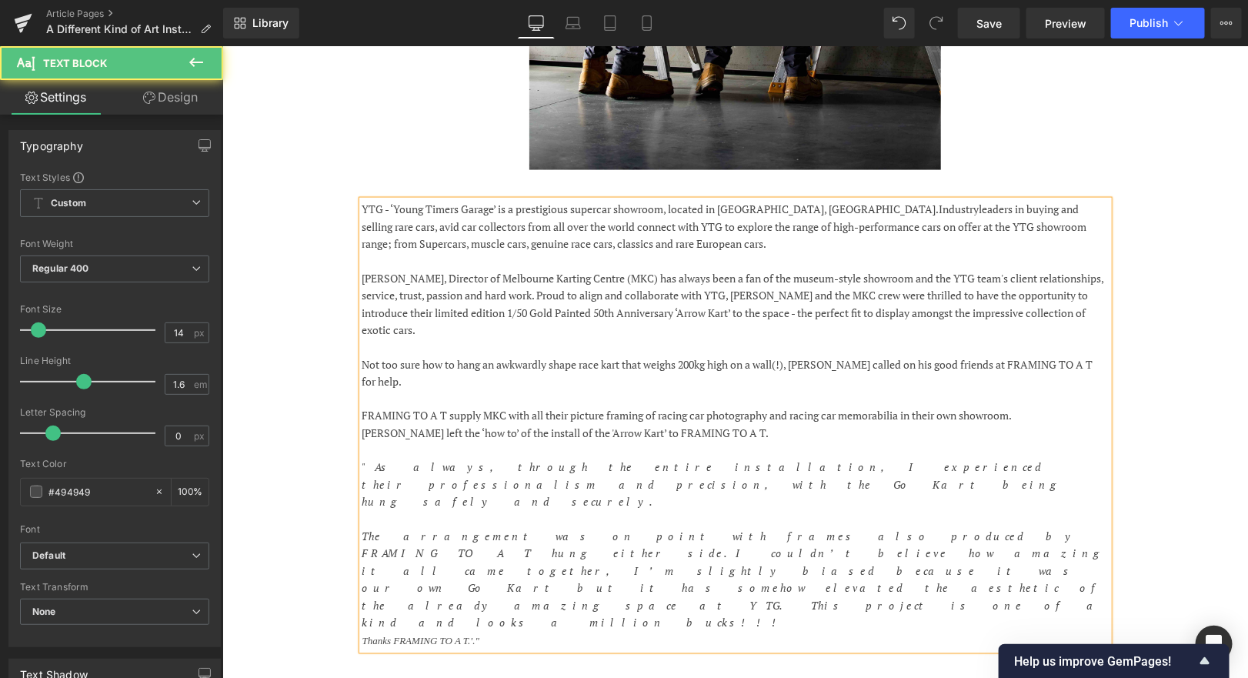
click at [644, 459] on icon ""As always, through the entire installation, I experienced their professionalis…" at bounding box center [712, 483] width 700 height 49
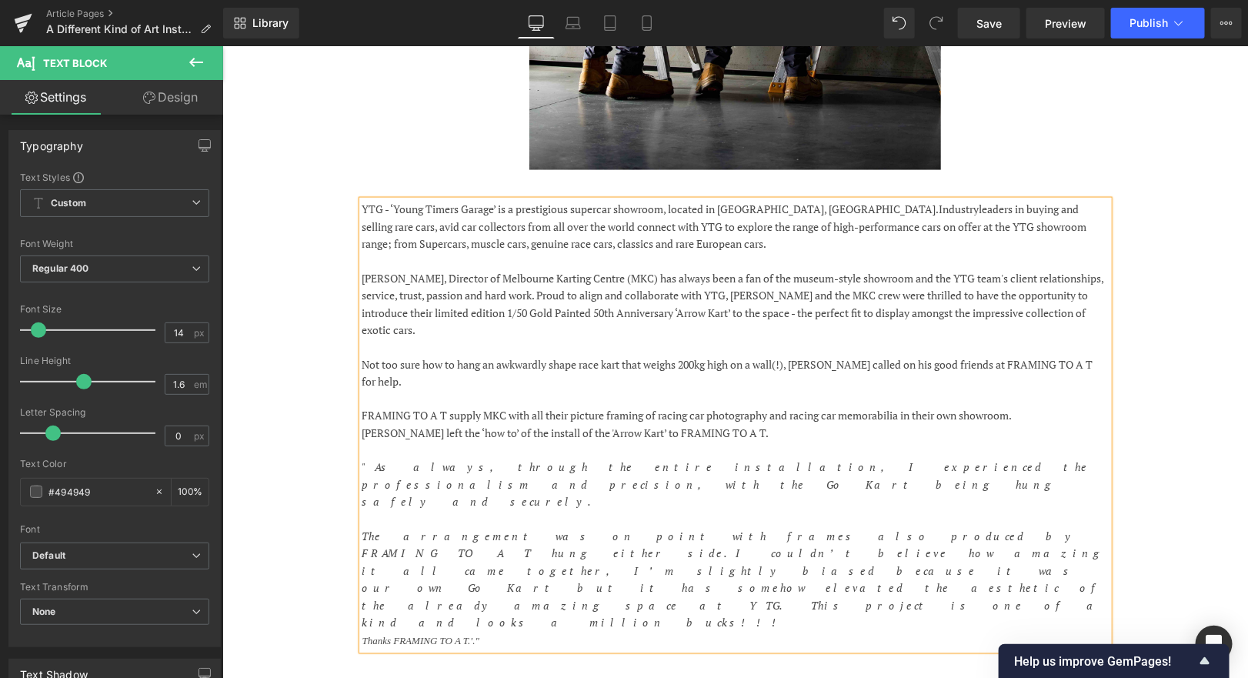
click at [777, 459] on icon ""As always, through the entire installation, I experienced the professionalism …" at bounding box center [725, 483] width 727 height 49
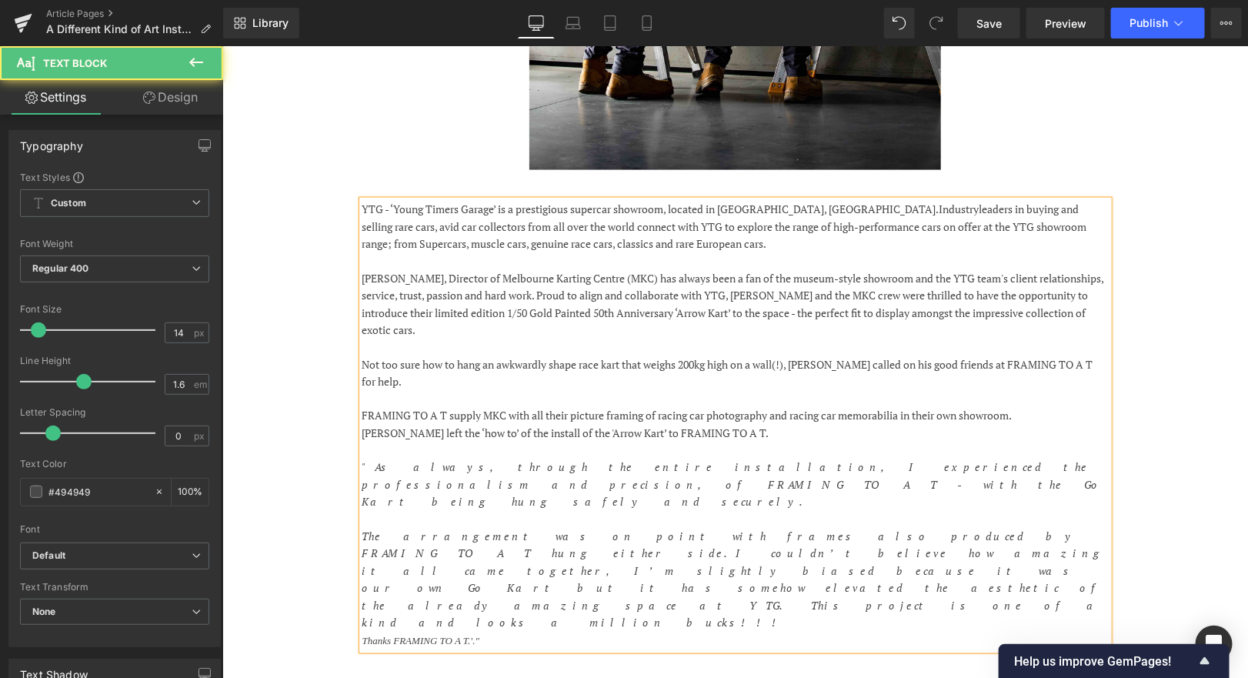
click at [363, 529] on icon "The arrangement was on point with frames also produced by FRAMING TO A T hung e…" at bounding box center [733, 579] width 743 height 101
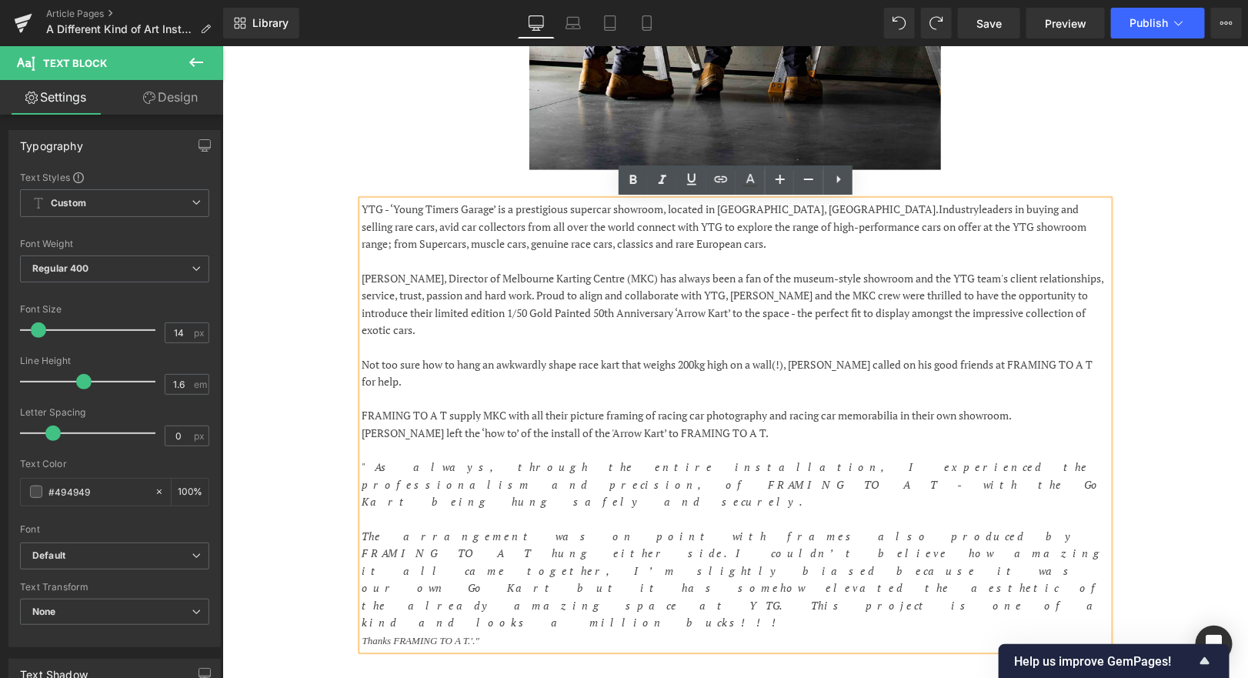
drag, startPoint x: 451, startPoint y: 523, endPoint x: 364, endPoint y: 485, distance: 95.1
click at [364, 528] on p "The arrangement was on point with frames also produced by FRAMING TO A T hung e…" at bounding box center [735, 579] width 746 height 103
copy icon "The arrangement was on point with frames also produced by FRAMING TO A T hung e…"
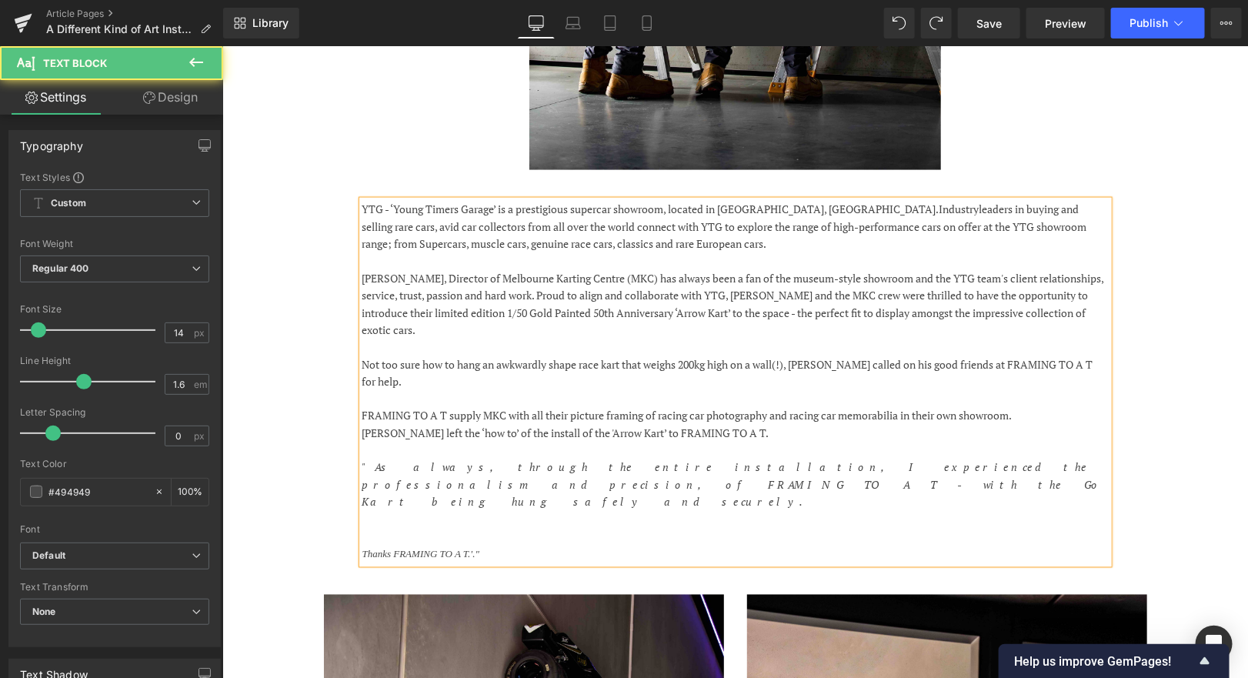
click at [1101, 459] on icon ""As always, through the entire installation, I experienced the professionalism …" at bounding box center [732, 483] width 741 height 49
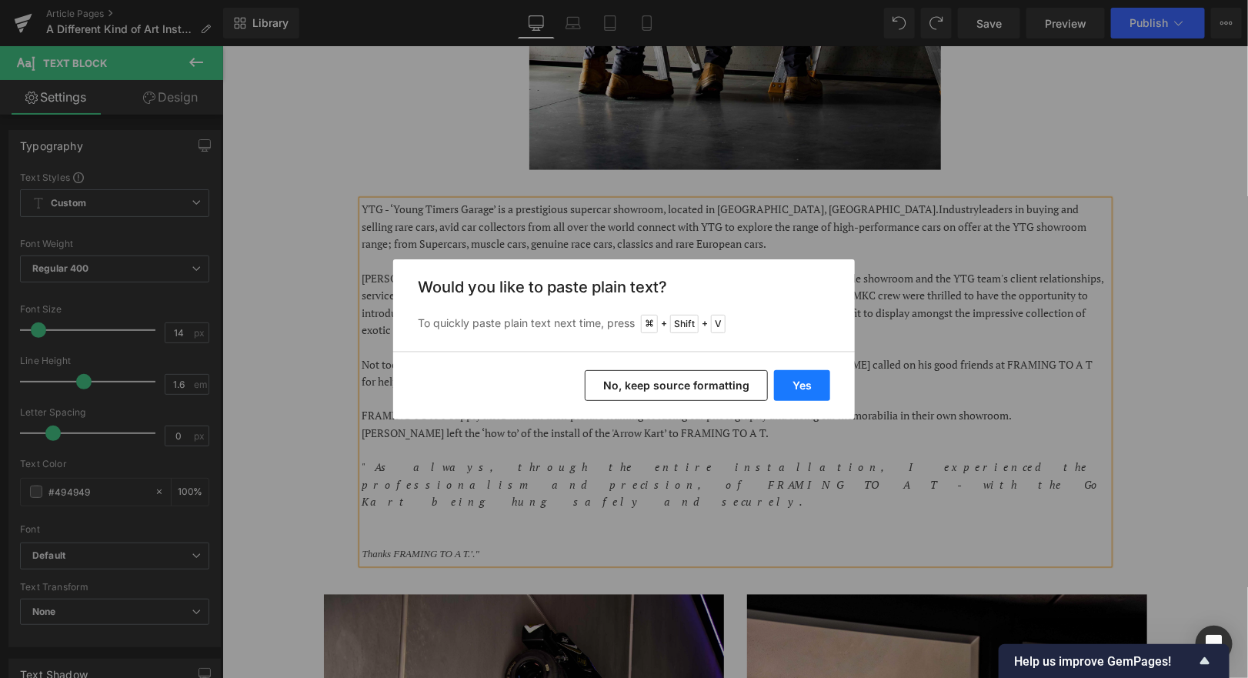
click at [823, 388] on button "Yes" at bounding box center [802, 385] width 56 height 31
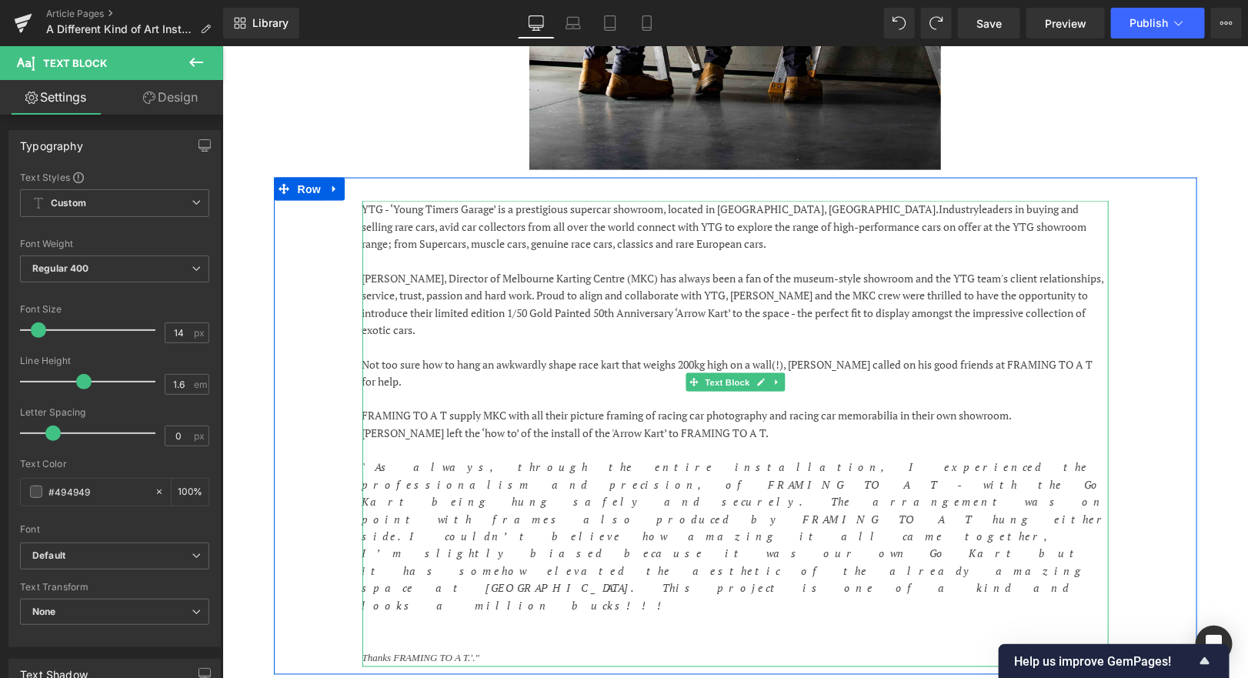
click at [984, 459] on icon ""As always, through the entire installation, I experienced the professionalism …" at bounding box center [735, 535] width 746 height 152
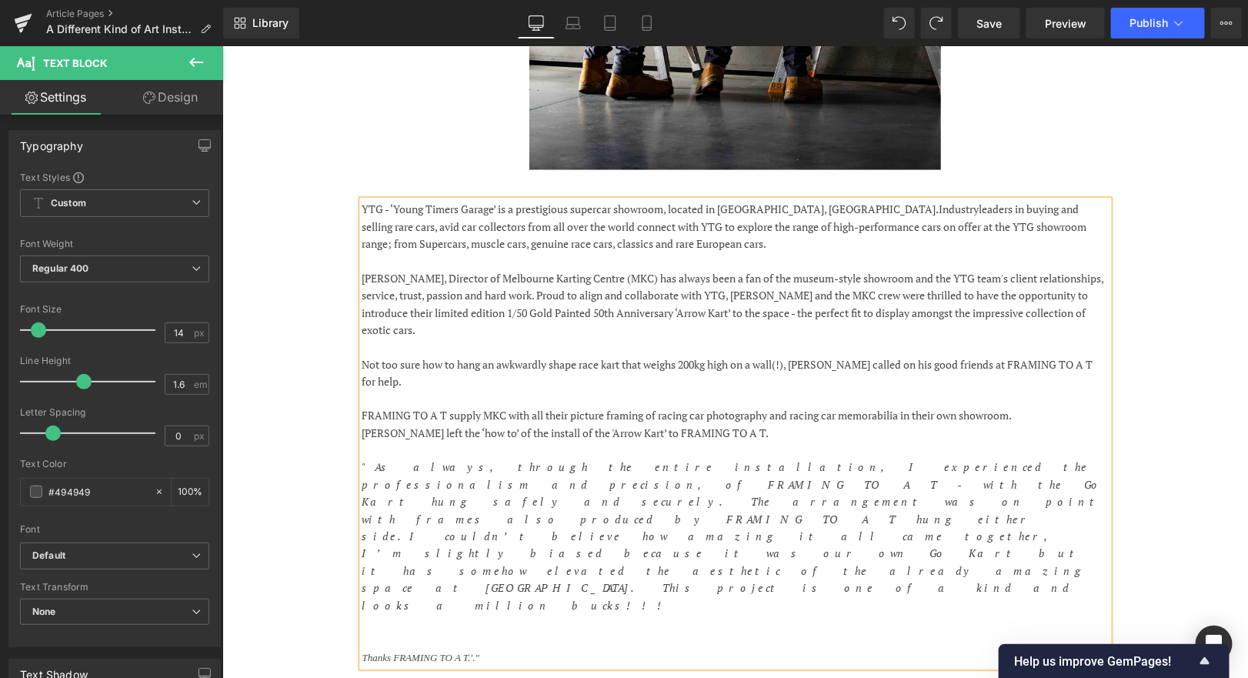
click at [1077, 459] on icon ""As always, through the entire installation, I experienced the professionalism …" at bounding box center [732, 535] width 741 height 152
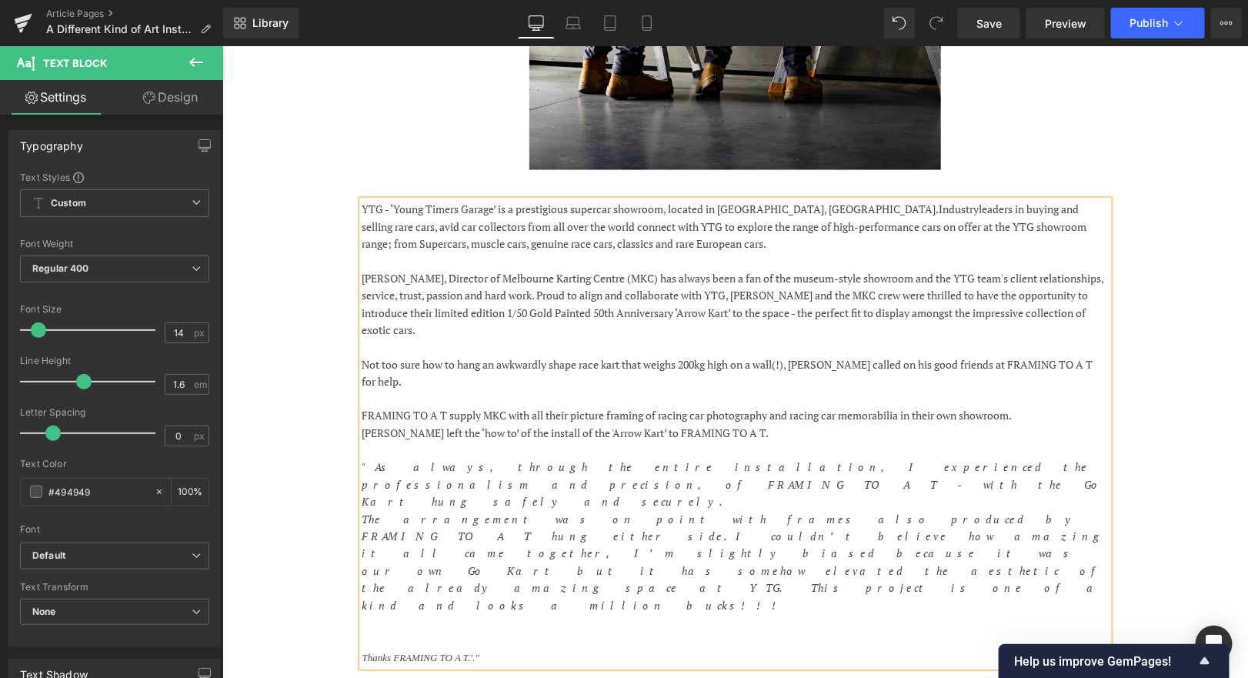
click at [803, 512] on icon "The arrangement was on point with frames also produced by FRAMING TO A T hung e…" at bounding box center [733, 562] width 743 height 101
click at [533, 512] on icon "The arrangement was on point with frames also produced by FRAMING TO A T hung e…" at bounding box center [732, 562] width 740 height 101
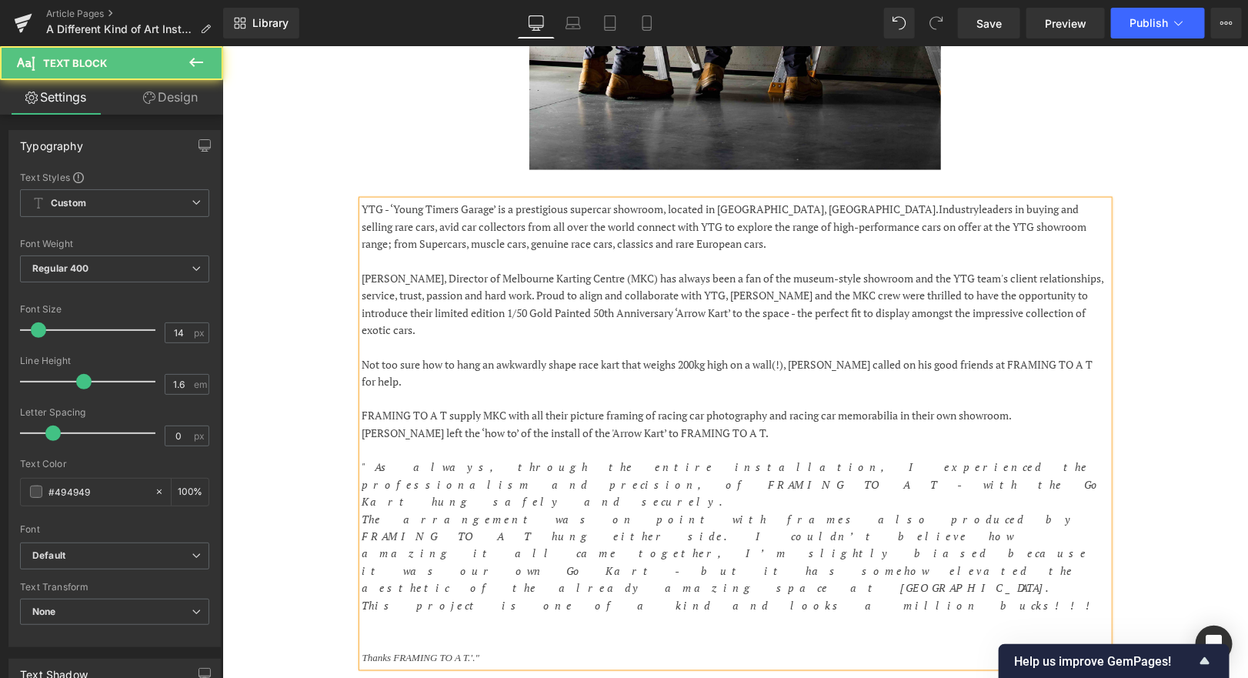
click at [912, 512] on icon "The arrangement was on point with frames also produced by FRAMING TO A T hung e…" at bounding box center [732, 562] width 740 height 101
drag, startPoint x: 509, startPoint y: 556, endPoint x: 485, endPoint y: 523, distance: 41.2
click at [486, 523] on div "YTG - ‘Young Timers Garage’ is a prestigious supercar showroom, located in [GEO…" at bounding box center [735, 433] width 746 height 466
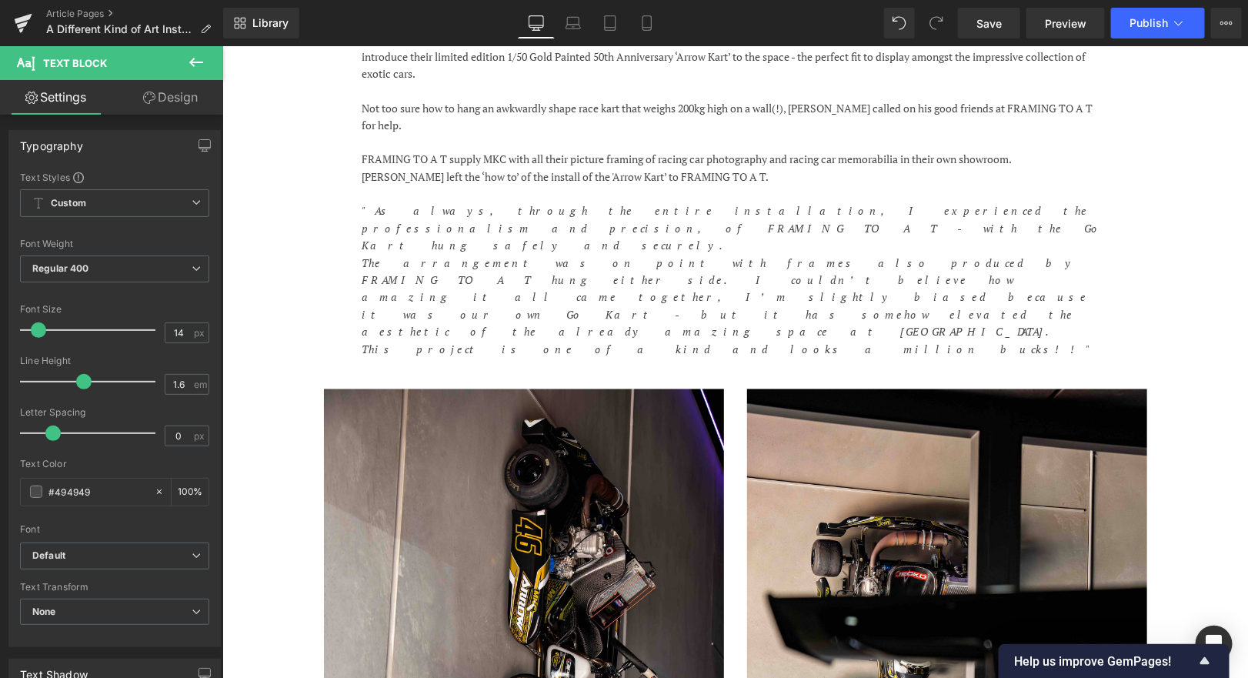
scroll to position [983, 0]
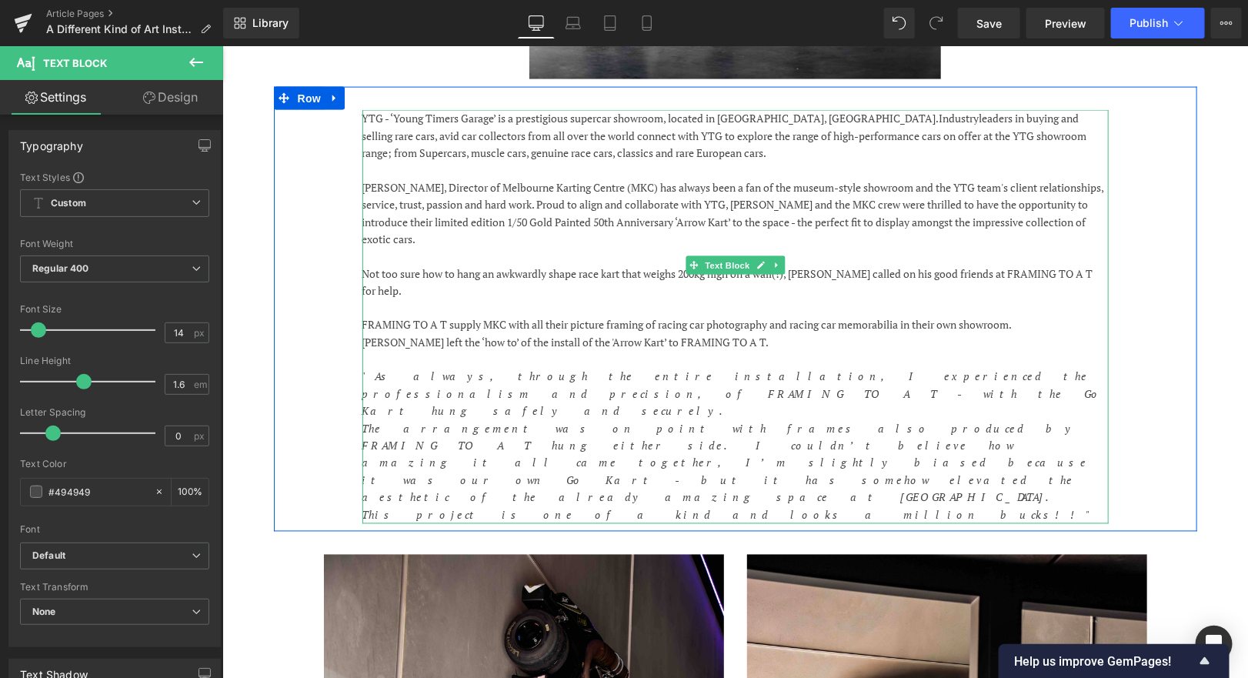
click at [727, 334] on p "[PERSON_NAME] left the ‘how to’ of the install of the 'Arrow Kart’ to FRAMING T…" at bounding box center [735, 342] width 746 height 17
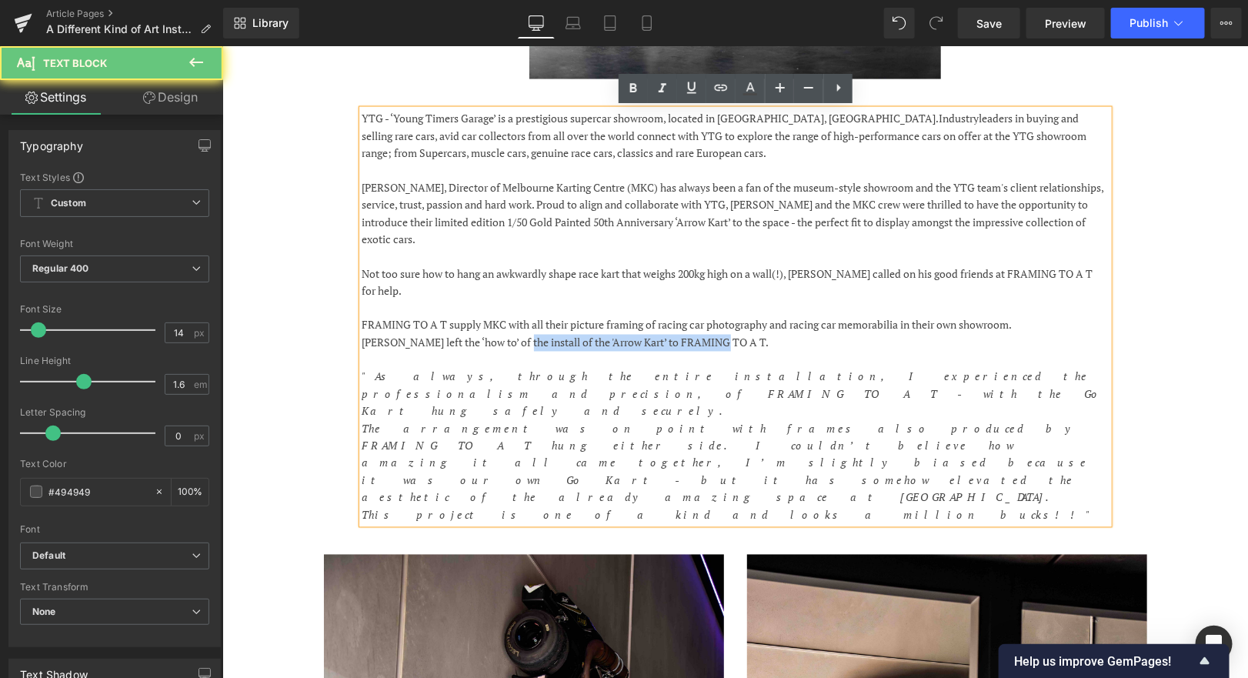
drag, startPoint x: 727, startPoint y: 323, endPoint x: 519, endPoint y: 322, distance: 208.5
click at [519, 334] on p "[PERSON_NAME] left the ‘how to’ of the install of the 'Arrow Kart’ to FRAMING T…" at bounding box center [735, 342] width 746 height 17
copy p "ll of the 'Arrow Kart’ to FRAMING TO A T."
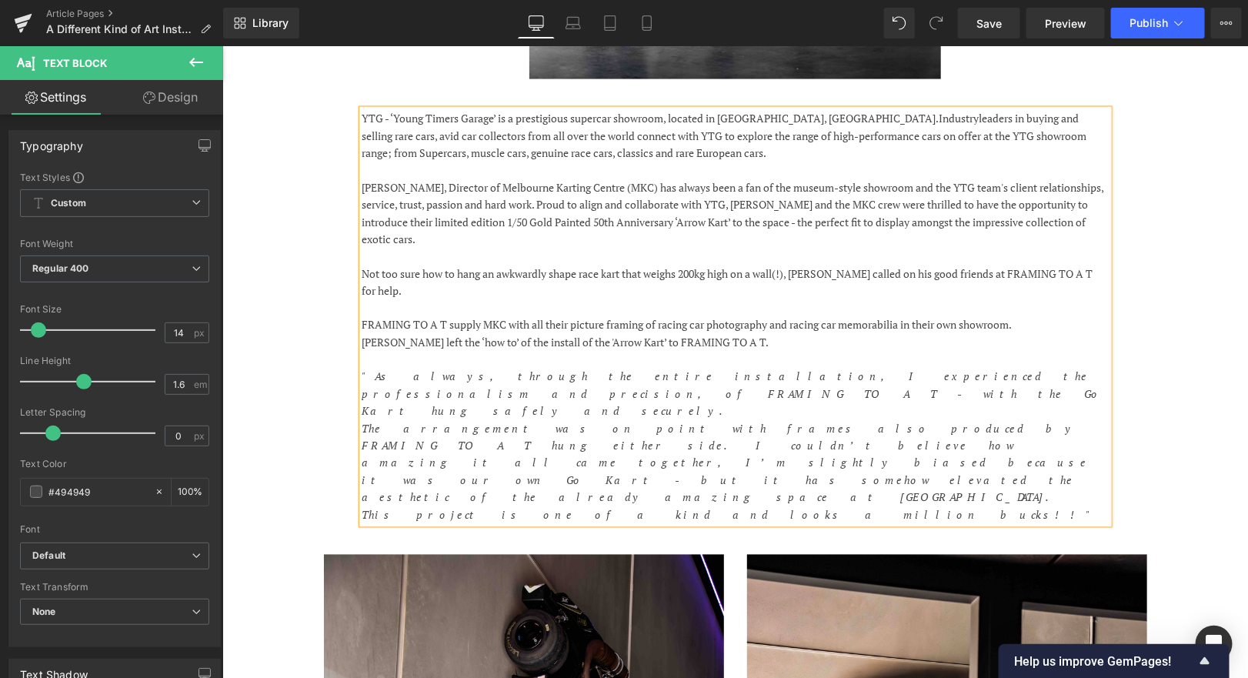
click at [619, 506] on p "This project is one of a kind and looks a million bucks!!"" at bounding box center [735, 514] width 746 height 17
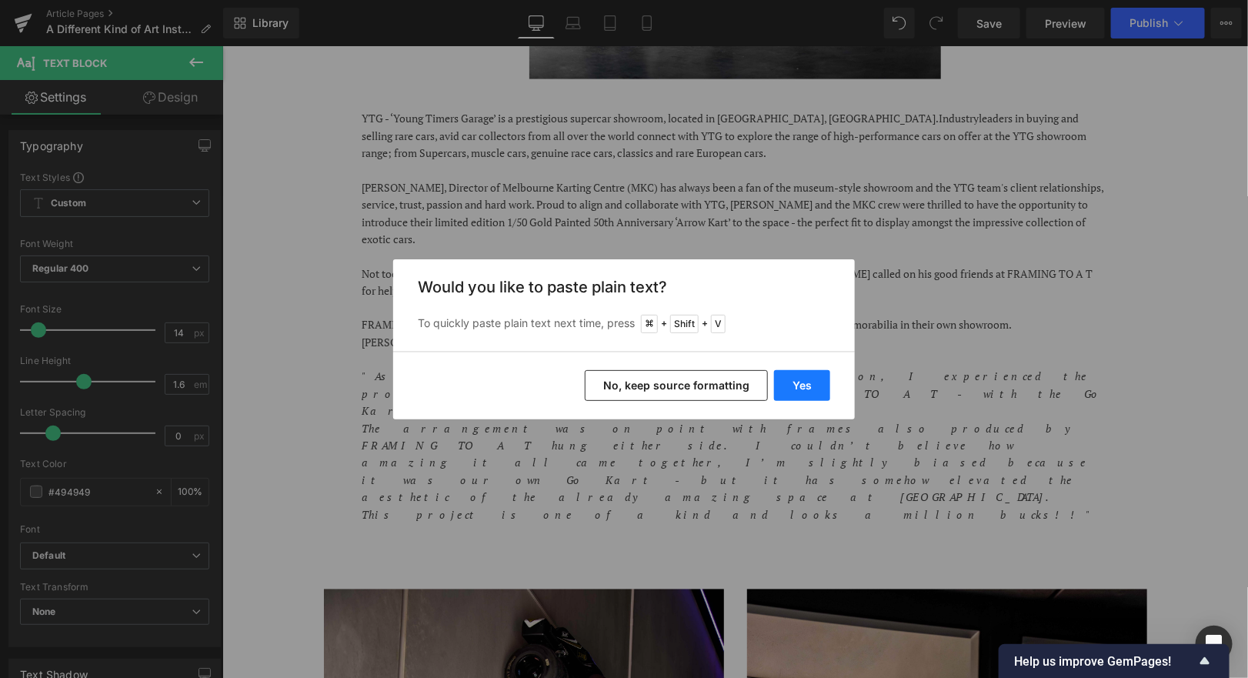
click at [795, 390] on button "Yes" at bounding box center [802, 385] width 56 height 31
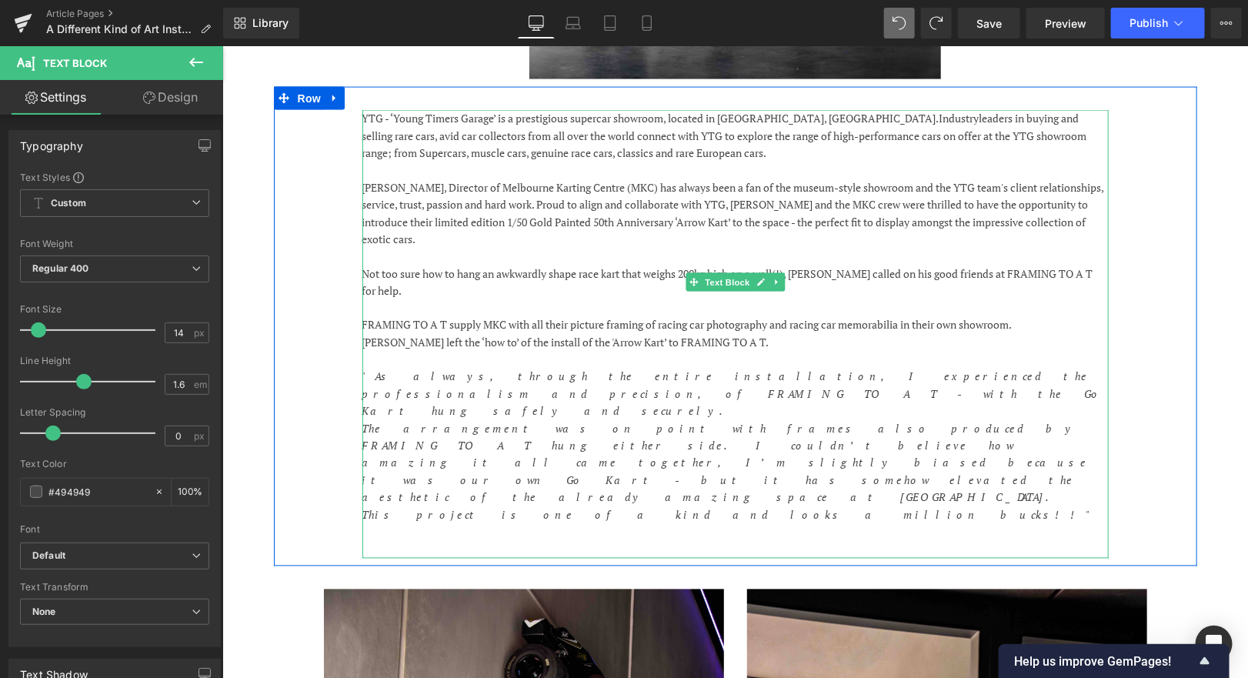
click at [382, 455] on div "YTG - ‘Young Timers Garage’ is a prestigious supercar showroom, located in [GEO…" at bounding box center [734, 325] width 923 height 479
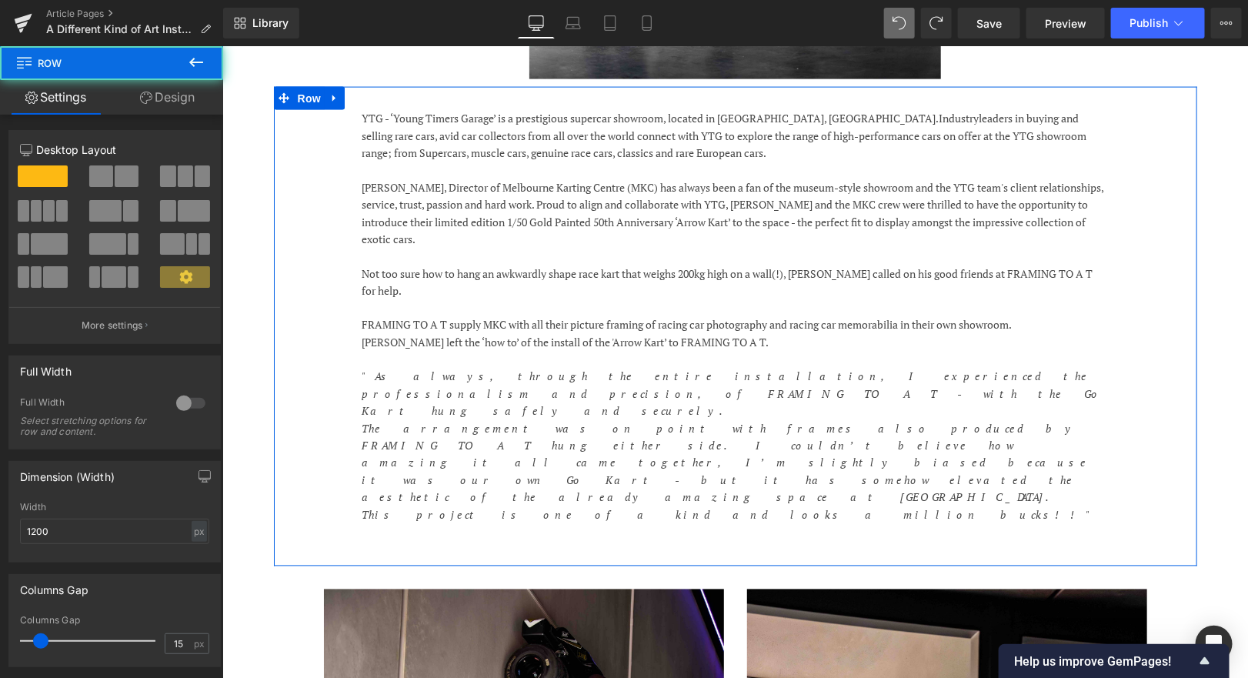
click at [381, 541] on p at bounding box center [735, 549] width 746 height 17
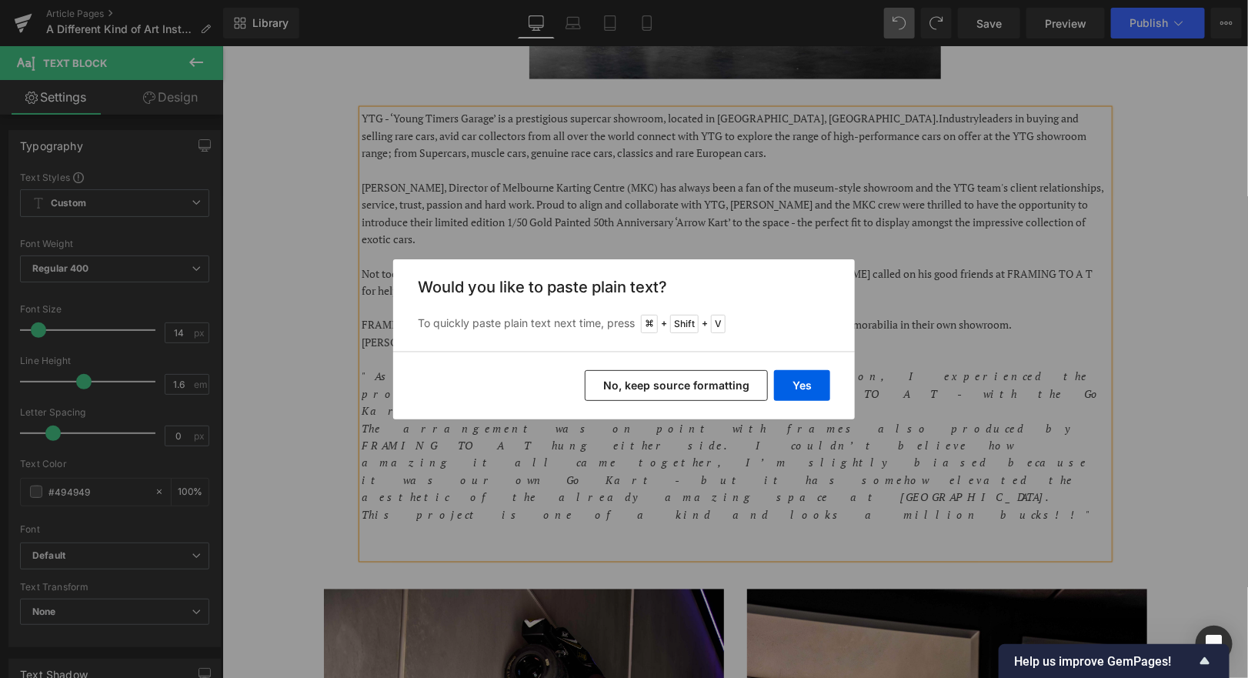
click at [579, 384] on div "Yes No, keep source formatting" at bounding box center [624, 386] width 462 height 68
click at [589, 384] on div "Yes No, keep source formatting" at bounding box center [624, 386] width 462 height 68
click at [609, 386] on button "No, keep source formatting" at bounding box center [676, 385] width 183 height 31
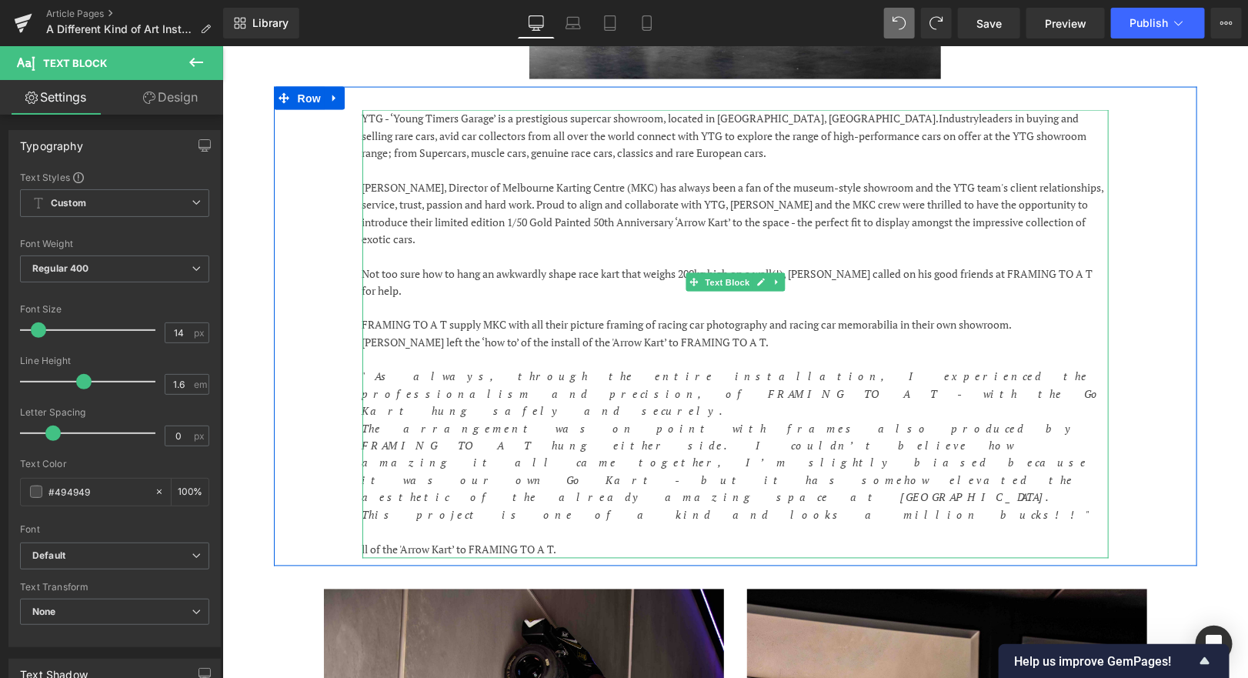
click at [577, 541] on p "ll of the 'Arrow Kart’ to FRAMING TO A T." at bounding box center [735, 549] width 746 height 17
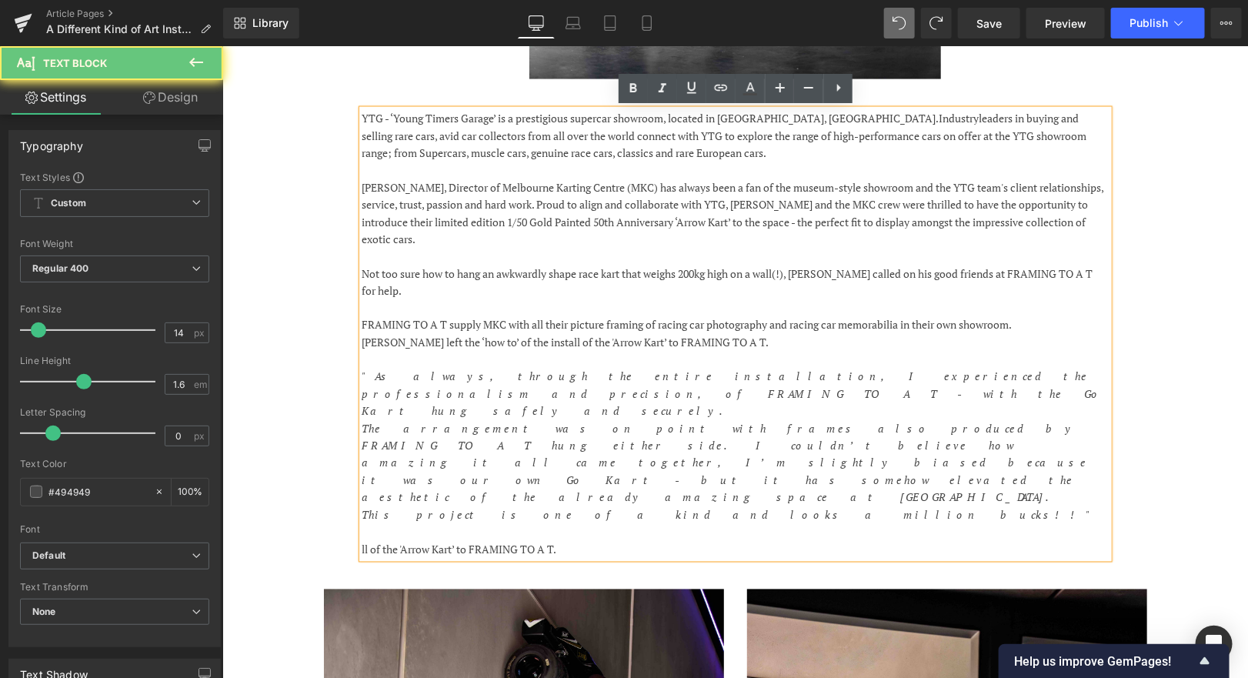
click at [412, 541] on p "ll of the 'Arrow Kart’ to FRAMING TO A T." at bounding box center [735, 549] width 746 height 17
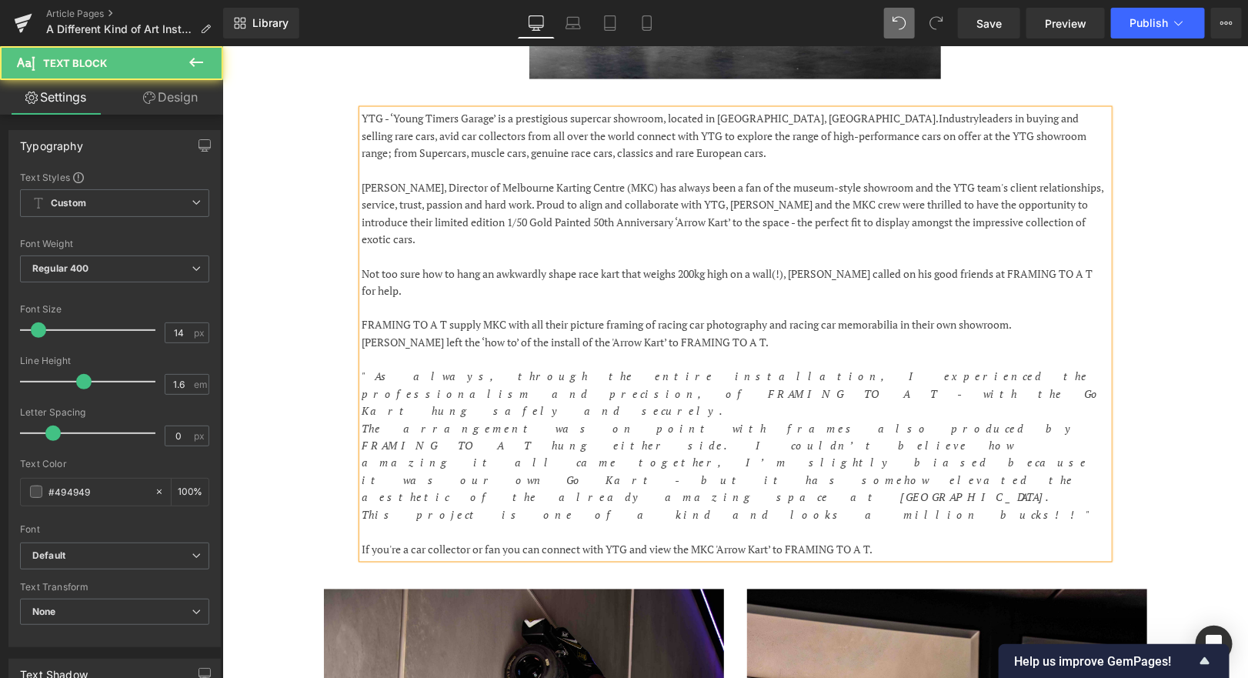
click at [780, 541] on p "If you're a car collector or fan you can connect with YTG and view the MKC 'Arr…" at bounding box center [735, 549] width 746 height 17
drag, startPoint x: 1029, startPoint y: 445, endPoint x: 921, endPoint y: 449, distance: 107.8
click at [921, 541] on p "If you're a car collector or fan you can connect with YTG and view the MKC 'Arr…" at bounding box center [735, 549] width 746 height 17
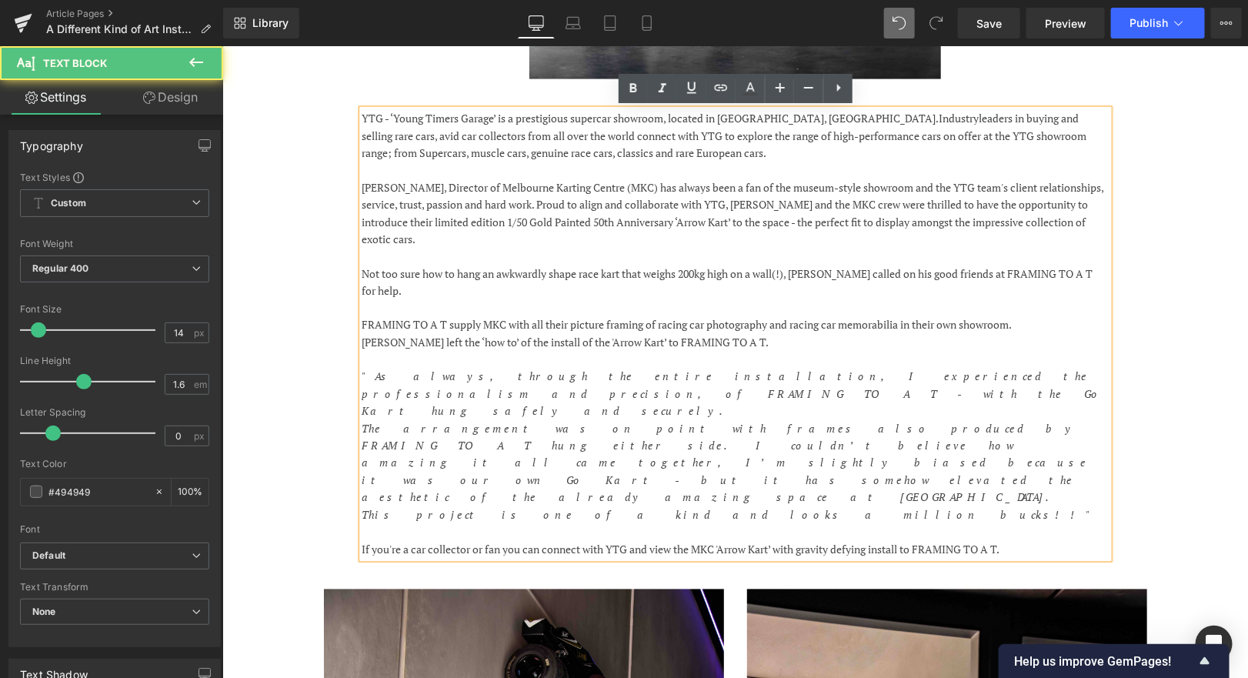
click at [920, 541] on p "If you're a car collector or fan you can connect with YTG and view the MKC 'Arr…" at bounding box center [735, 549] width 746 height 17
click at [626, 541] on p "If you're a car collector or fan you can connect with YTG and view the MKC 'Arr…" at bounding box center [735, 549] width 746 height 17
click at [1020, 541] on p "If you're a car collector or fan you can connect with YTG and view the MKC 'Arr…" at bounding box center [735, 549] width 746 height 17
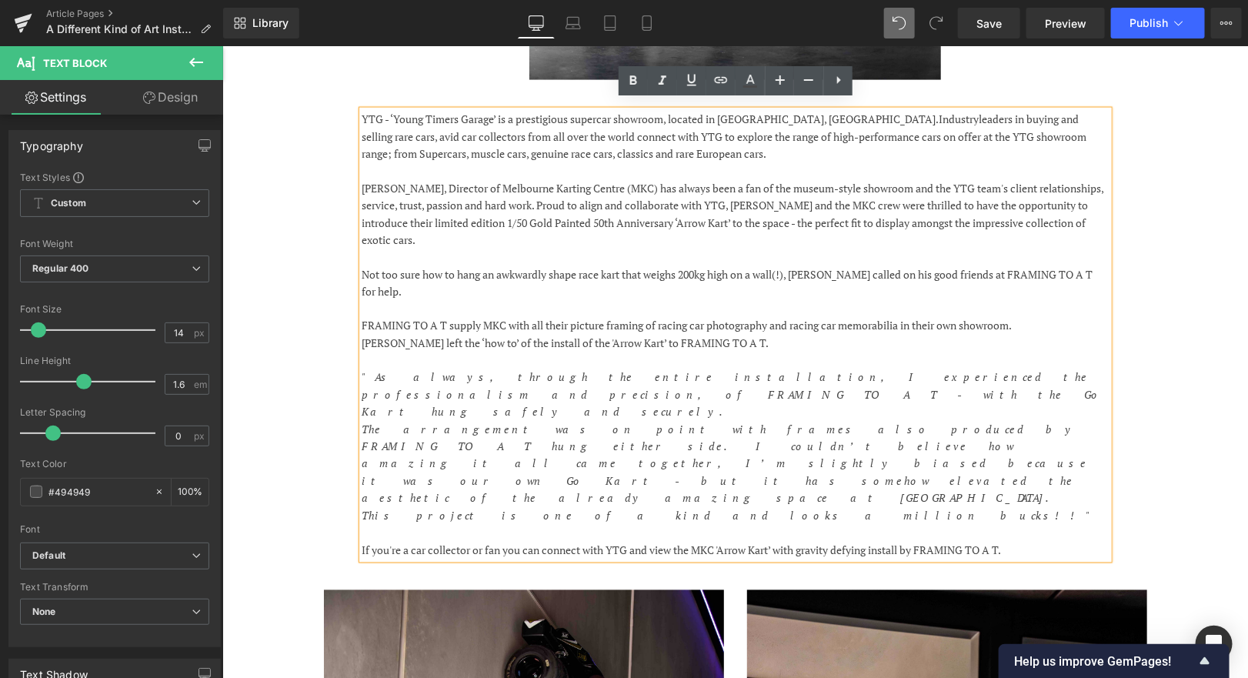
scroll to position [936, 0]
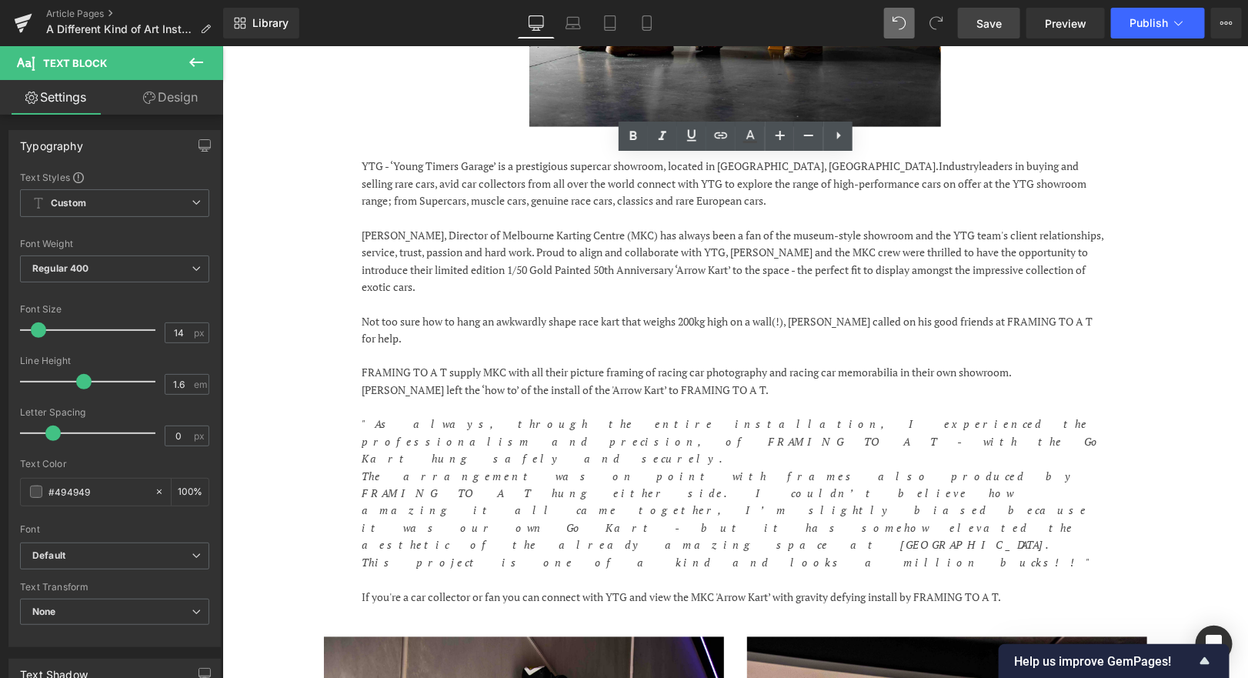
click at [997, 30] on span "Save" at bounding box center [989, 23] width 25 height 16
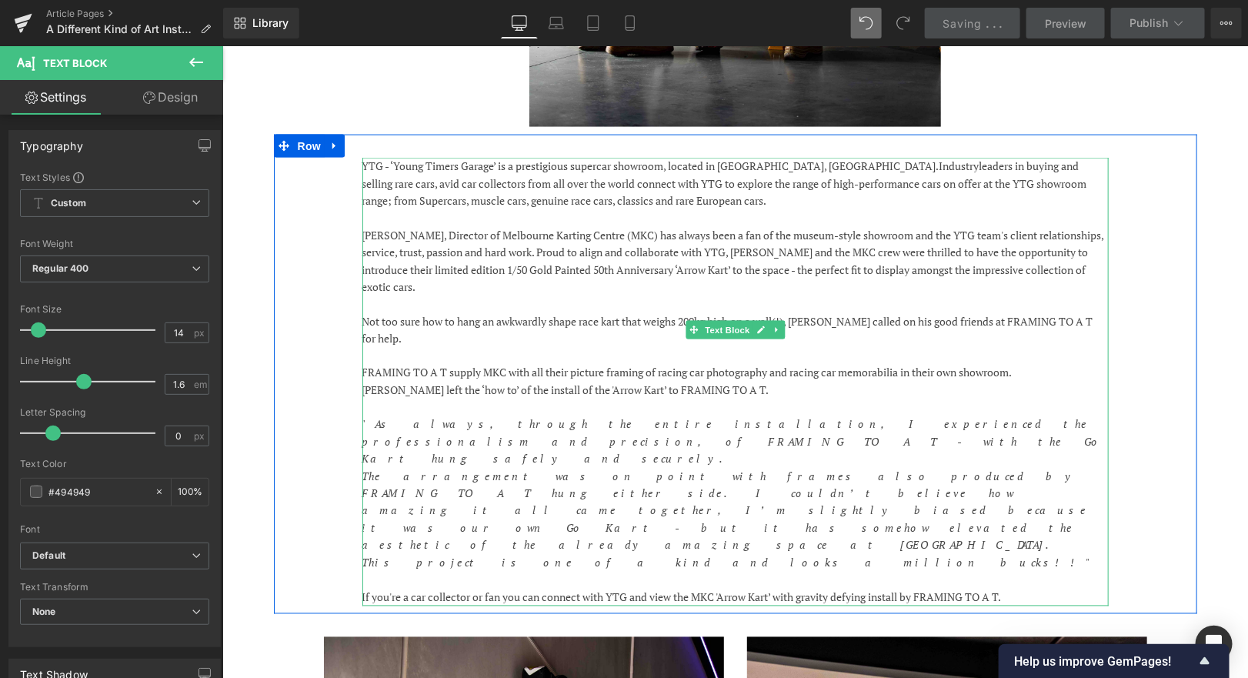
click at [483, 589] on p "If you're a car collector or fan you can connect with YTG and view the MKC 'Arr…" at bounding box center [735, 597] width 746 height 17
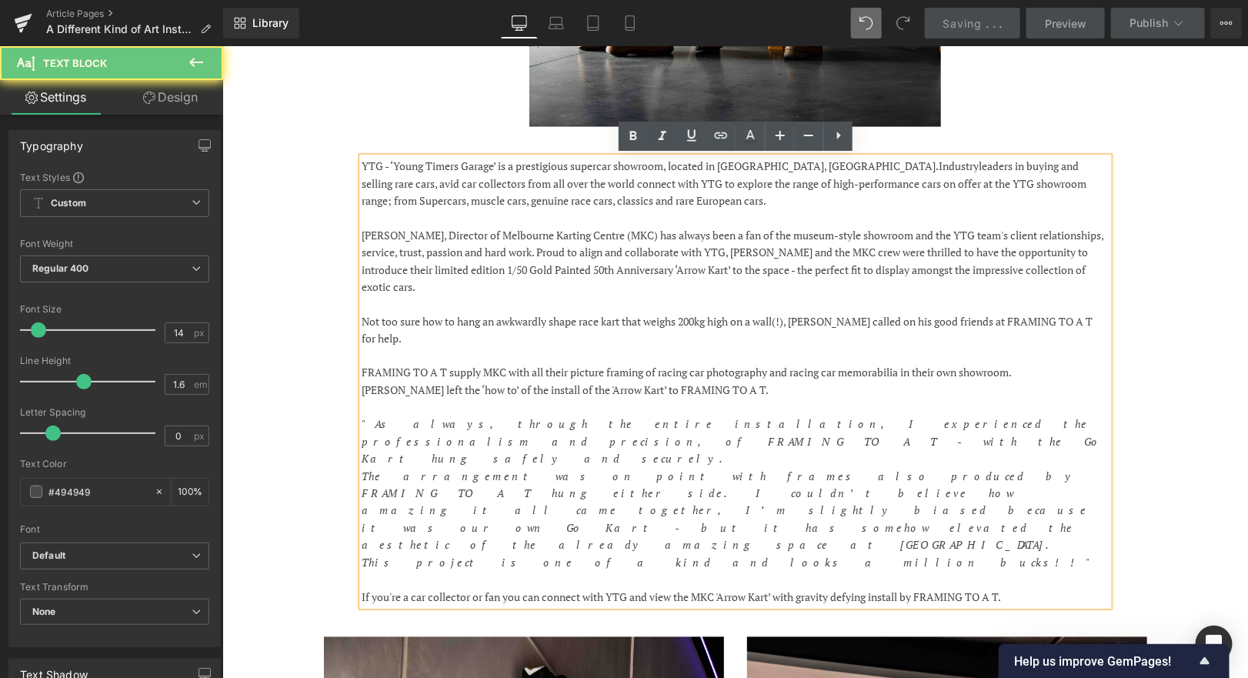
click at [486, 589] on p "If you're a car collector or fan you can connect with YTG and view the MKC 'Arr…" at bounding box center [735, 597] width 746 height 17
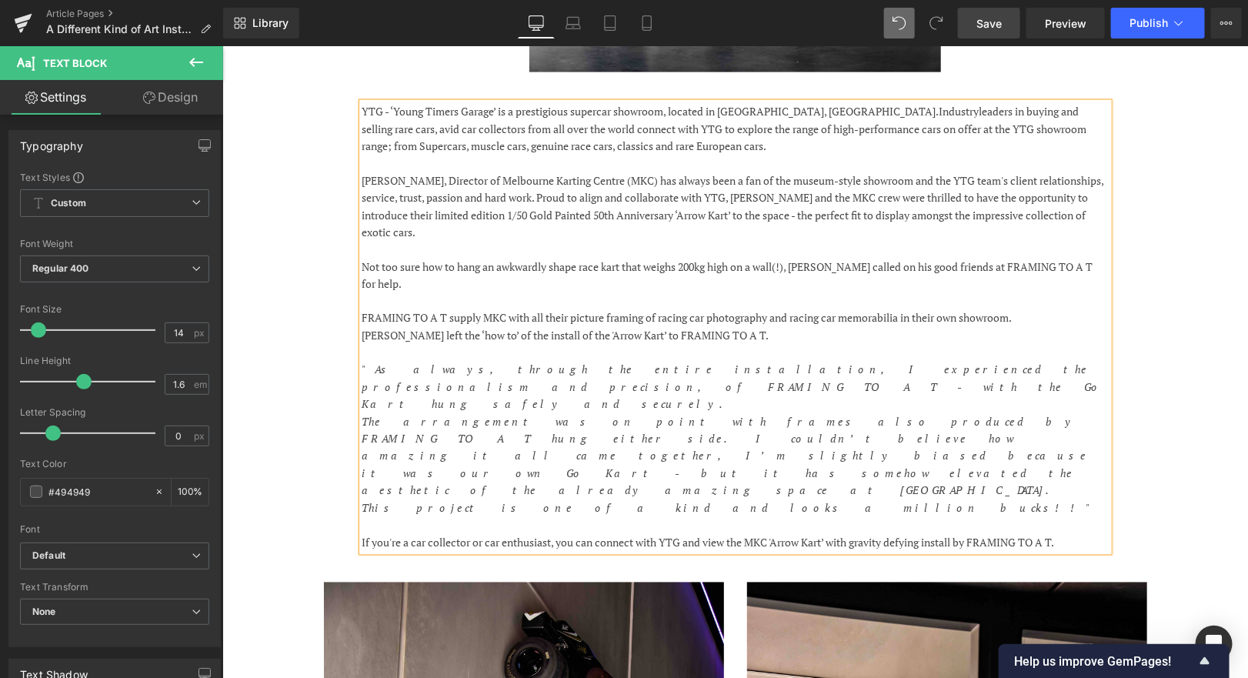
scroll to position [994, 0]
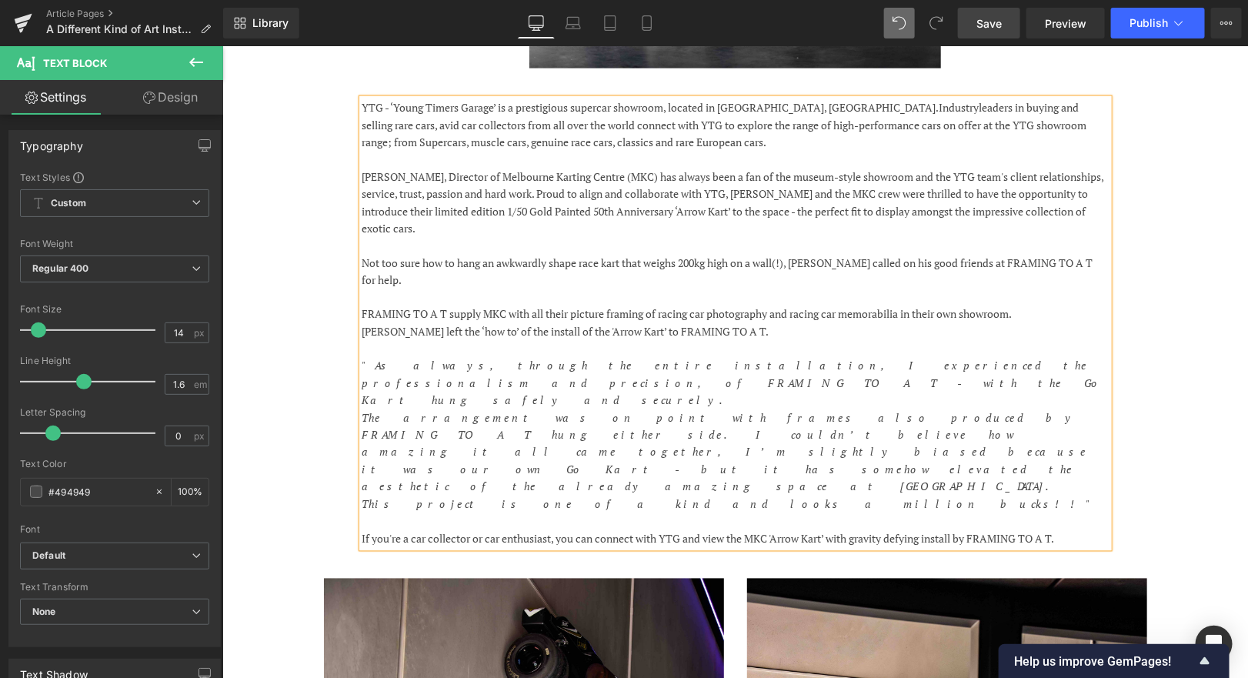
drag, startPoint x: 776, startPoint y: 434, endPoint x: 793, endPoint y: 430, distance: 16.6
click at [776, 530] on p "If you're a car collector or car enthusiast, you can connect with YTG and view …" at bounding box center [735, 538] width 746 height 17
click at [985, 32] on link "Save" at bounding box center [989, 23] width 62 height 31
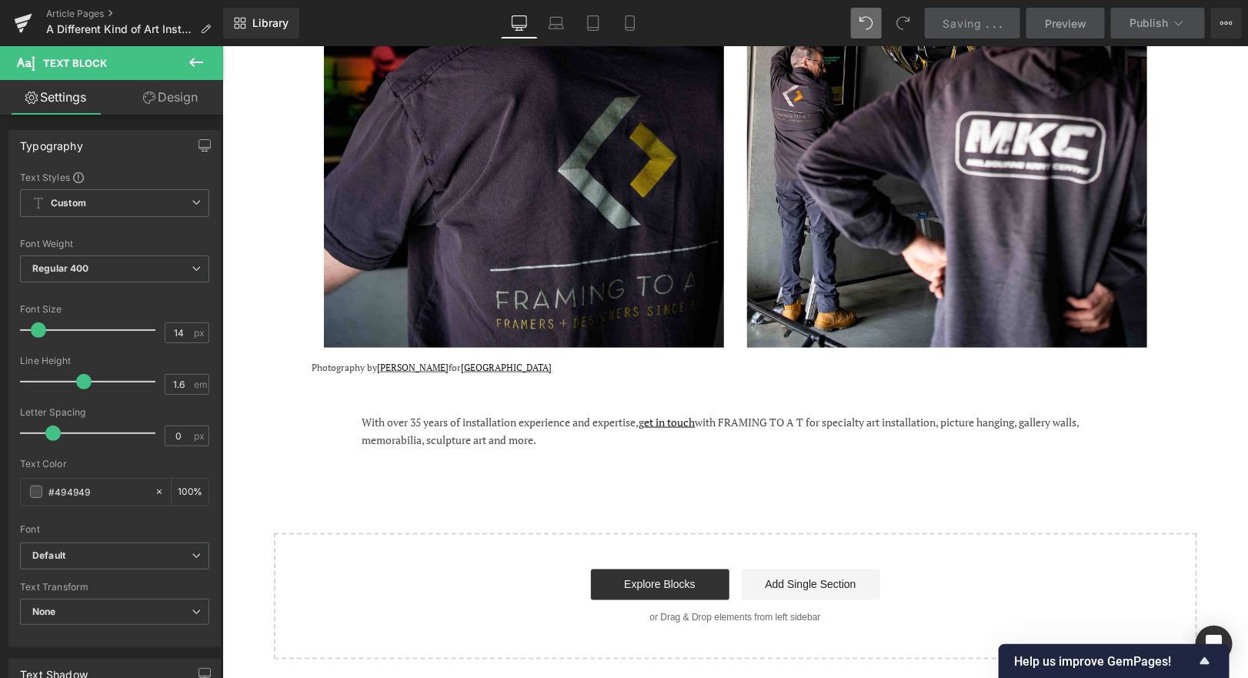
scroll to position [3205, 0]
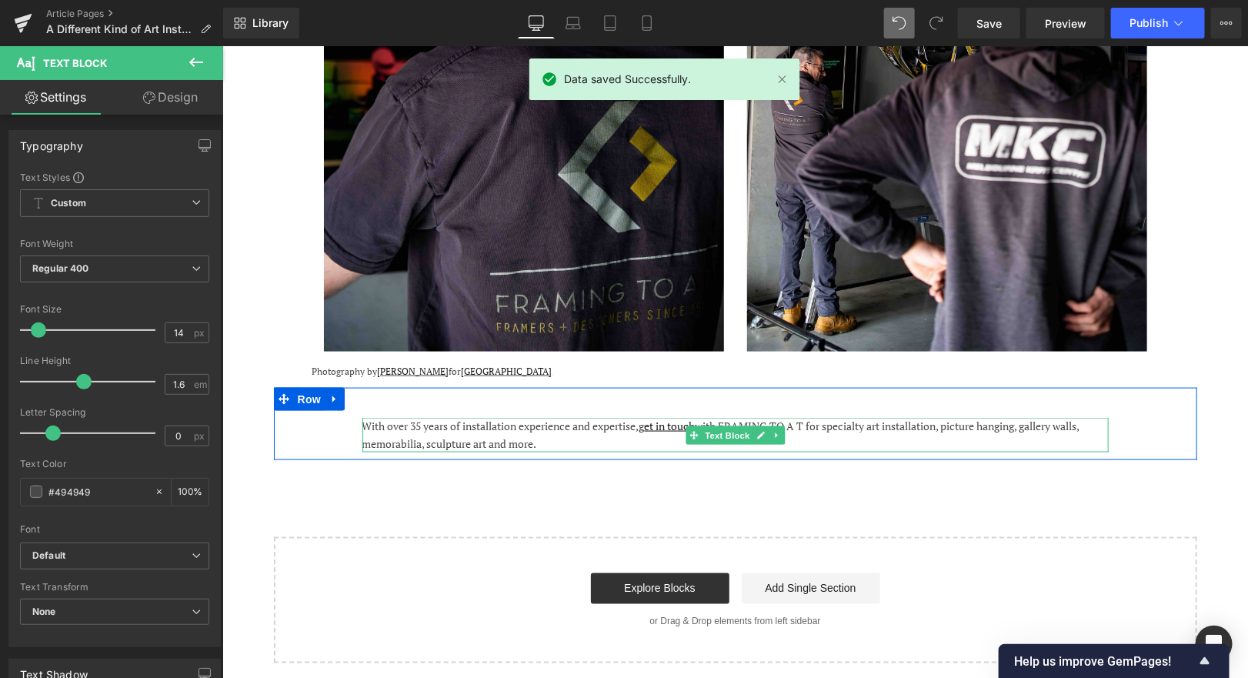
click at [636, 417] on div "With over 35 years of installation experience and expertise, g et in touch with…" at bounding box center [735, 434] width 746 height 35
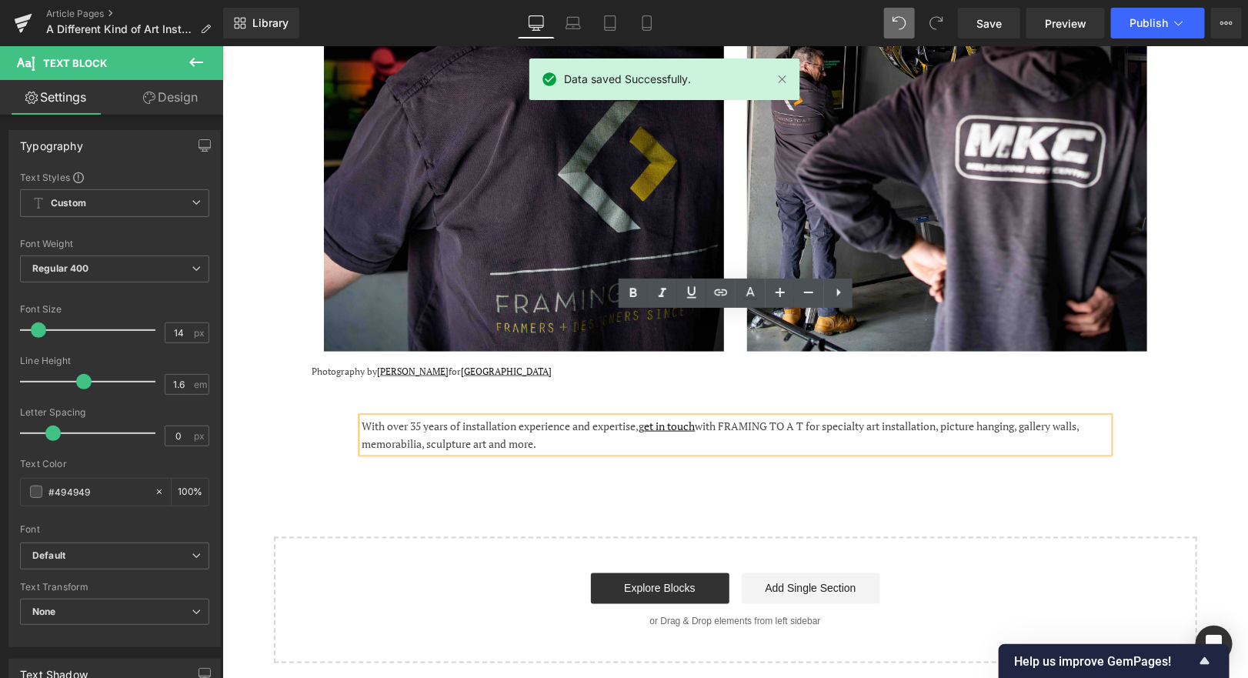
drag, startPoint x: 556, startPoint y: 340, endPoint x: 362, endPoint y: 319, distance: 195.8
click at [362, 417] on div "With over 35 years of installation experience and expertise, g et in touch with…" at bounding box center [735, 434] width 746 height 35
copy span "With over 35 years of installation experience and expertise, g et in touch with…"
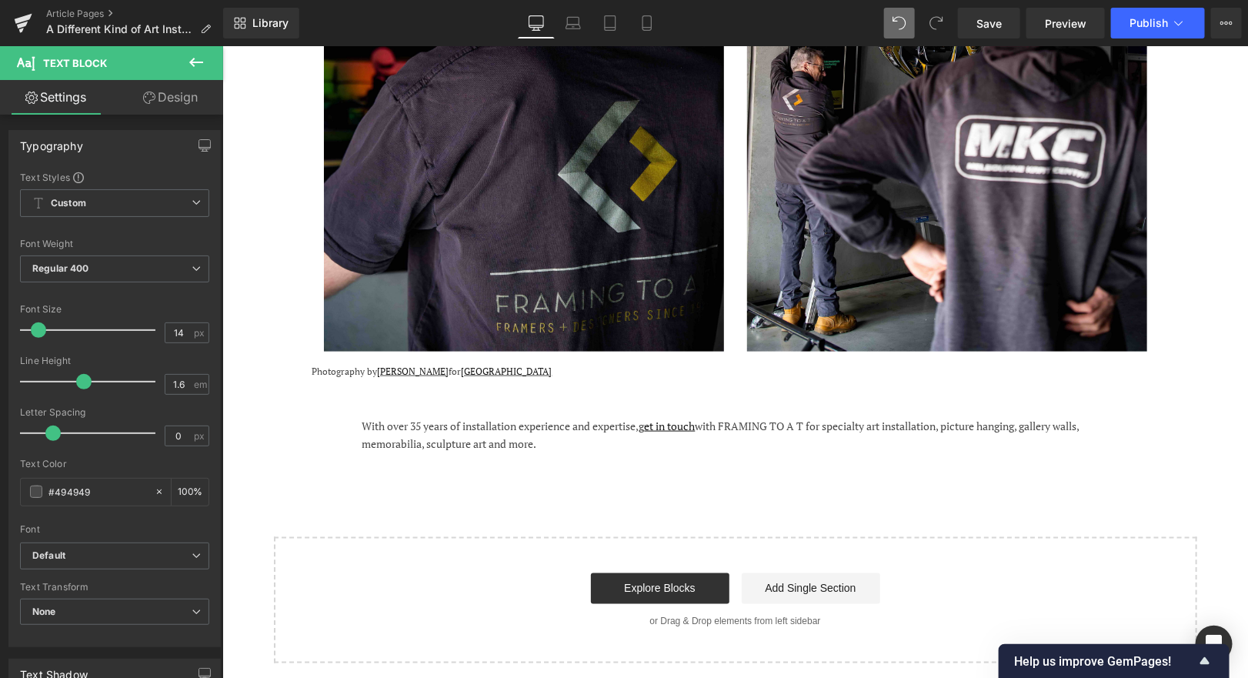
click at [1003, 6] on div "Library Desktop Desktop Laptop Tablet Mobile Save Preview Publish Scheduled Vie…" at bounding box center [735, 23] width 1025 height 46
click at [1003, 13] on link "Save" at bounding box center [989, 23] width 62 height 31
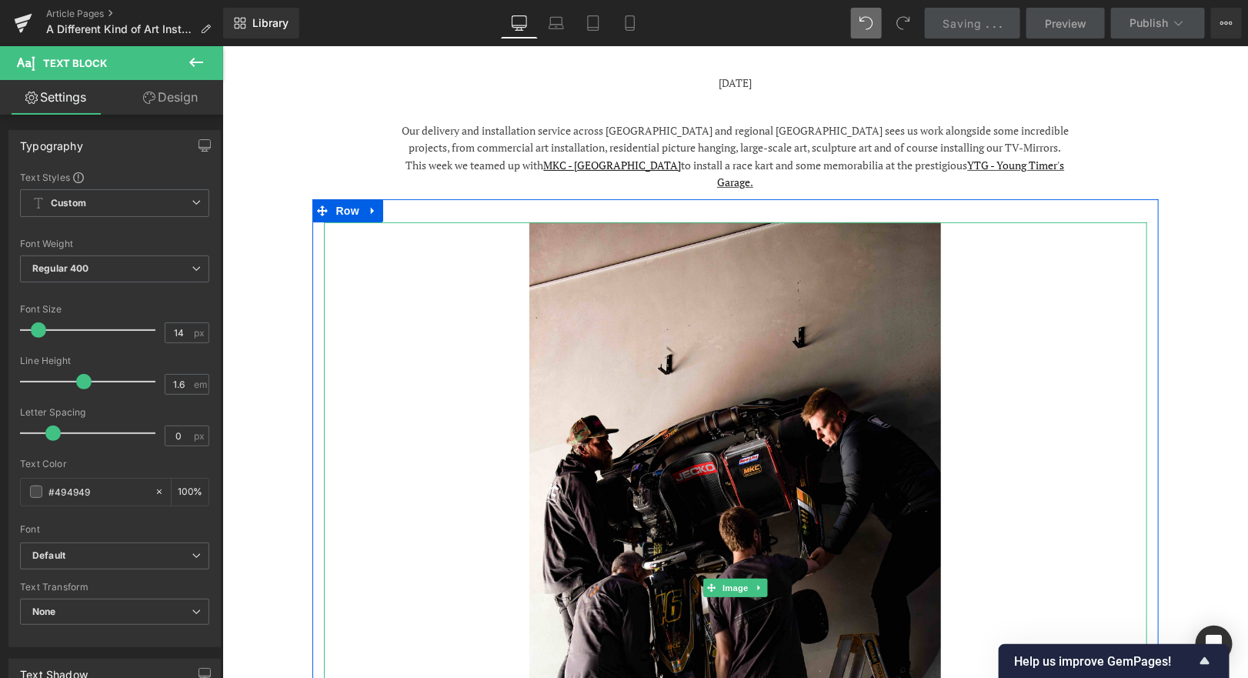
scroll to position [355, 0]
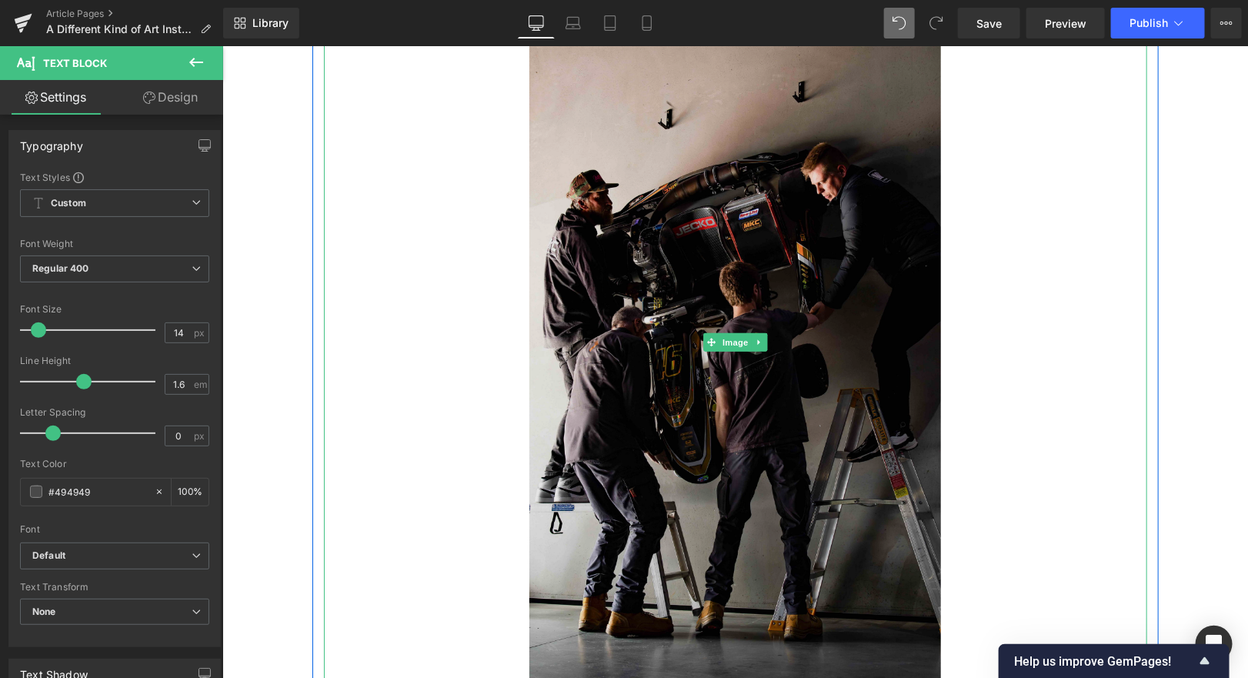
click at [720, 226] on img at bounding box center [735, 342] width 412 height 732
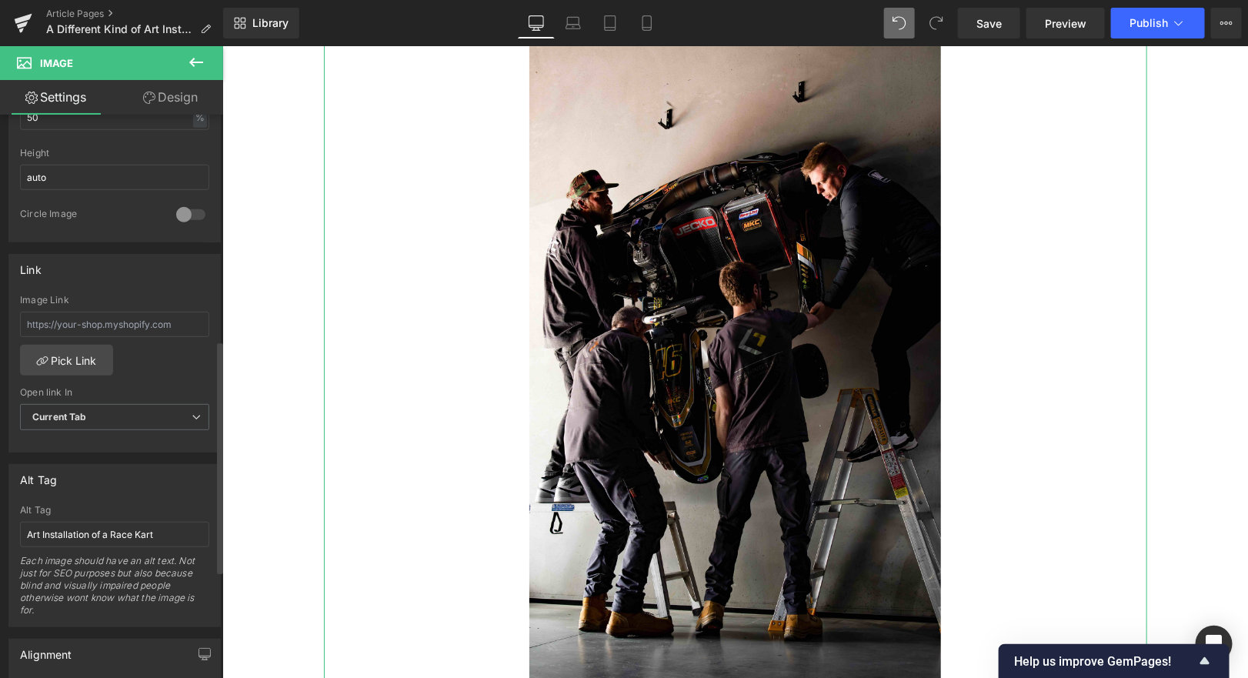
scroll to position [541, 0]
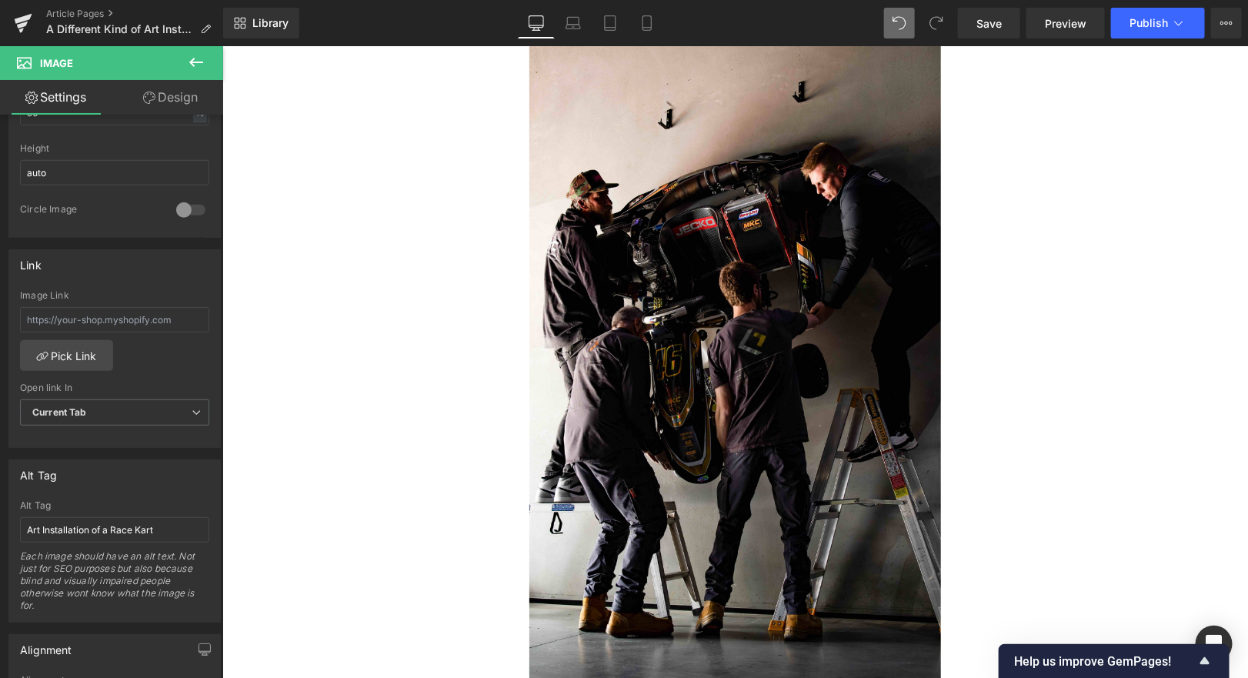
click at [1180, 39] on div "Library Desktop Desktop Laptop Tablet Mobile Save Preview Publish Scheduled Vie…" at bounding box center [735, 23] width 1025 height 46
click at [1181, 25] on icon at bounding box center [1178, 22] width 15 height 15
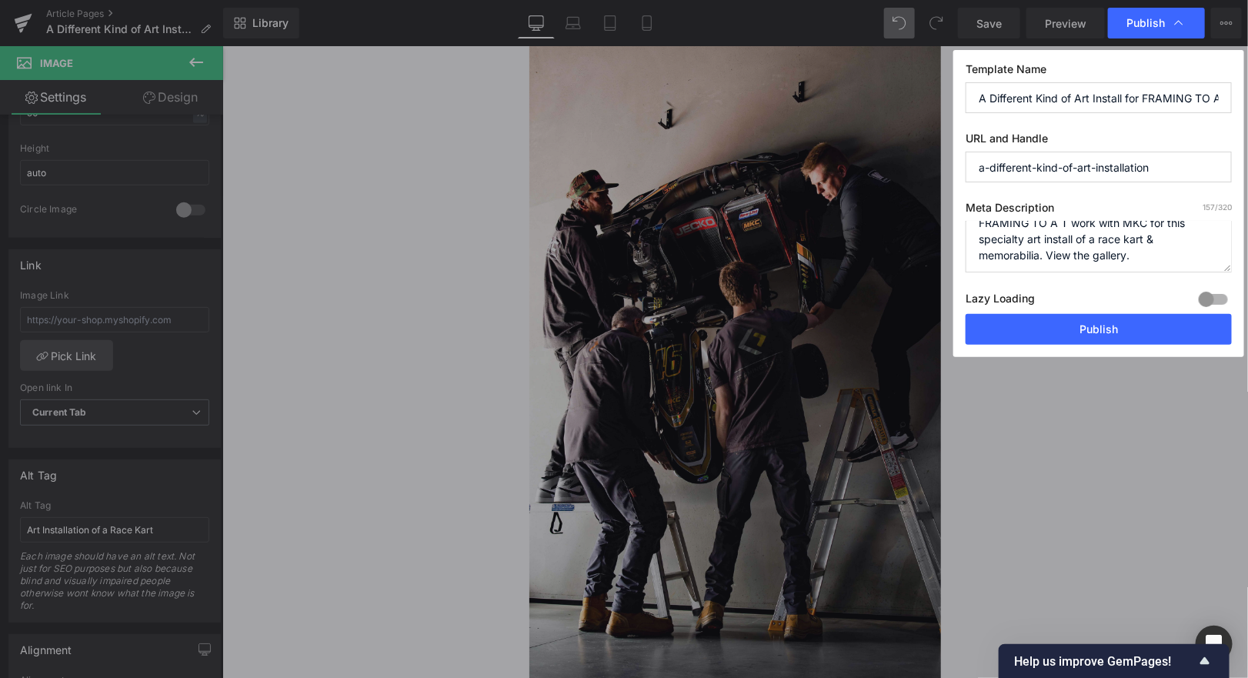
scroll to position [15, 0]
click at [1178, 235] on textarea "With over 35 years of art installation expertise, FRAMING TO A T work with MKC …" at bounding box center [1099, 247] width 266 height 52
click at [1148, 235] on textarea "With over 35 years of art installation expertise, FRAMING TO A T work with MKC …" at bounding box center [1099, 247] width 266 height 52
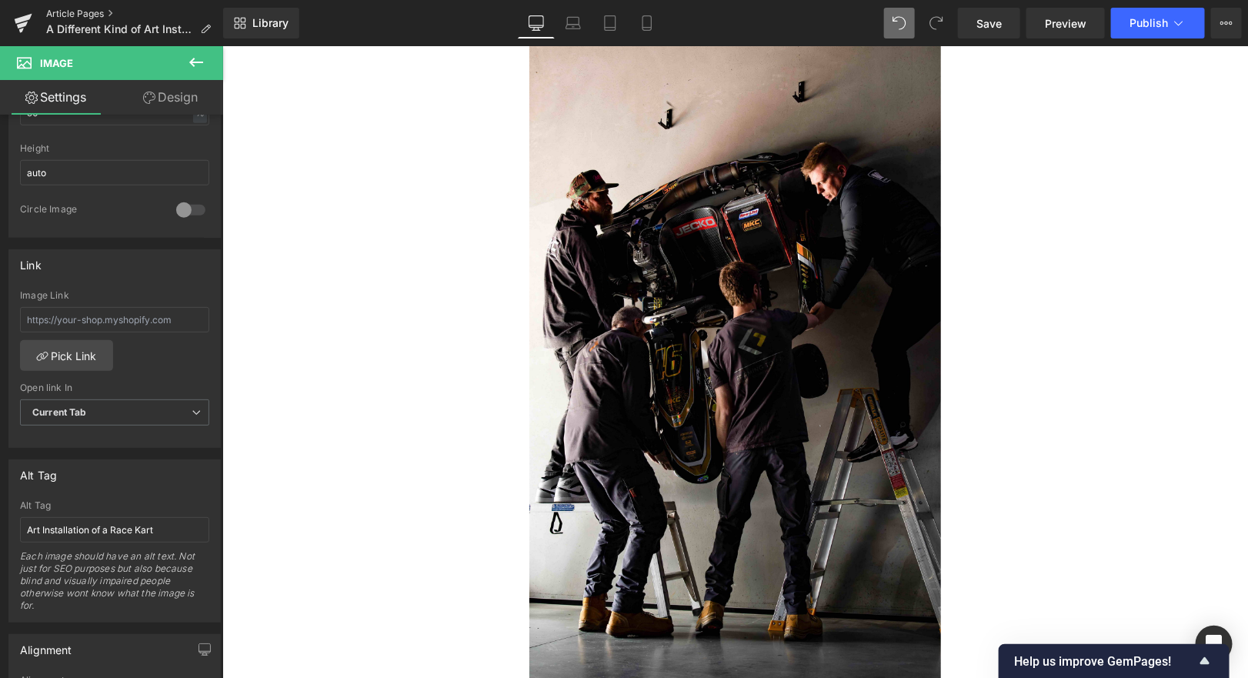
click at [78, 12] on link "Article Pages" at bounding box center [134, 14] width 177 height 12
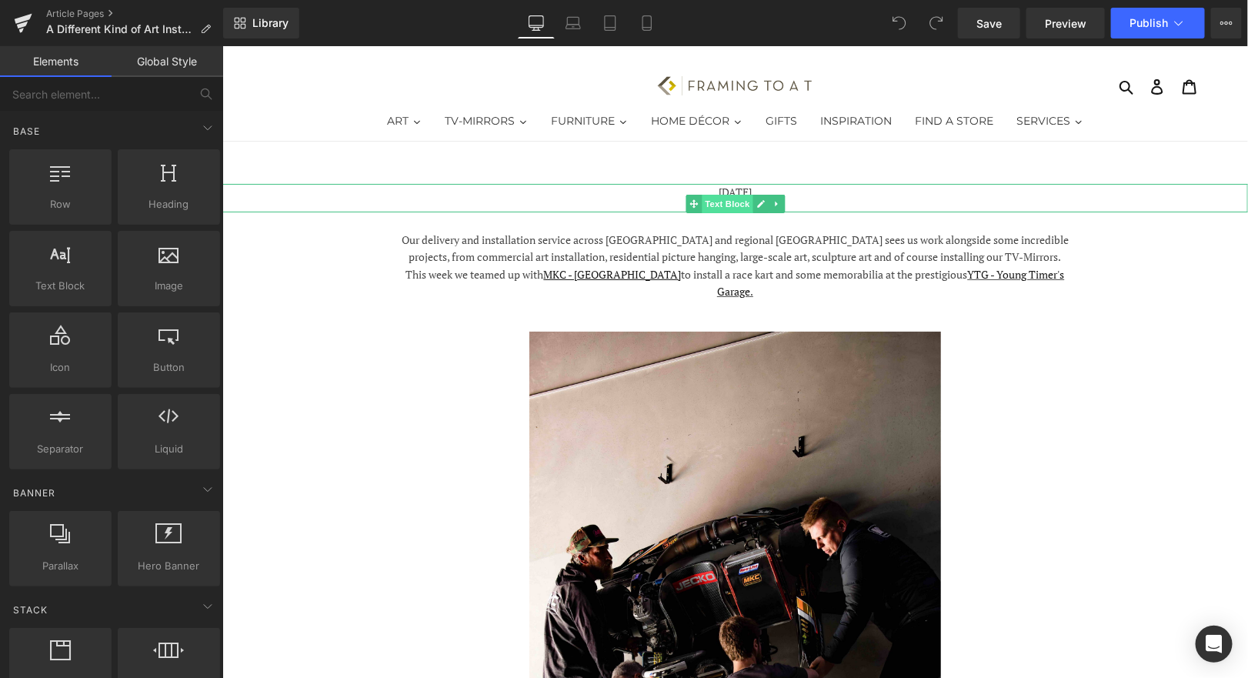
click at [749, 199] on span "Text Block" at bounding box center [726, 203] width 51 height 18
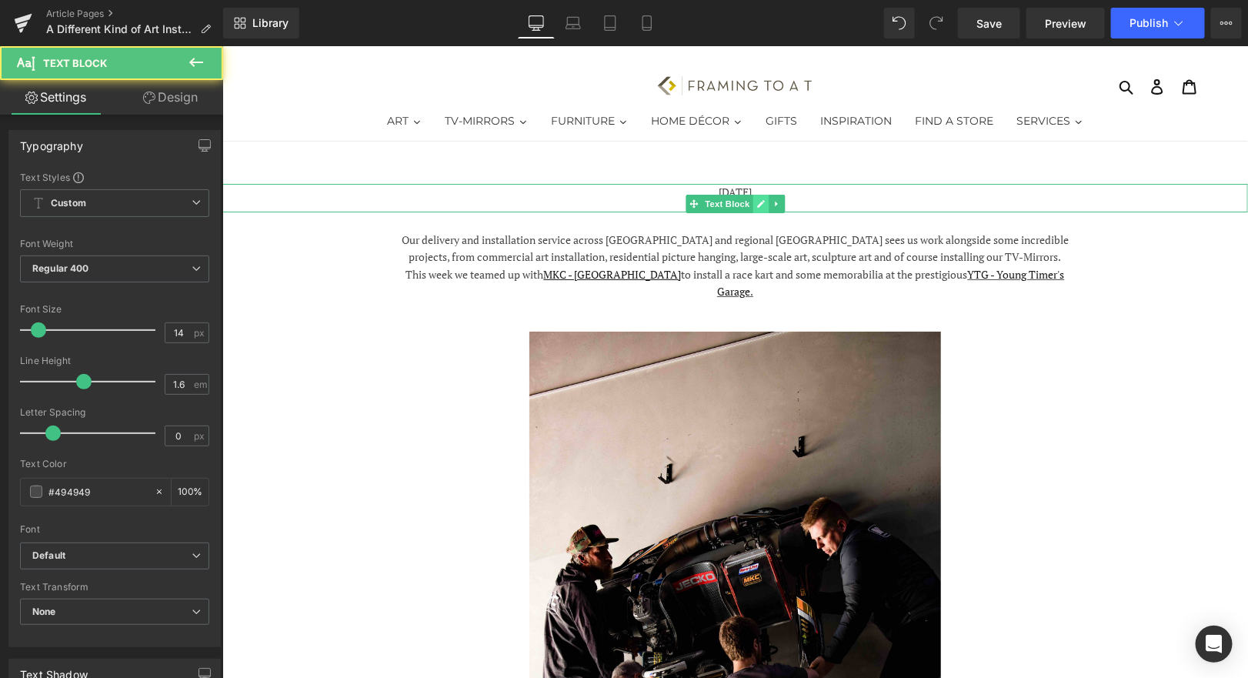
click at [752, 200] on link at bounding box center [760, 203] width 16 height 18
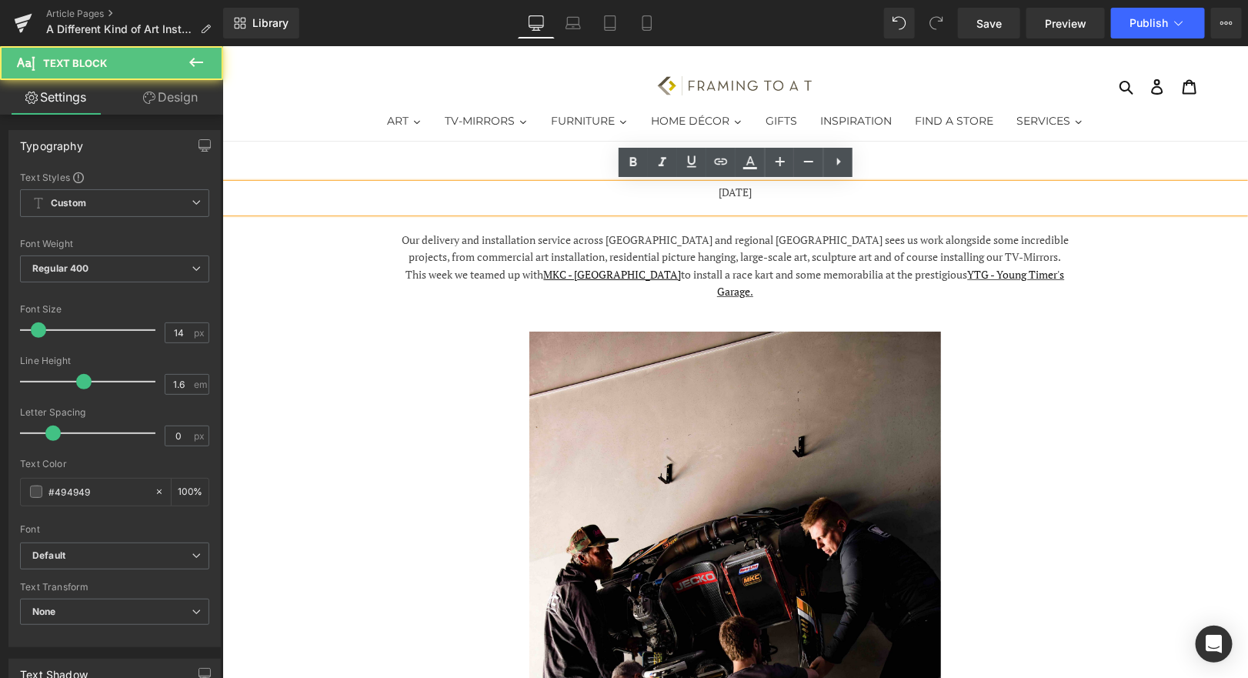
click at [742, 192] on p "[DATE]" at bounding box center [735, 191] width 1026 height 17
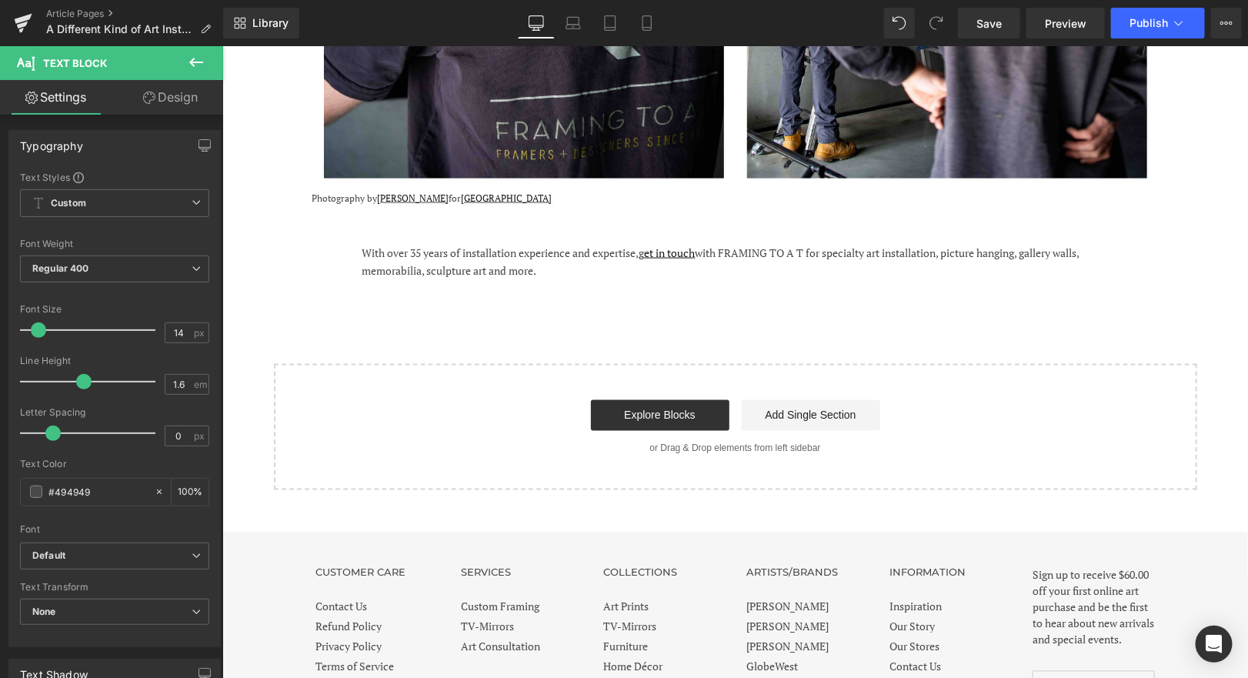
scroll to position [3254, 0]
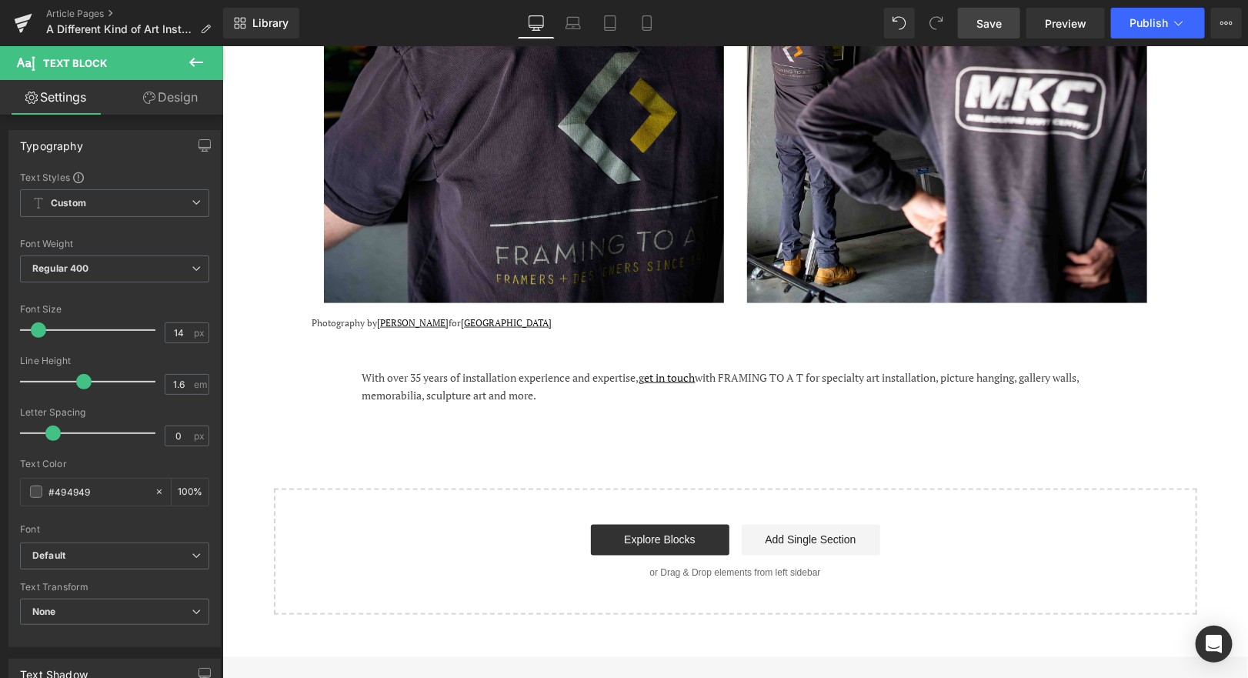
click at [1008, 24] on link "Save" at bounding box center [989, 23] width 62 height 31
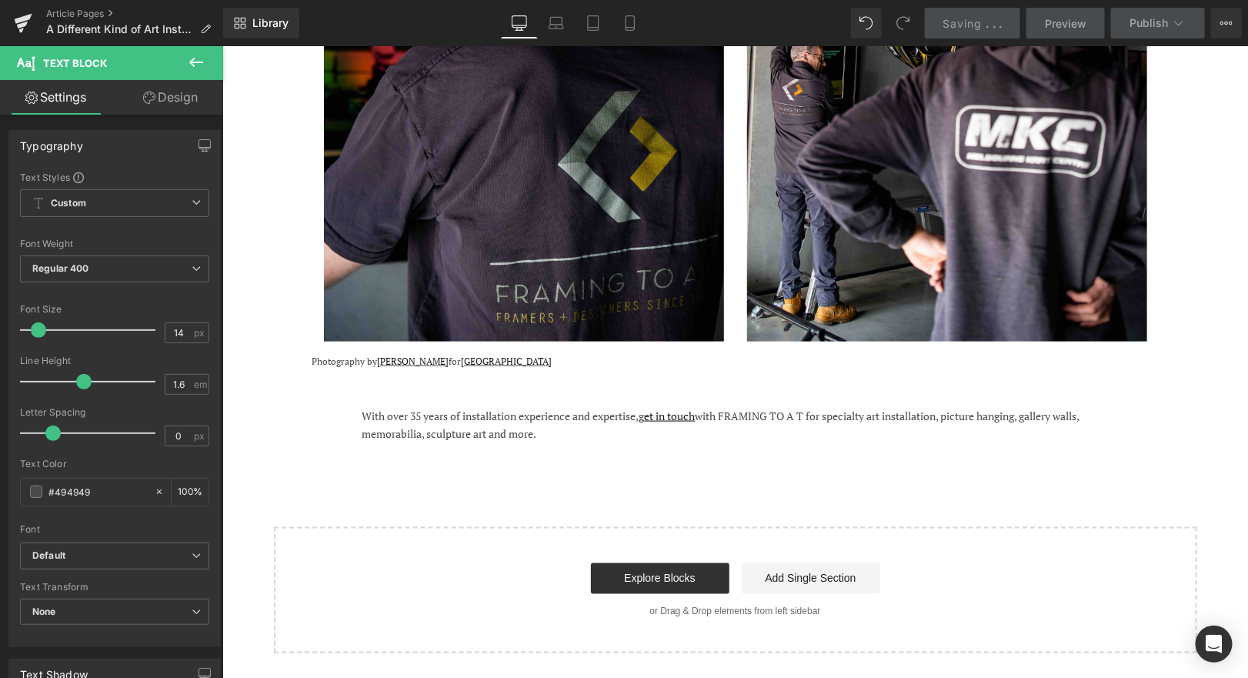
scroll to position [3214, 0]
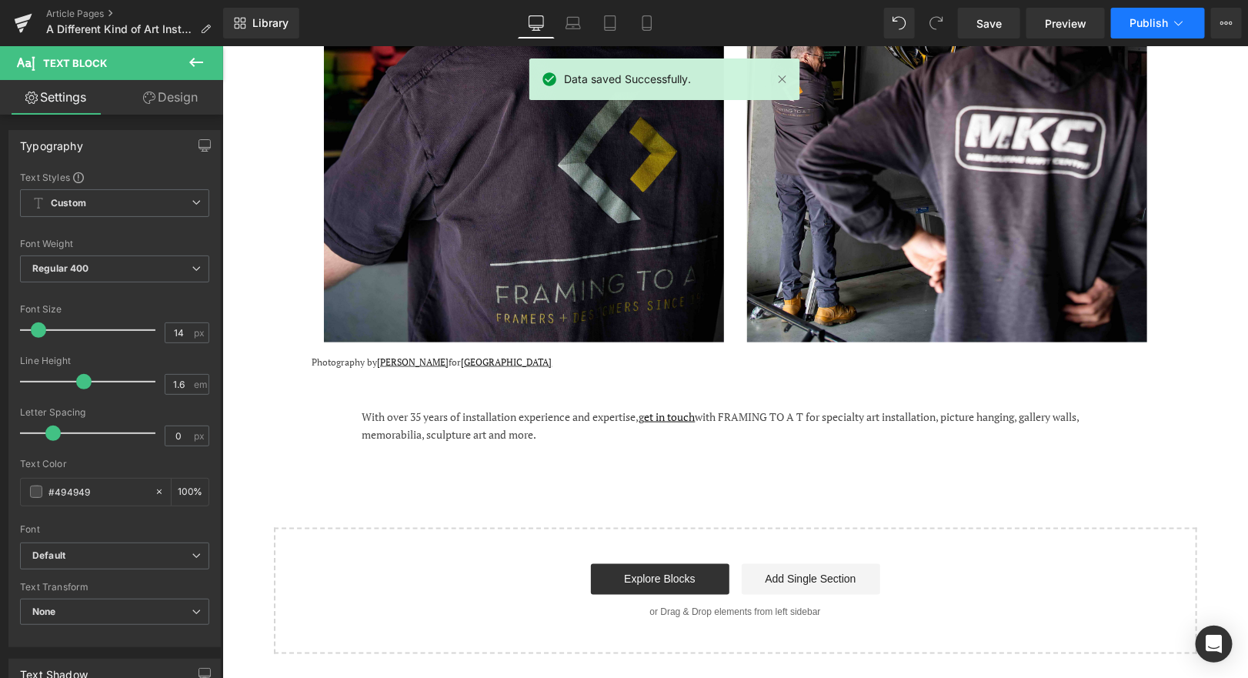
click at [1186, 21] on icon at bounding box center [1178, 22] width 15 height 15
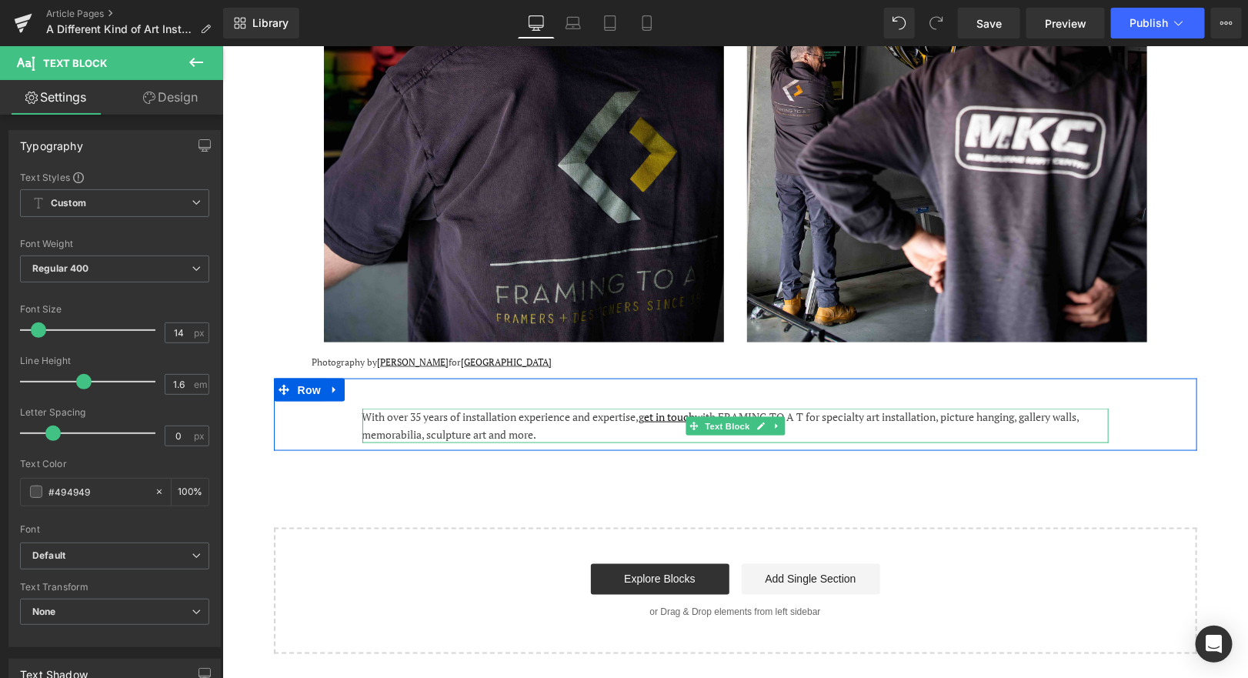
click at [1079, 409] on span "With over 35 years of installation experience and expertise, g et in touch with…" at bounding box center [720, 425] width 717 height 32
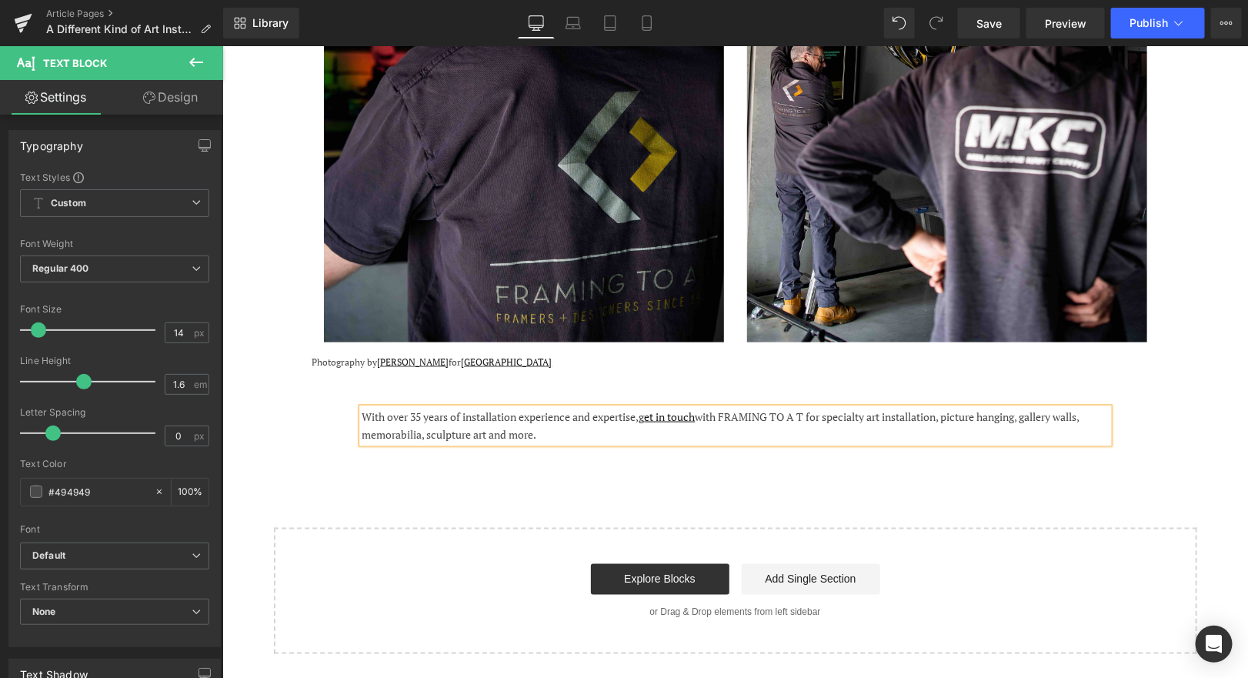
click at [1079, 409] on span "With over 35 years of installation experience and expertise, g et in touch with…" at bounding box center [720, 425] width 717 height 32
click at [493, 409] on span "With over 35 years of installation experience and expertise, g et in touch with…" at bounding box center [720, 425] width 717 height 32
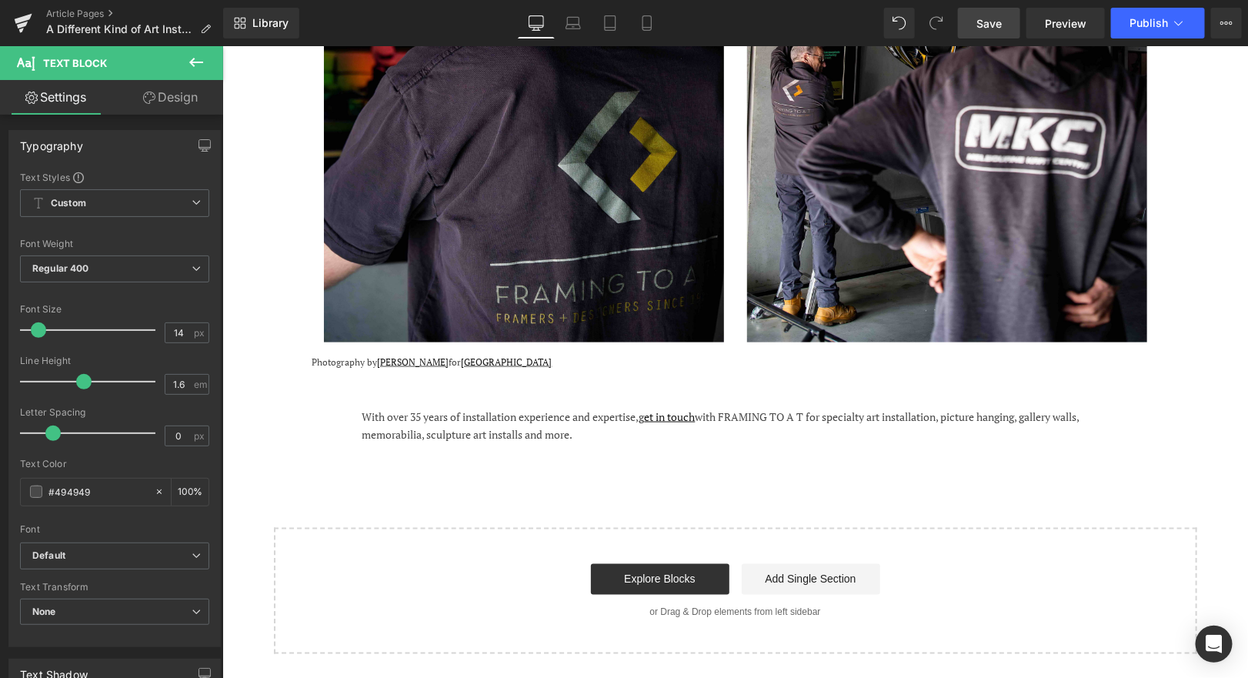
click at [990, 28] on span "Save" at bounding box center [989, 23] width 25 height 16
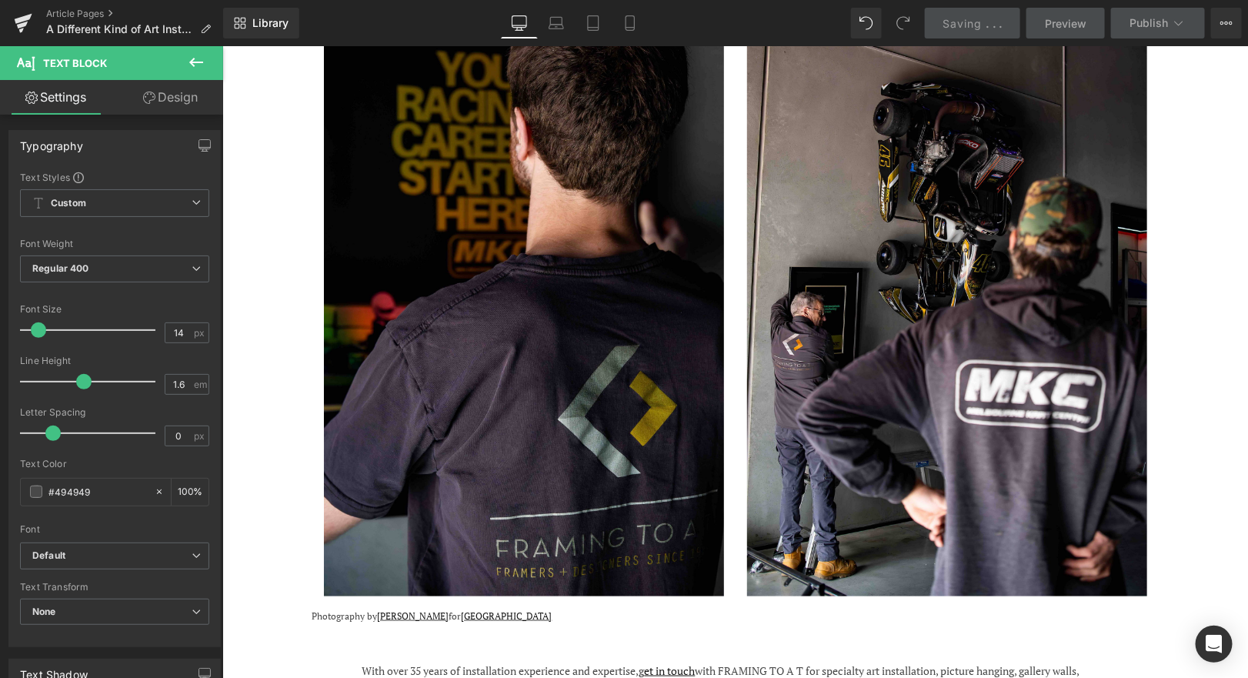
scroll to position [2919, 0]
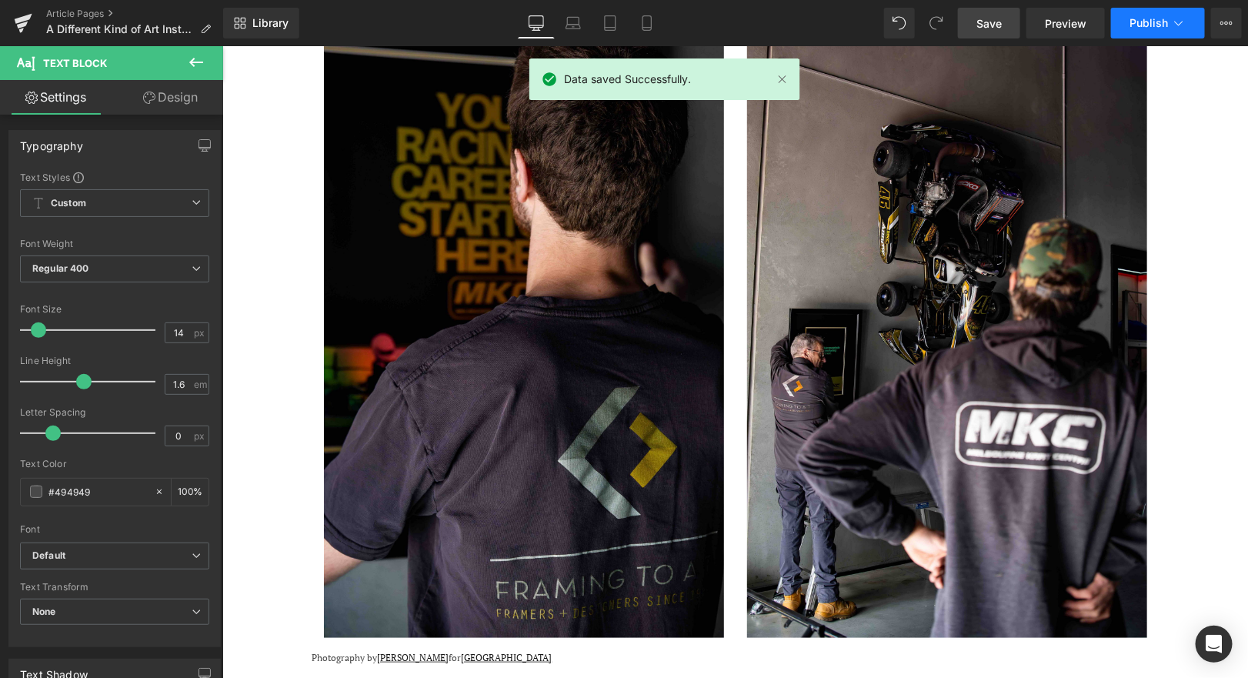
click at [1186, 13] on button "Publish" at bounding box center [1158, 23] width 94 height 31
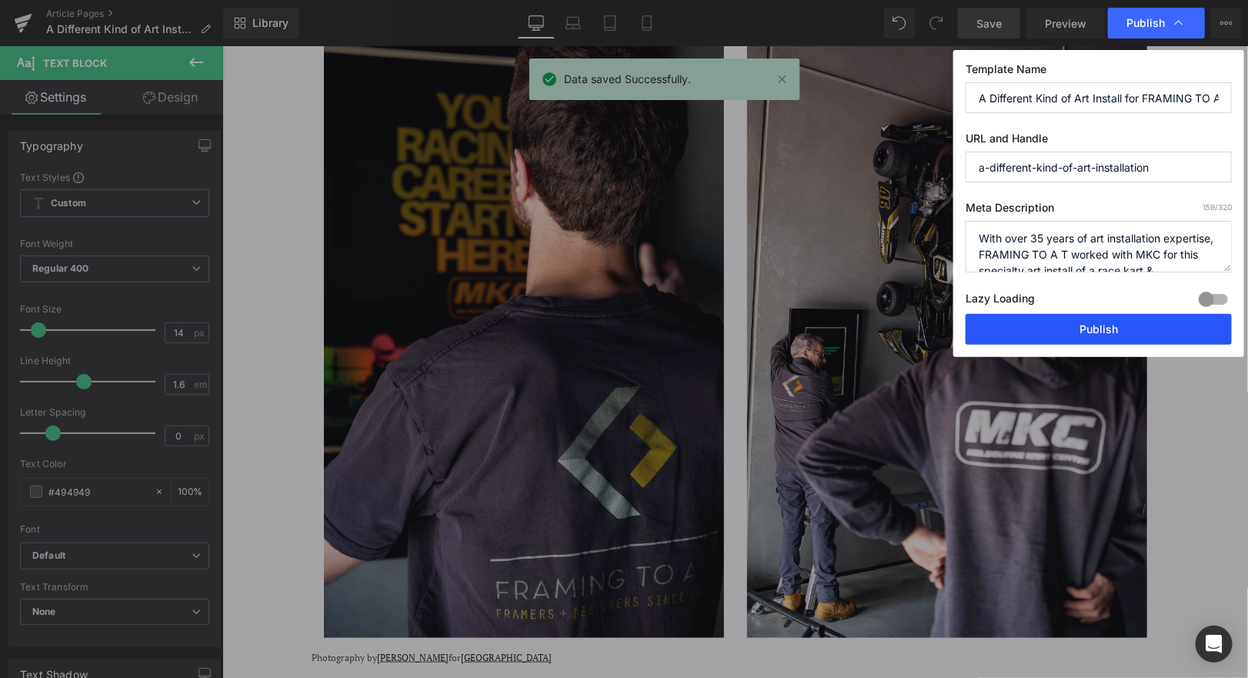
click at [1050, 319] on button "Publish" at bounding box center [1099, 329] width 266 height 31
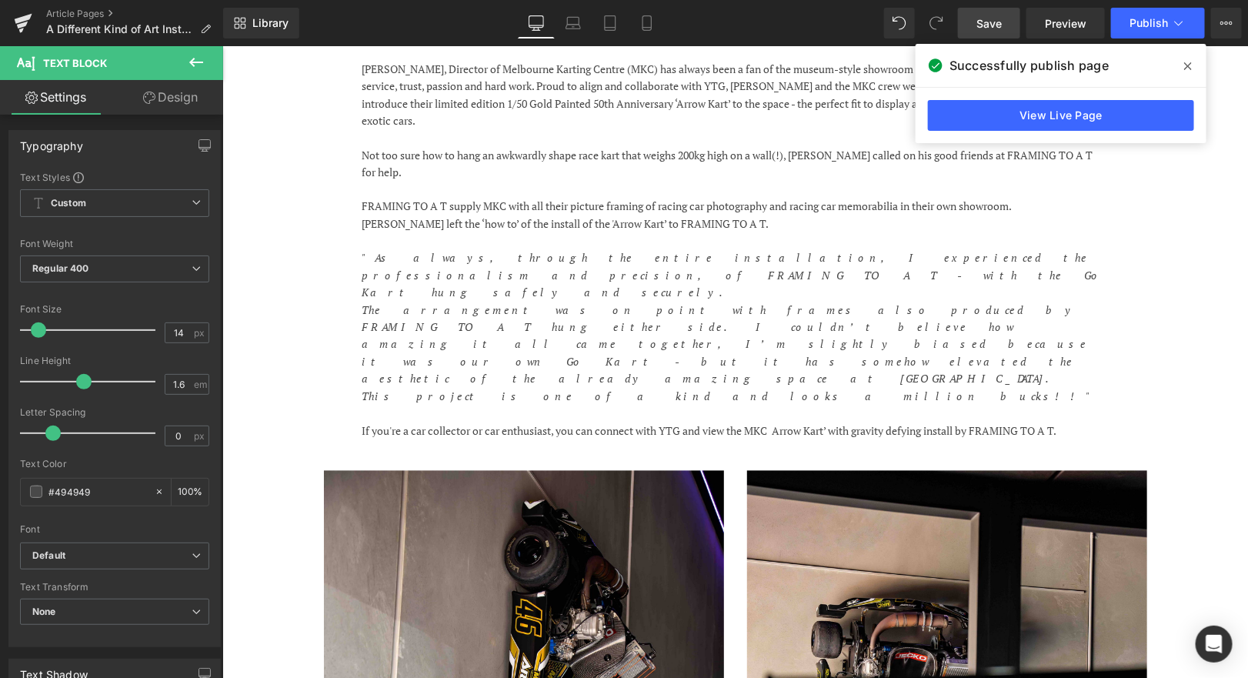
scroll to position [1140, 0]
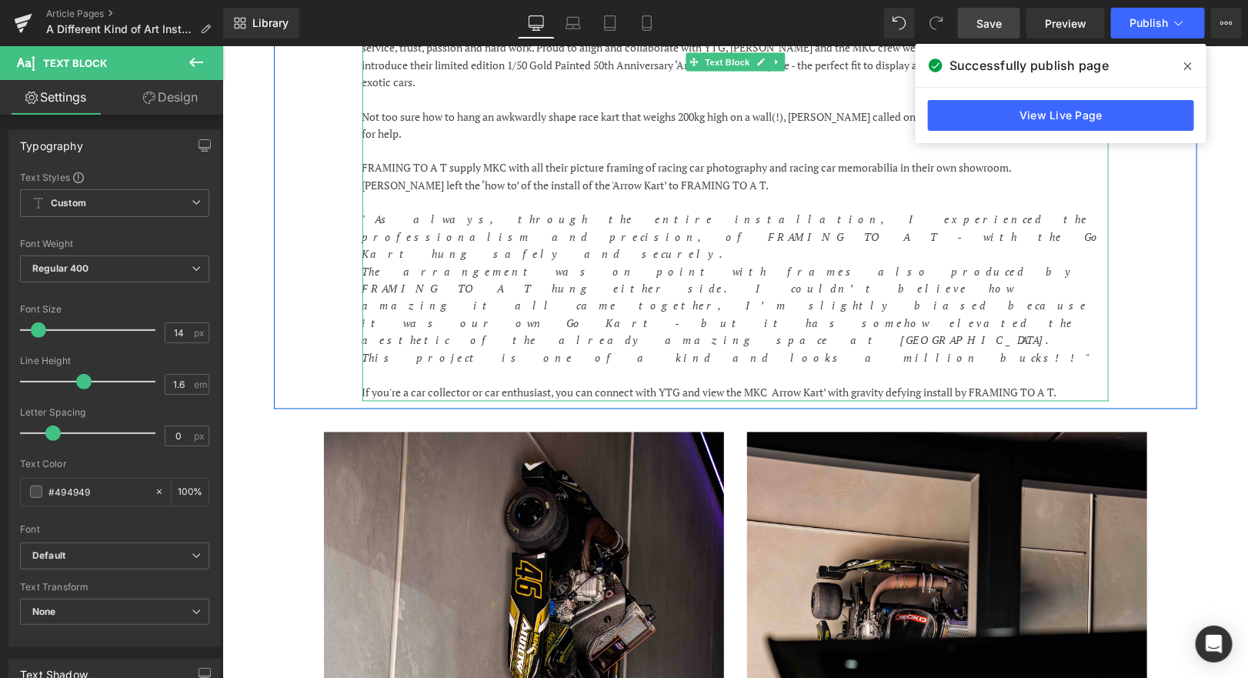
click at [778, 384] on p "If you're a car collector or car enthusiast, you can connect with YTG and view …" at bounding box center [735, 392] width 746 height 17
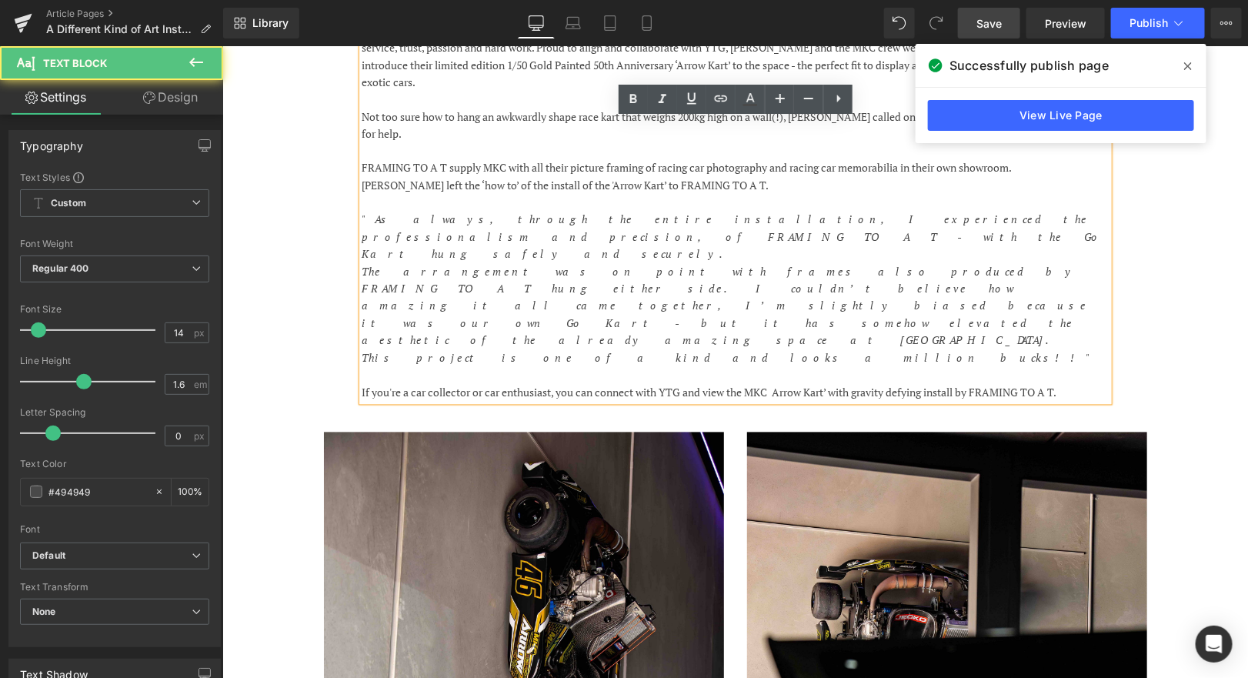
click at [778, 384] on p "If you're a car collector or car enthusiast, you can connect with YTG and view …" at bounding box center [735, 392] width 746 height 17
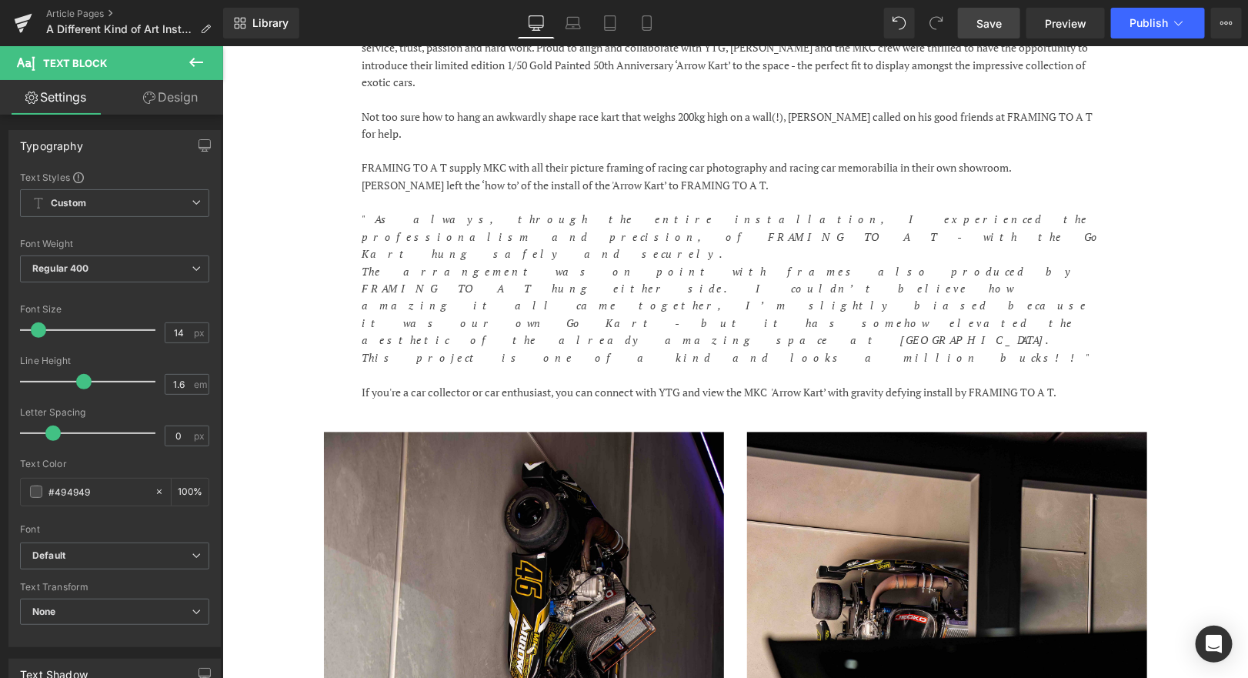
click at [992, 14] on link "Save" at bounding box center [989, 23] width 62 height 31
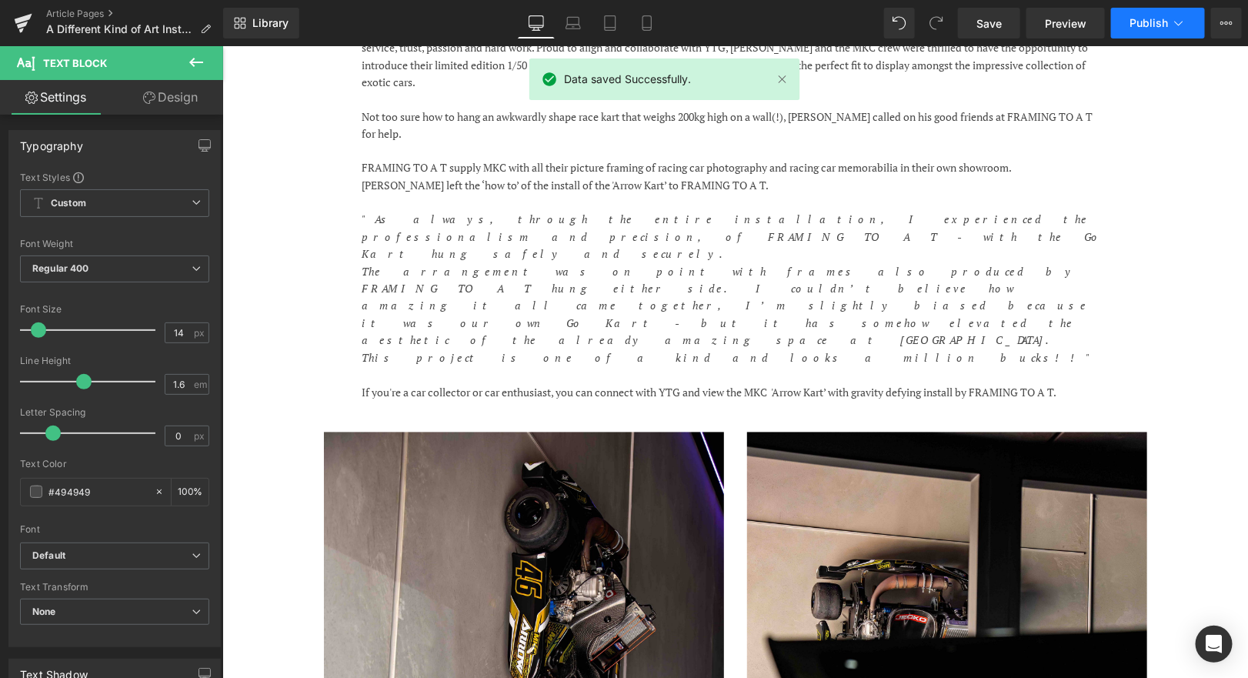
click at [1179, 28] on icon at bounding box center [1178, 22] width 15 height 15
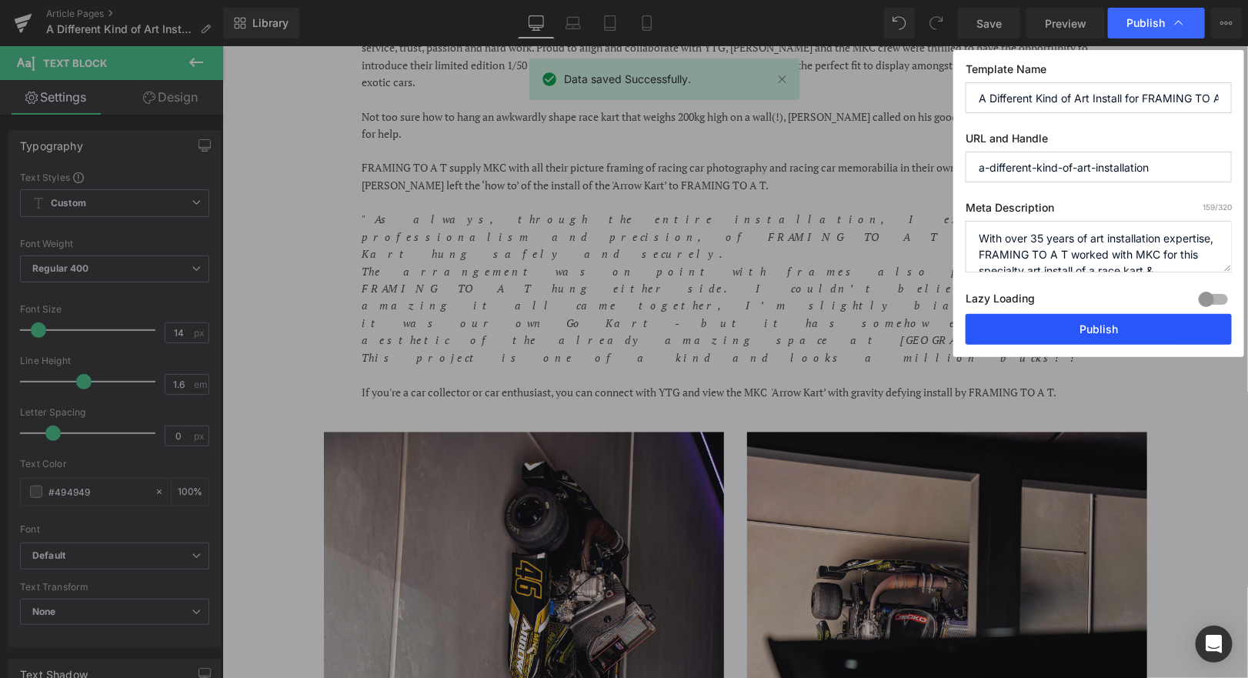
click at [1087, 324] on button "Publish" at bounding box center [1099, 329] width 266 height 31
